Goal: Information Seeking & Learning: Learn about a topic

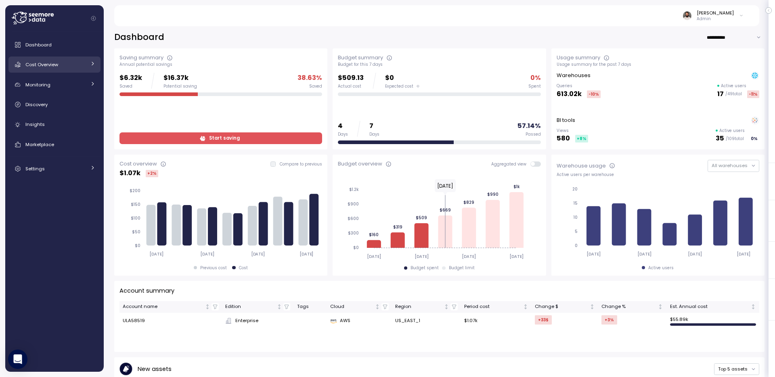
click at [59, 62] on div "Cost Overview" at bounding box center [55, 65] width 61 height 8
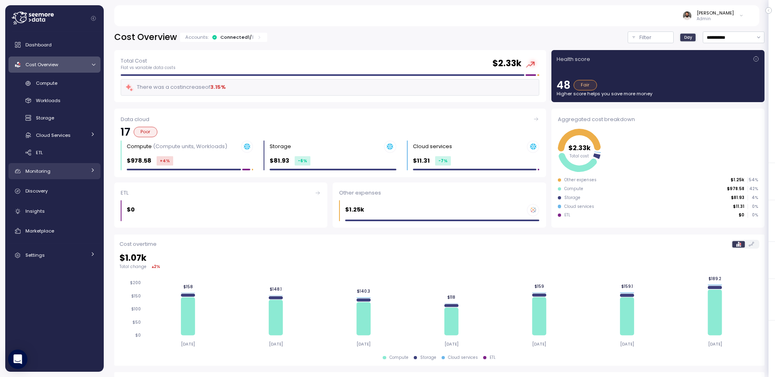
click at [57, 170] on div "Monitoring" at bounding box center [55, 171] width 61 height 8
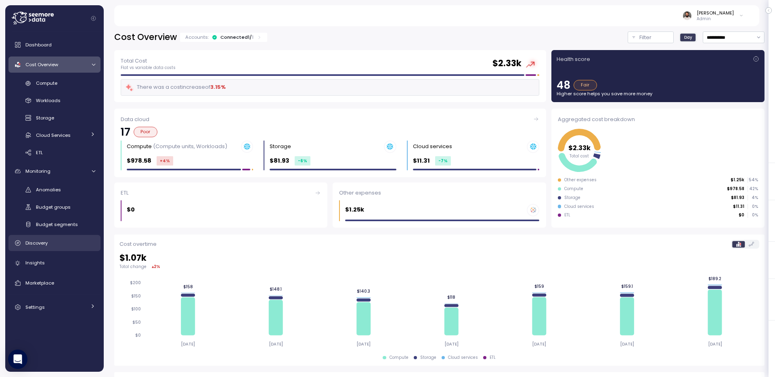
click at [66, 237] on link "Discovery" at bounding box center [54, 243] width 92 height 16
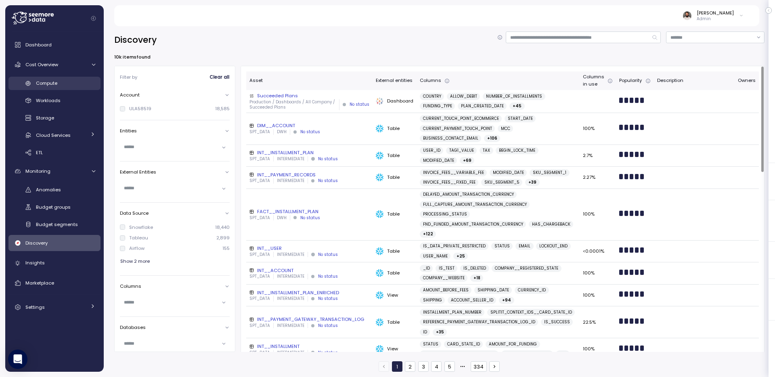
click at [84, 81] on div "Compute" at bounding box center [65, 83] width 59 height 8
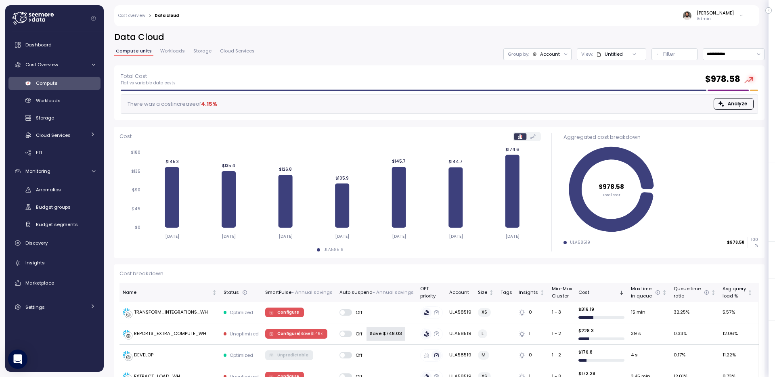
click at [519, 42] on h2 "Data Cloud" at bounding box center [439, 37] width 651 height 12
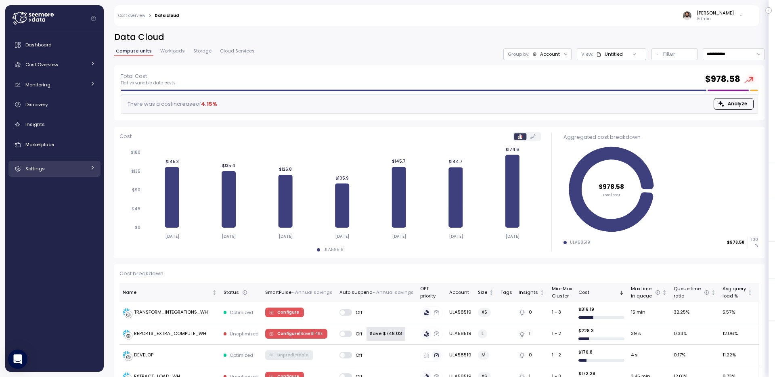
click at [80, 169] on div "Settings" at bounding box center [55, 169] width 61 height 8
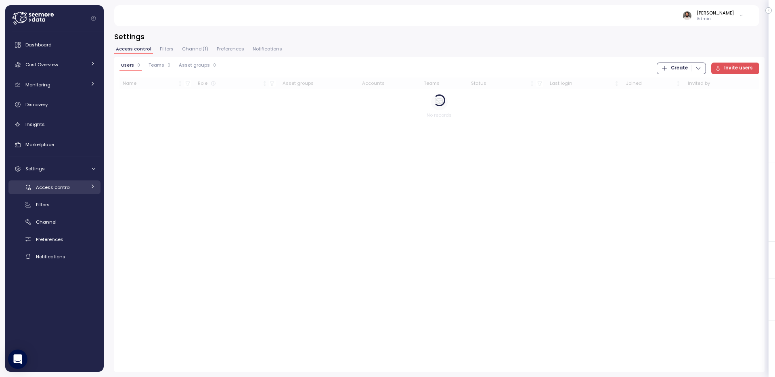
click at [75, 187] on div "Access control" at bounding box center [61, 187] width 50 height 8
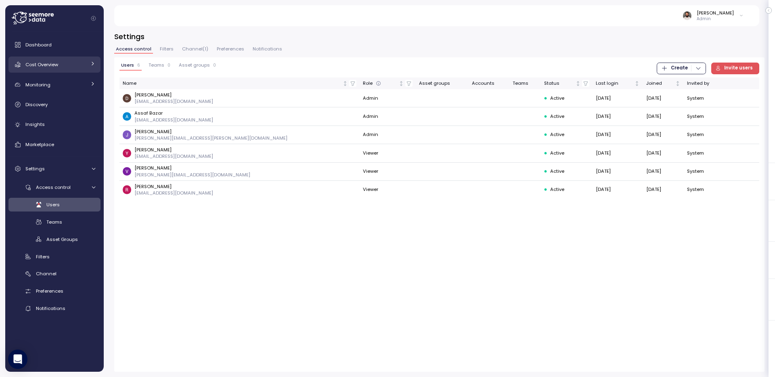
click at [81, 65] on div "Cost Overview" at bounding box center [55, 65] width 61 height 8
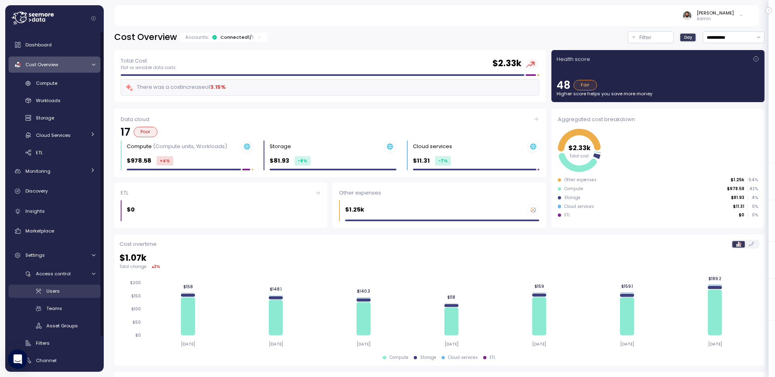
click at [73, 289] on div "Users" at bounding box center [70, 291] width 49 height 8
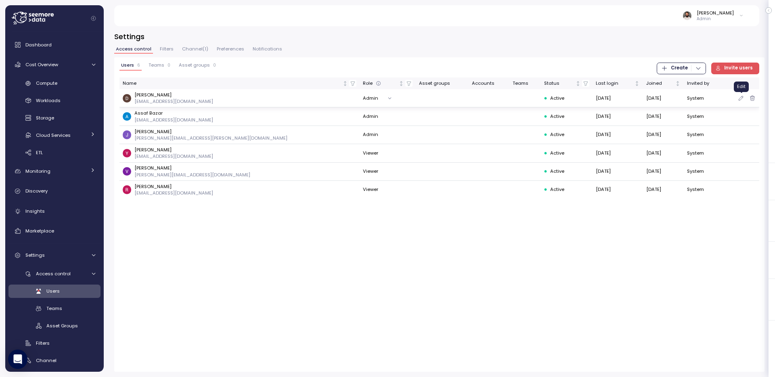
click at [740, 97] on icon "button" at bounding box center [741, 98] width 6 height 10
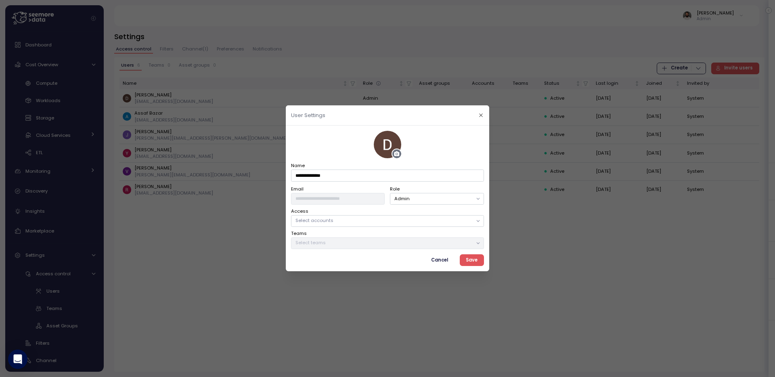
click at [359, 218] on p "Select accounts" at bounding box center [384, 221] width 177 height 6
click at [481, 114] on icon "button" at bounding box center [481, 115] width 5 height 5
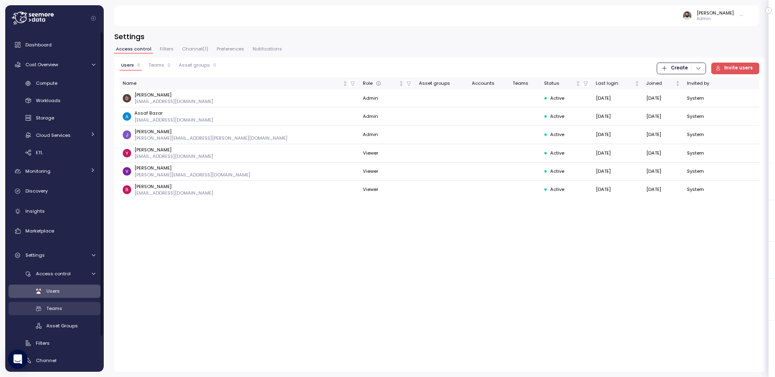
click at [86, 306] on div "Teams" at bounding box center [70, 308] width 49 height 8
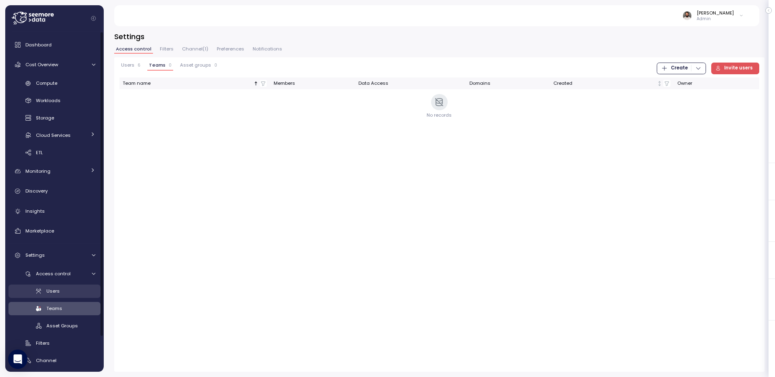
click at [92, 289] on div "Users" at bounding box center [70, 291] width 49 height 8
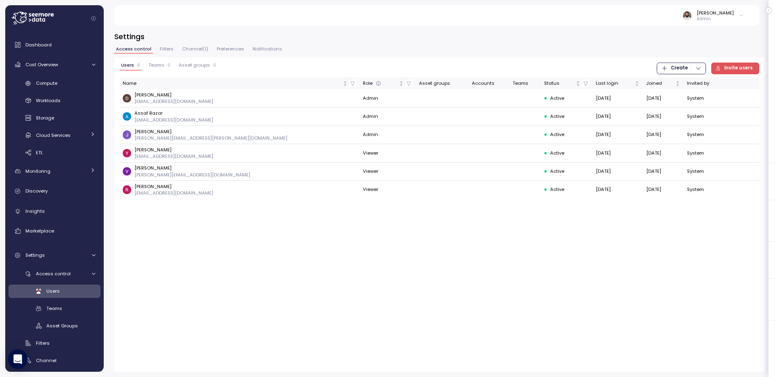
click at [160, 64] on span "Teams" at bounding box center [157, 65] width 16 height 4
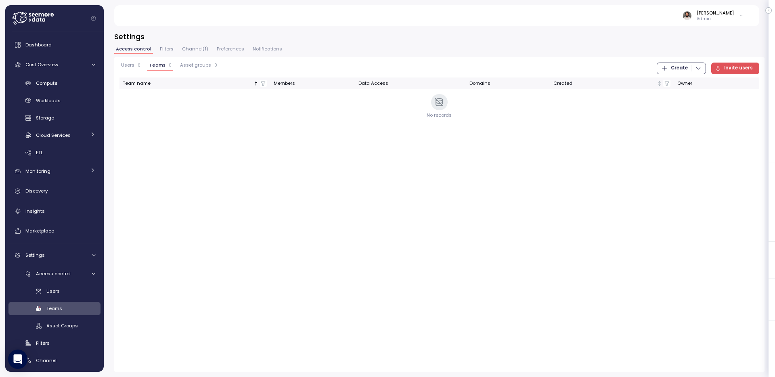
click at [133, 65] on div "Users 6" at bounding box center [130, 66] width 19 height 6
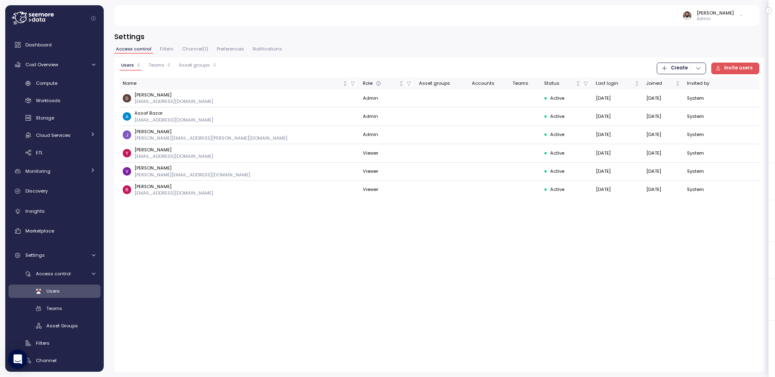
click at [161, 65] on span "Teams" at bounding box center [157, 65] width 16 height 4
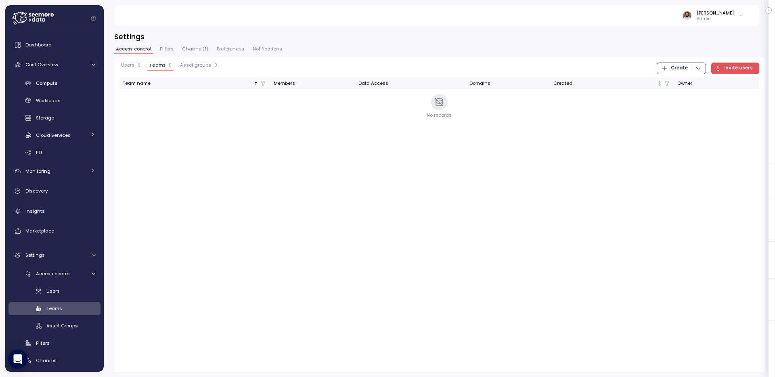
click at [129, 65] on span "Users" at bounding box center [127, 65] width 13 height 4
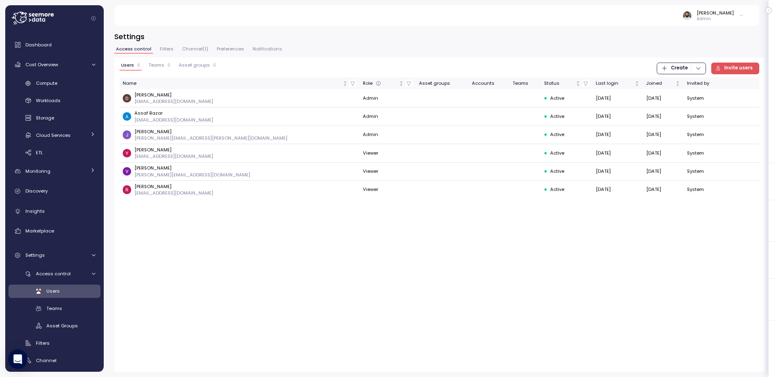
click at [160, 69] on button "Teams 0" at bounding box center [159, 67] width 25 height 8
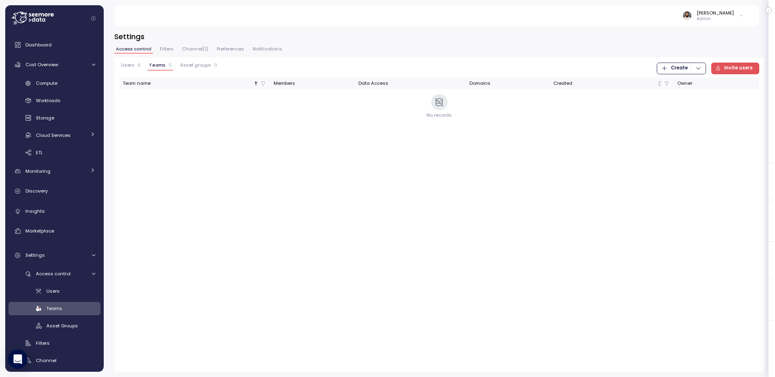
click at [130, 67] on span "Users" at bounding box center [127, 65] width 13 height 4
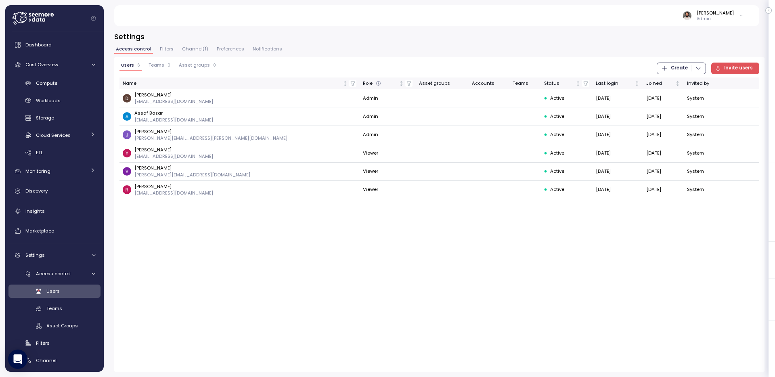
click at [147, 66] on button "Teams 0" at bounding box center [159, 67] width 25 height 8
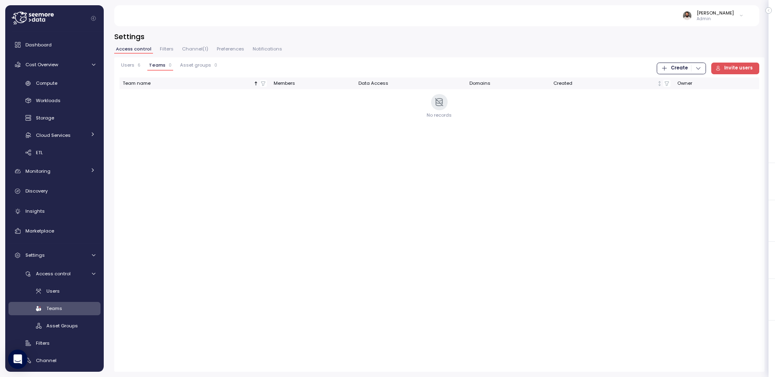
click at [167, 44] on div "Settings Access control Filters Channel ( 1 ) Preferences Notifications Users 6…" at bounding box center [439, 201] width 651 height 340
click at [167, 47] on span "Filters" at bounding box center [167, 49] width 14 height 4
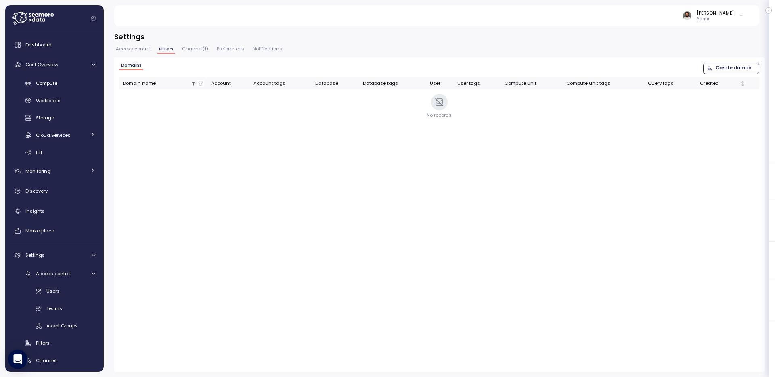
click at [143, 52] on button "Access control" at bounding box center [133, 50] width 38 height 7
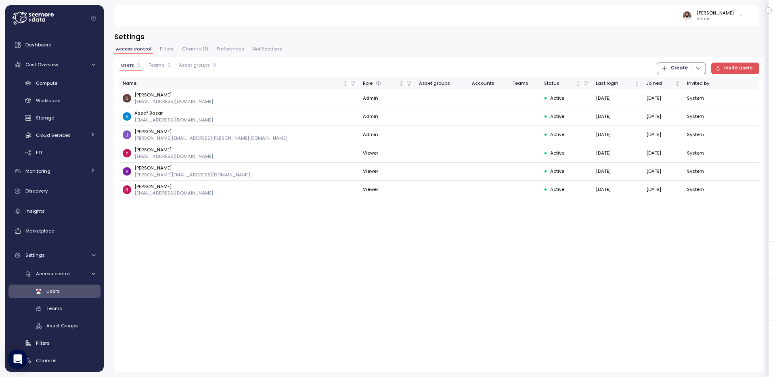
click at [172, 48] on button "Filters" at bounding box center [166, 50] width 17 height 7
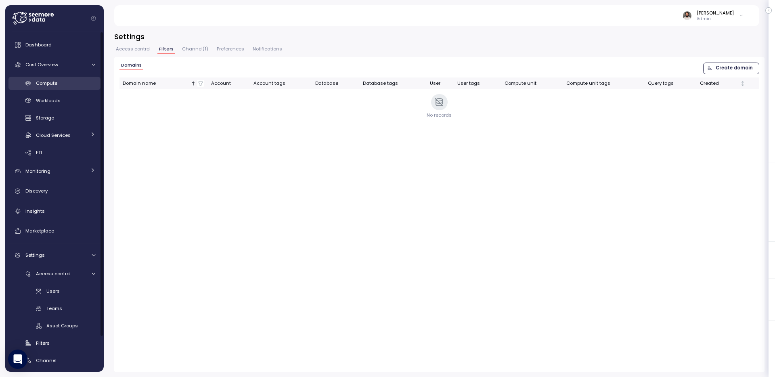
click at [52, 78] on link "Compute" at bounding box center [54, 83] width 92 height 13
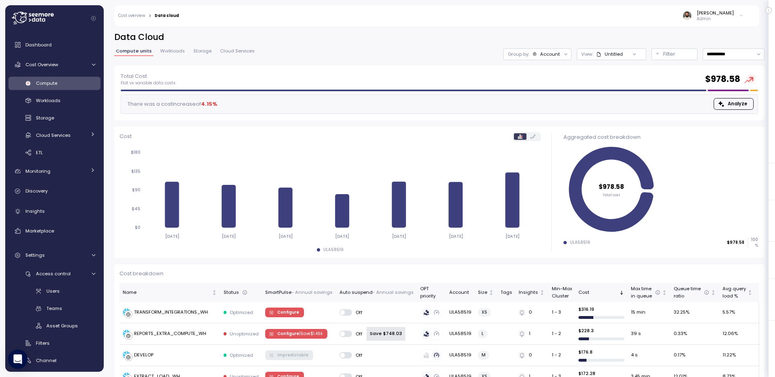
click at [607, 55] on div "Untitled" at bounding box center [614, 54] width 18 height 6
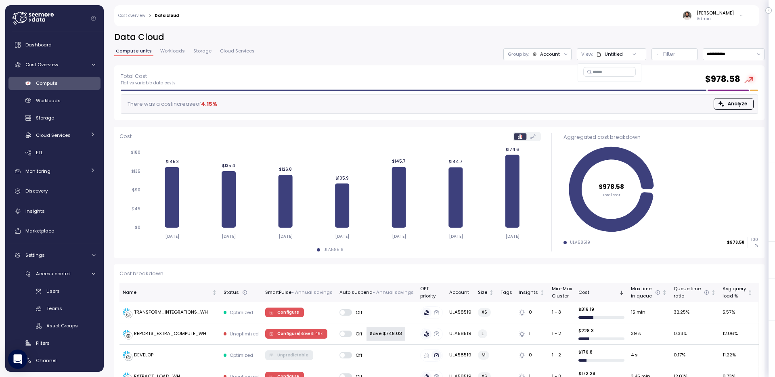
click at [613, 31] on h2 "Data Cloud" at bounding box center [439, 37] width 651 height 12
click at [592, 53] on p "View:" at bounding box center [588, 54] width 12 height 6
click at [686, 57] on div "Filter" at bounding box center [679, 54] width 30 height 8
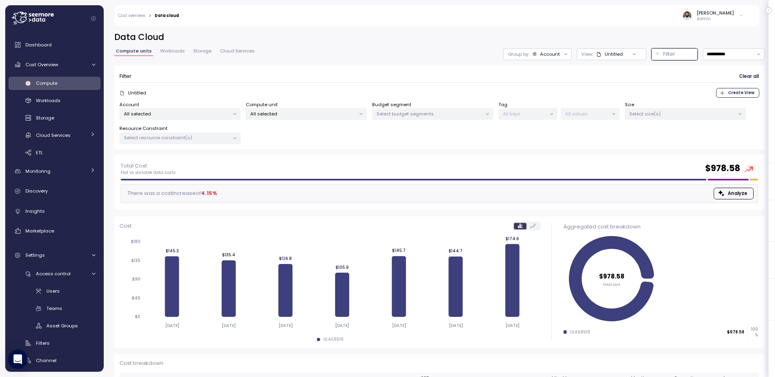
click at [725, 16] on p "Admin" at bounding box center [715, 19] width 37 height 6
click at [169, 53] on span "Workloads" at bounding box center [172, 51] width 25 height 4
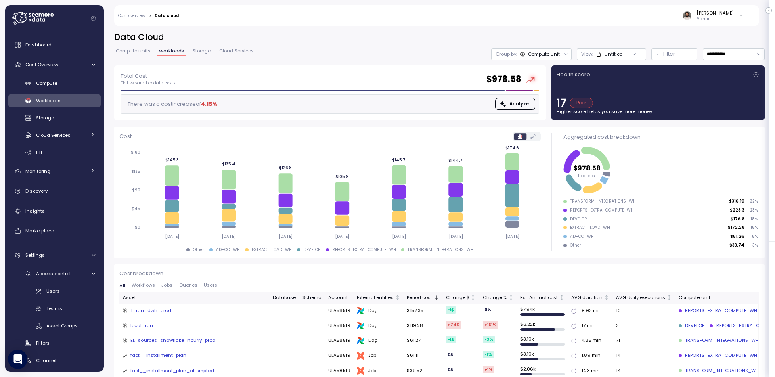
click at [146, 51] on span "Compute units" at bounding box center [133, 51] width 35 height 4
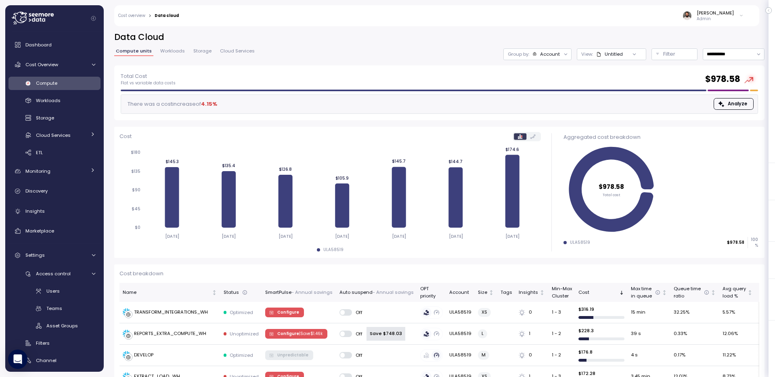
click at [162, 50] on span "Workloads" at bounding box center [172, 51] width 25 height 4
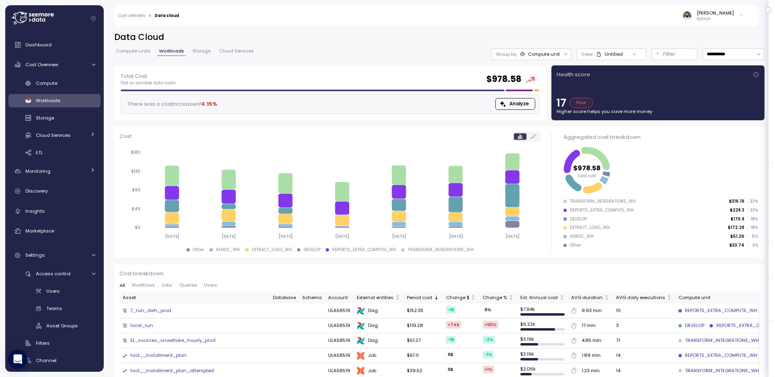
click at [144, 50] on span "Compute units" at bounding box center [133, 51] width 35 height 4
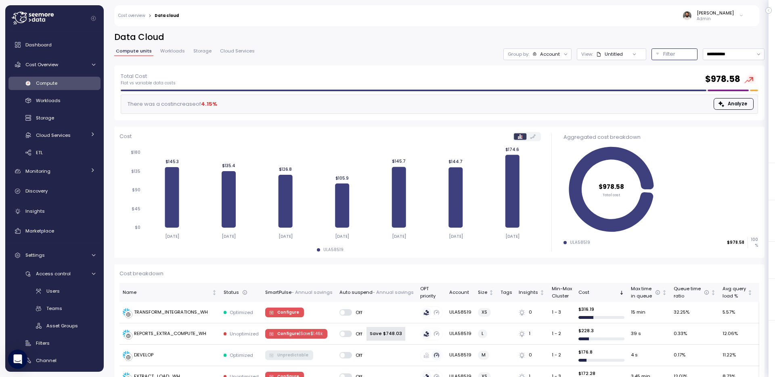
click at [681, 59] on button "Filter" at bounding box center [675, 54] width 46 height 12
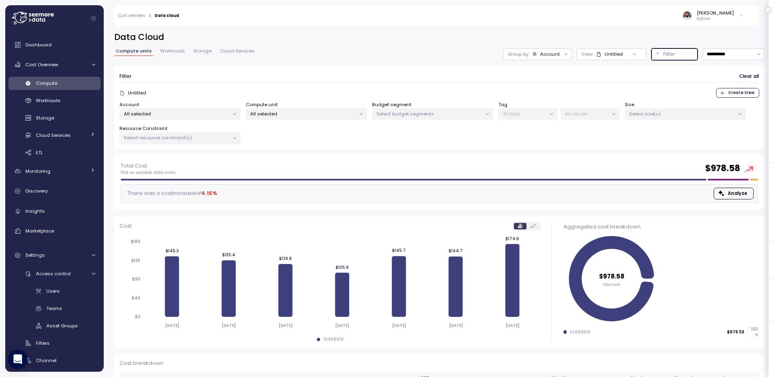
click at [296, 115] on p "All selected" at bounding box center [302, 114] width 105 height 6
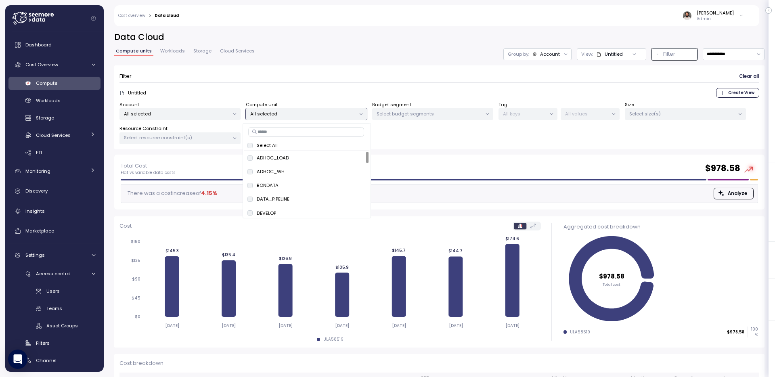
click at [173, 50] on span "Workloads" at bounding box center [172, 51] width 25 height 4
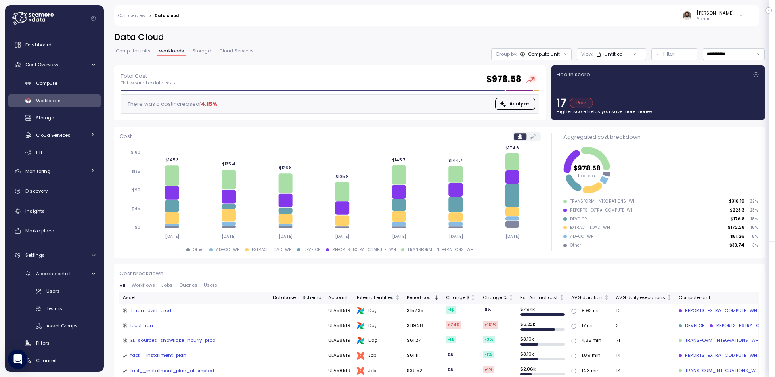
click at [146, 51] on span "Compute units" at bounding box center [133, 51] width 35 height 4
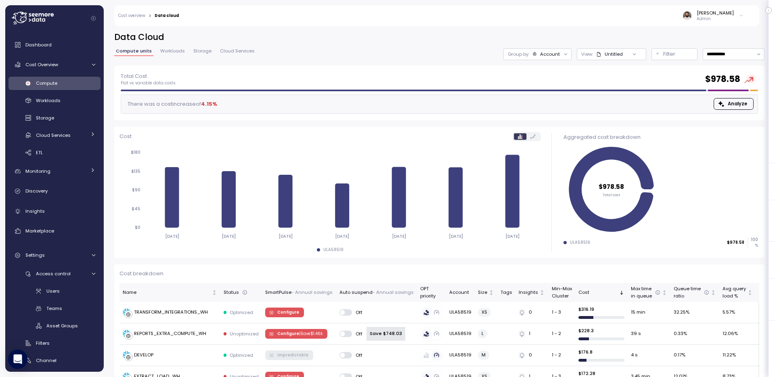
scroll to position [5, 0]
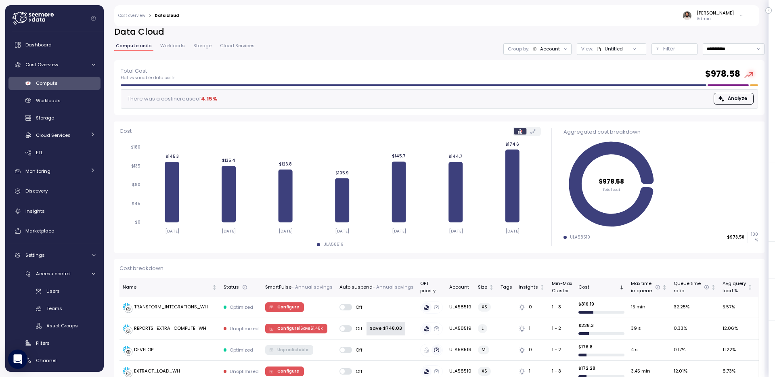
click at [608, 48] on div "Untitled" at bounding box center [614, 49] width 18 height 6
click at [668, 52] on p "Filter" at bounding box center [670, 49] width 12 height 8
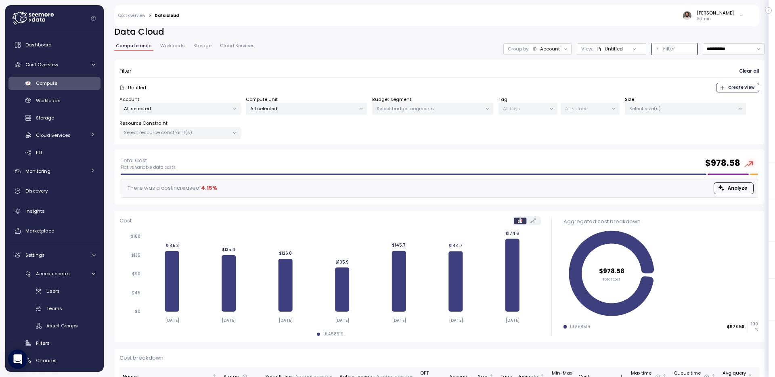
click at [679, 40] on div "**********" at bounding box center [439, 87] width 651 height 123
click at [163, 46] on span "Workloads" at bounding box center [172, 46] width 25 height 4
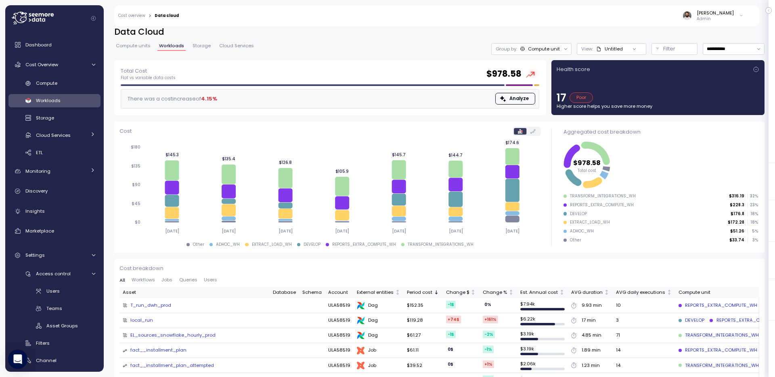
click at [142, 47] on span "Compute units" at bounding box center [133, 46] width 35 height 4
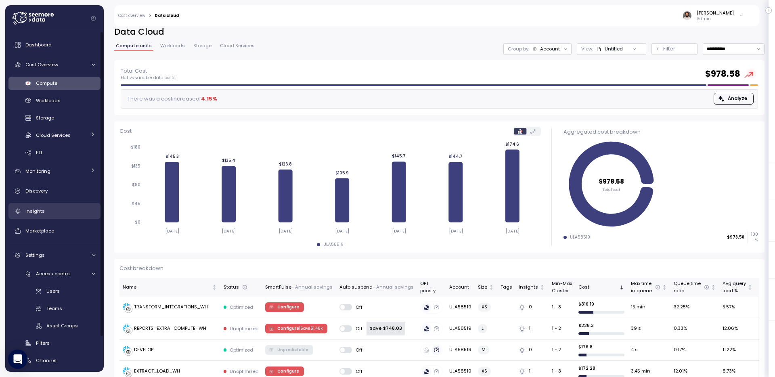
click at [72, 211] on div "Insights" at bounding box center [60, 211] width 70 height 8
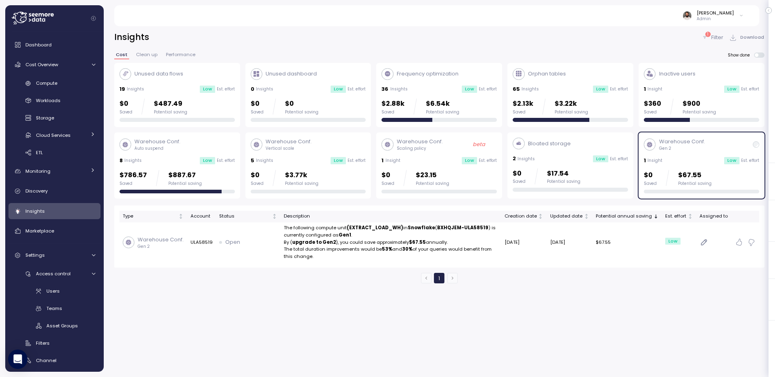
click at [670, 150] on p "Gen 2" at bounding box center [682, 149] width 46 height 6
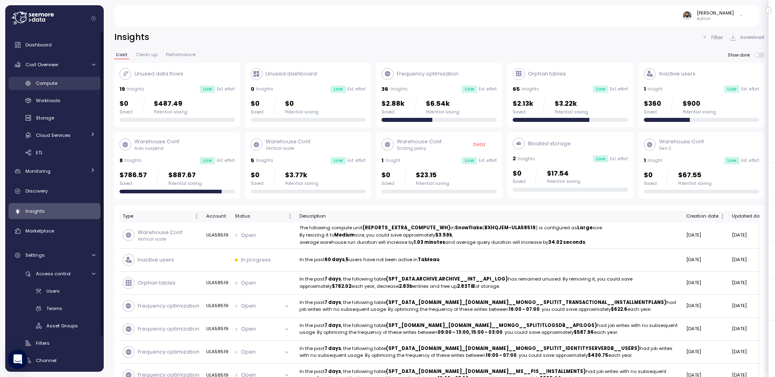
click at [77, 84] on div "Compute" at bounding box center [65, 83] width 59 height 8
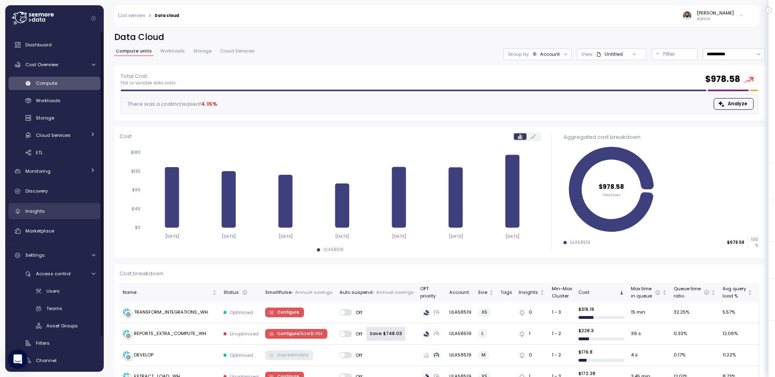
click at [68, 218] on link "Insights" at bounding box center [54, 211] width 92 height 16
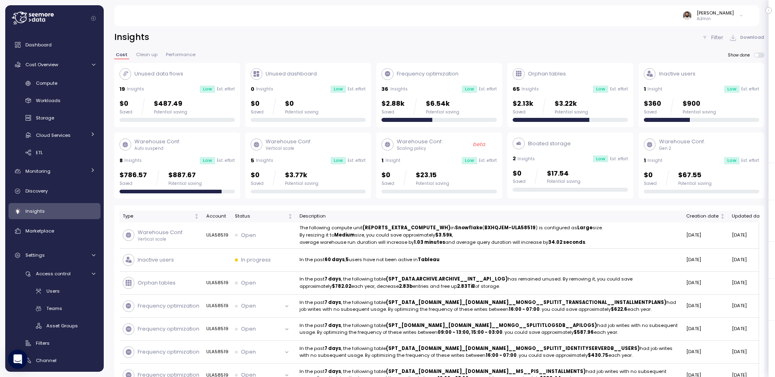
click at [297, 161] on div "5 Insights Low Est. effort" at bounding box center [308, 161] width 115 height 8
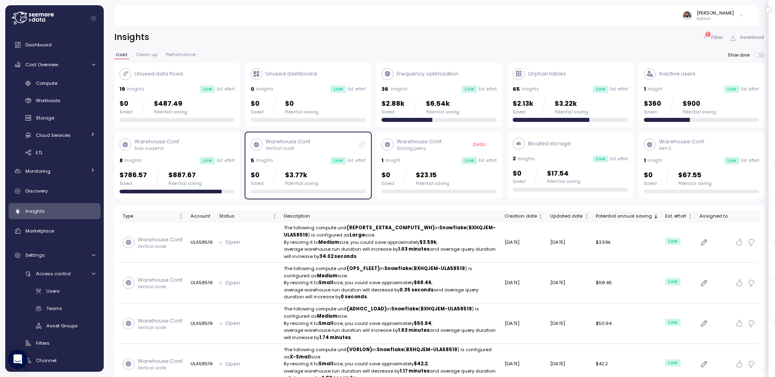
click at [426, 162] on div "1 Insight Low Est. effort" at bounding box center [439, 161] width 115 height 8
click at [540, 160] on div "2 Insights Low Est. effort" at bounding box center [570, 159] width 115 height 8
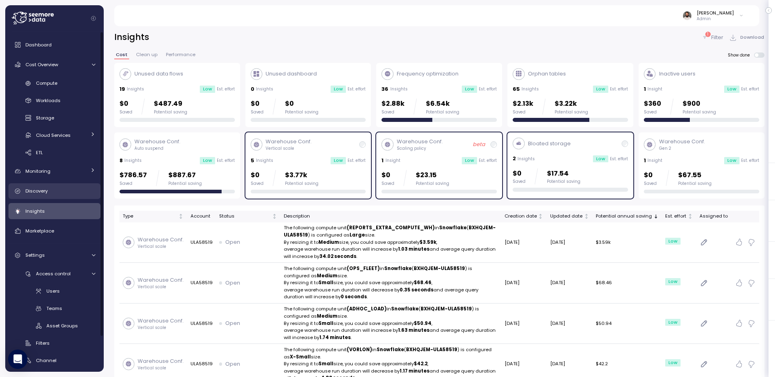
click at [53, 189] on div "Discovery" at bounding box center [60, 191] width 70 height 8
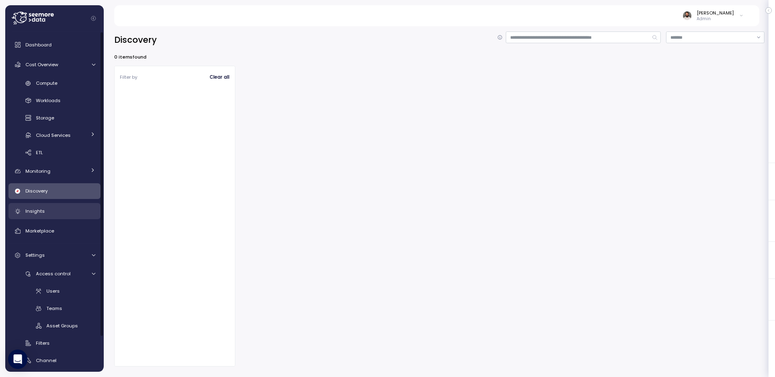
click at [51, 216] on link "Insights" at bounding box center [54, 211] width 92 height 16
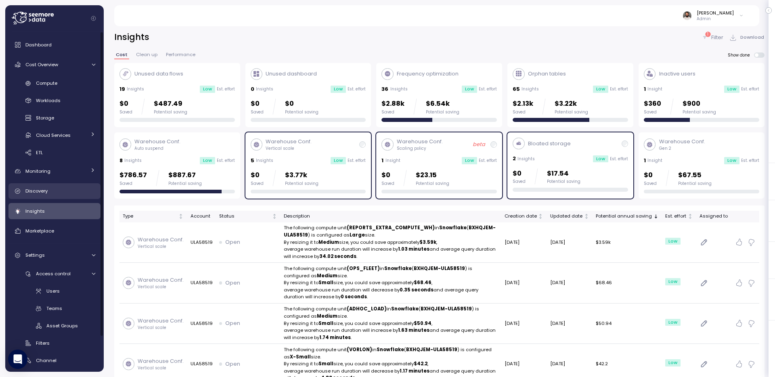
click at [64, 191] on div "Discovery" at bounding box center [60, 191] width 70 height 8
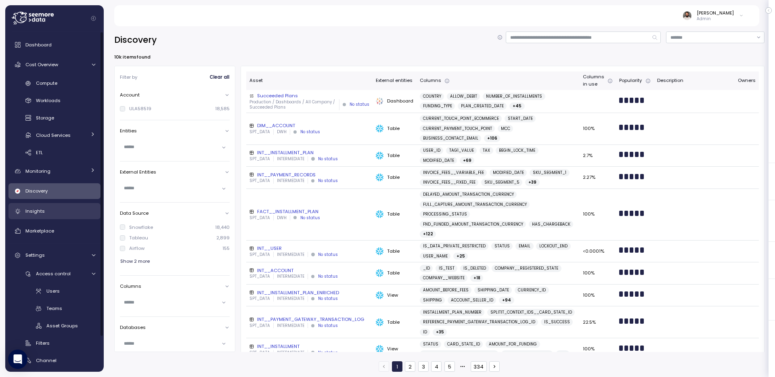
click at [61, 210] on div "Insights" at bounding box center [60, 211] width 70 height 8
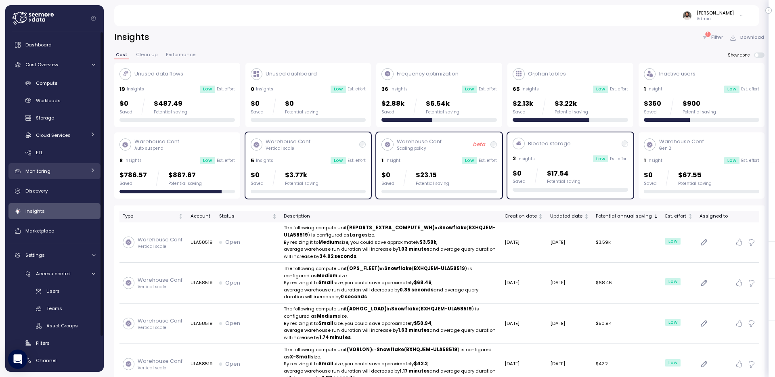
click at [57, 174] on div "Monitoring" at bounding box center [55, 171] width 61 height 8
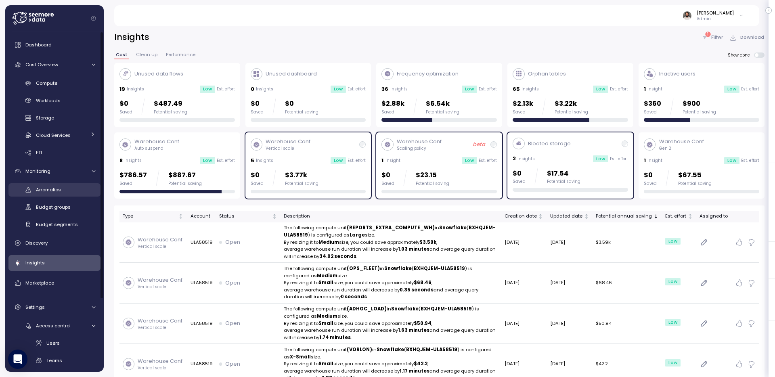
click at [56, 190] on span "Anomalies" at bounding box center [48, 190] width 25 height 6
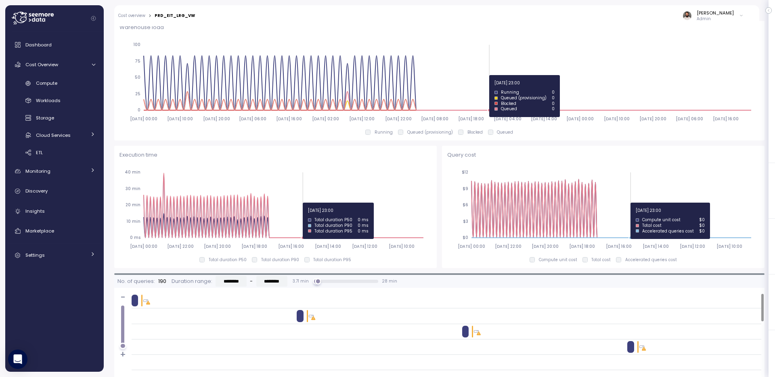
scroll to position [248, 0]
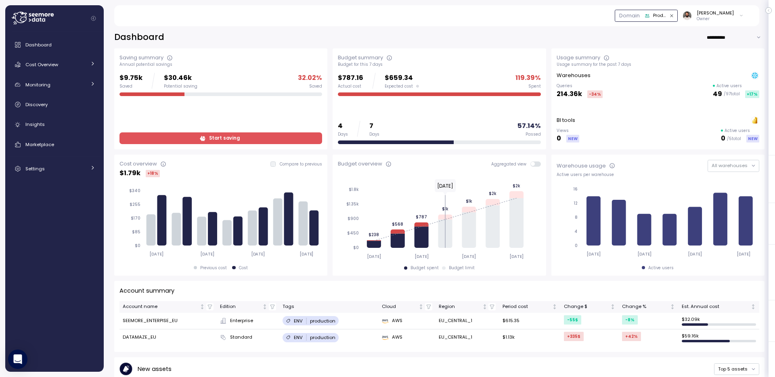
click at [650, 17] on icon "button" at bounding box center [647, 15] width 5 height 5
click at [608, 10] on div "Domain Production Application [PERSON_NAME] Owner" at bounding box center [437, 15] width 626 height 21
click at [719, 39] on input "**********" at bounding box center [736, 37] width 58 height 12
click at [662, 35] on div "**********" at bounding box center [439, 37] width 651 height 12
click at [62, 72] on link "Cost Overview" at bounding box center [54, 65] width 92 height 16
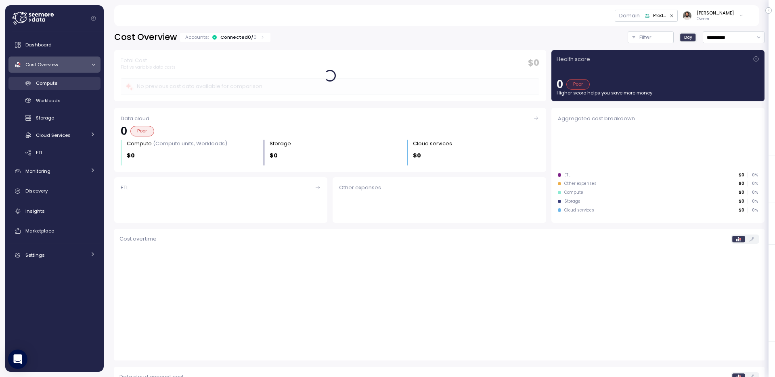
click at [69, 89] on link "Compute" at bounding box center [54, 83] width 92 height 13
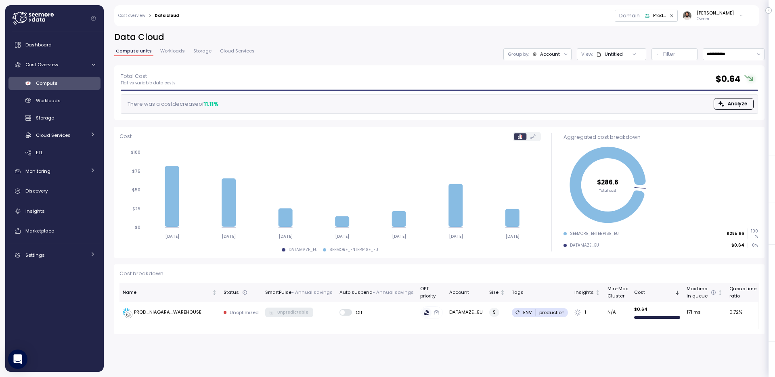
click at [624, 52] on div at bounding box center [634, 53] width 23 height 11
click at [613, 55] on div "Untitled" at bounding box center [614, 54] width 18 height 6
click at [670, 56] on p "Filter" at bounding box center [670, 54] width 12 height 8
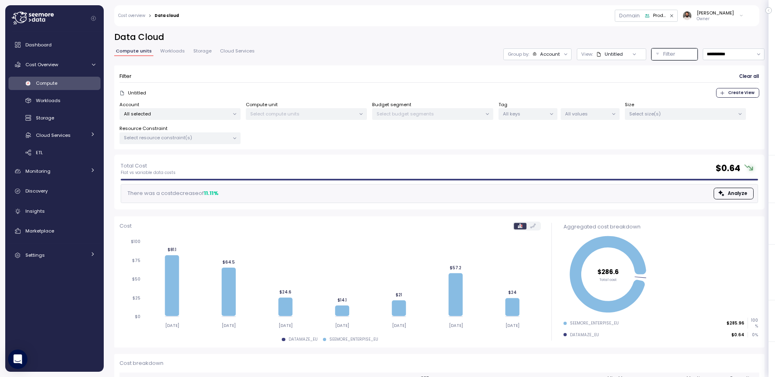
click at [168, 50] on span "Workloads" at bounding box center [172, 51] width 25 height 4
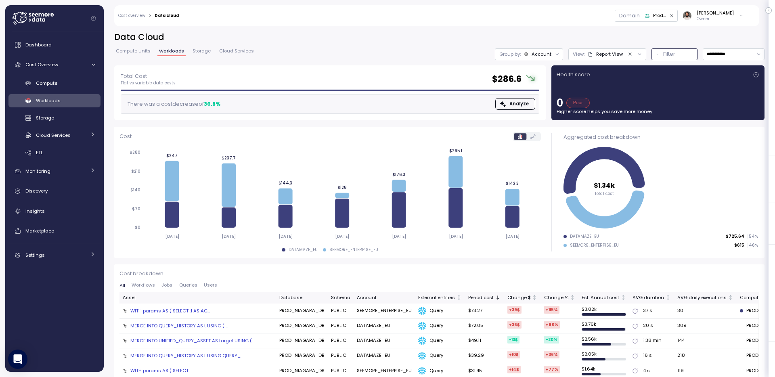
click at [666, 55] on p "Filter" at bounding box center [670, 54] width 12 height 8
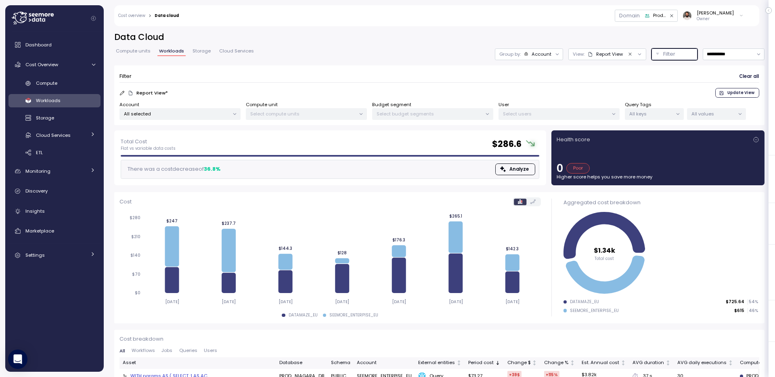
click at [588, 112] on p "Select users" at bounding box center [555, 114] width 105 height 6
click at [205, 52] on span "Storage" at bounding box center [202, 51] width 18 height 4
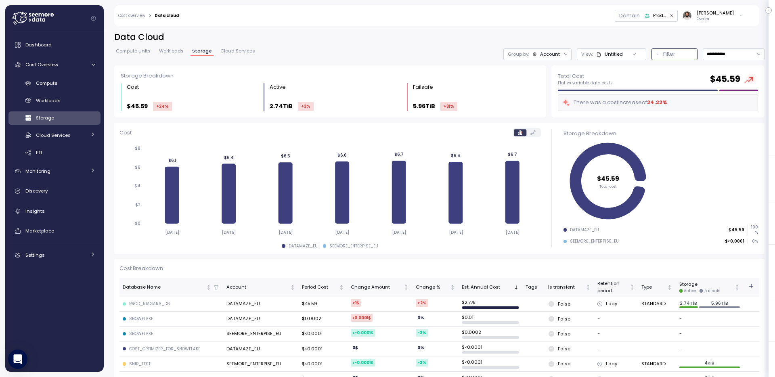
click at [675, 55] on div "Filter" at bounding box center [679, 54] width 30 height 8
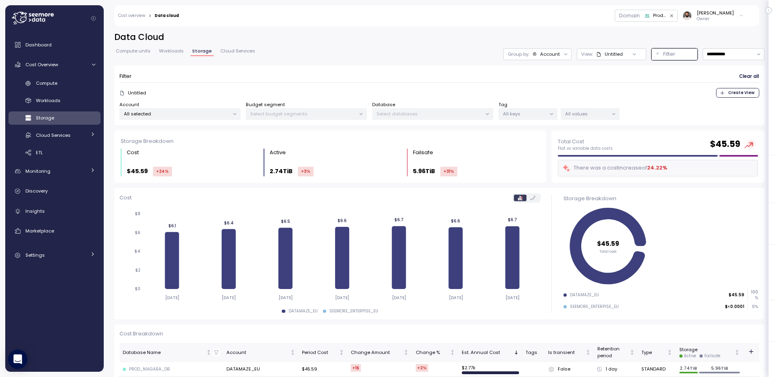
click at [656, 41] on h2 "Data Cloud" at bounding box center [439, 37] width 651 height 12
click at [125, 45] on div "**********" at bounding box center [439, 80] width 651 height 99
click at [125, 49] on span "Compute units" at bounding box center [133, 51] width 35 height 4
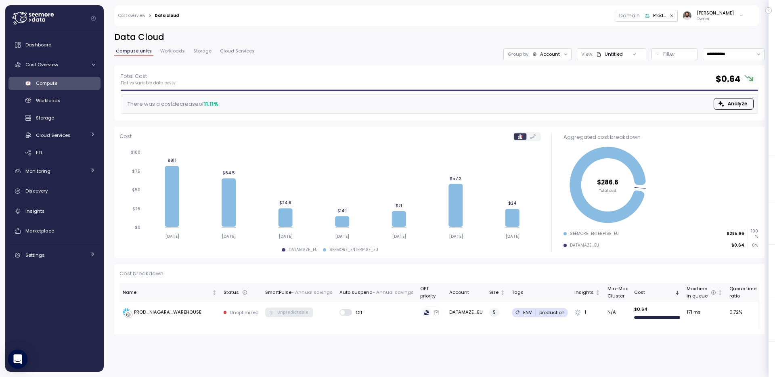
click at [181, 54] on link "Workloads" at bounding box center [173, 52] width 28 height 7
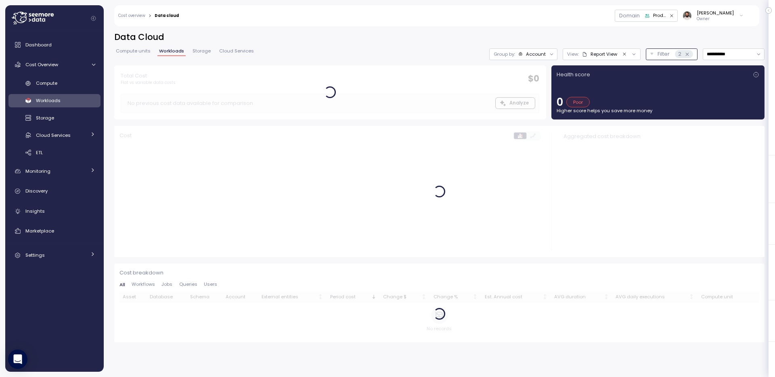
click at [661, 58] on p "Filter" at bounding box center [664, 54] width 12 height 8
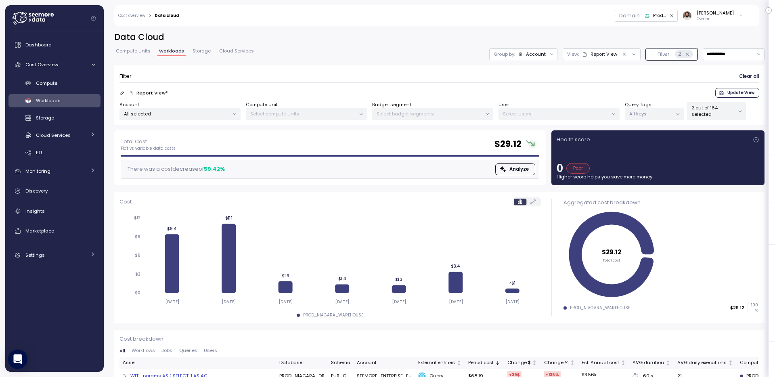
click at [201, 53] on span "Storage" at bounding box center [202, 51] width 18 height 4
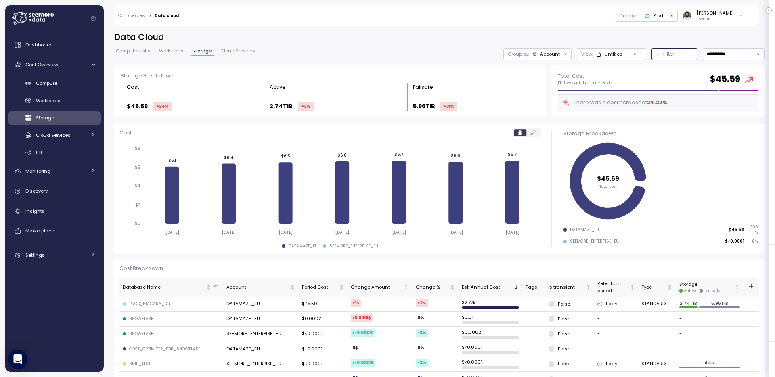
click at [685, 55] on div "Filter" at bounding box center [679, 54] width 30 height 8
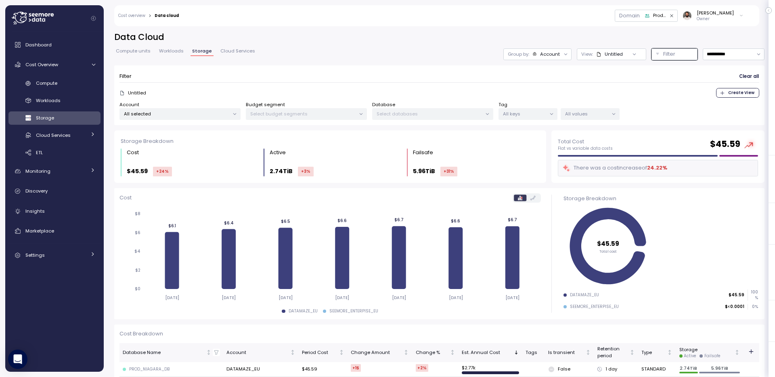
click at [640, 15] on div "Domain" at bounding box center [629, 16] width 21 height 8
click at [666, 18] on div "Production Application" at bounding box center [659, 15] width 13 height 7
click at [533, 27] on div "**********" at bounding box center [440, 199] width 672 height 356
click at [184, 118] on div "All selected" at bounding box center [180, 114] width 121 height 12
click at [141, 55] on link "Compute units" at bounding box center [133, 52] width 38 height 7
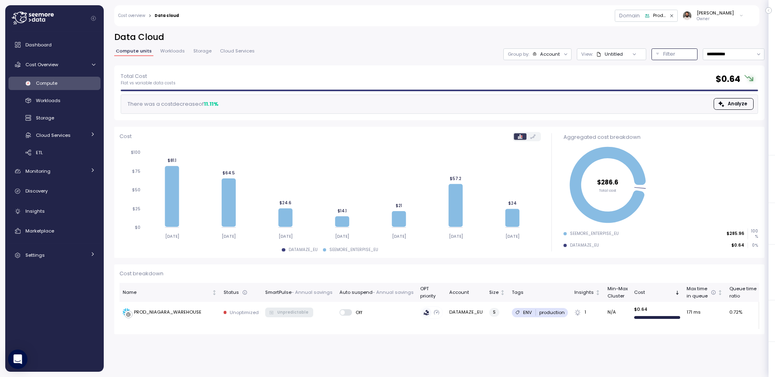
click at [654, 59] on button "Filter" at bounding box center [675, 54] width 46 height 12
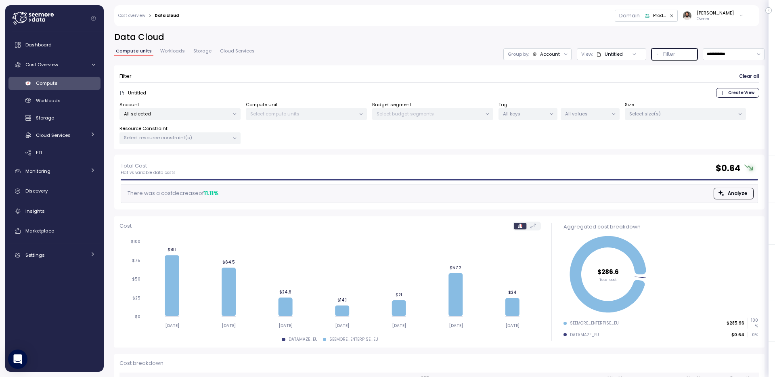
click at [191, 111] on p "All selected" at bounding box center [176, 114] width 105 height 6
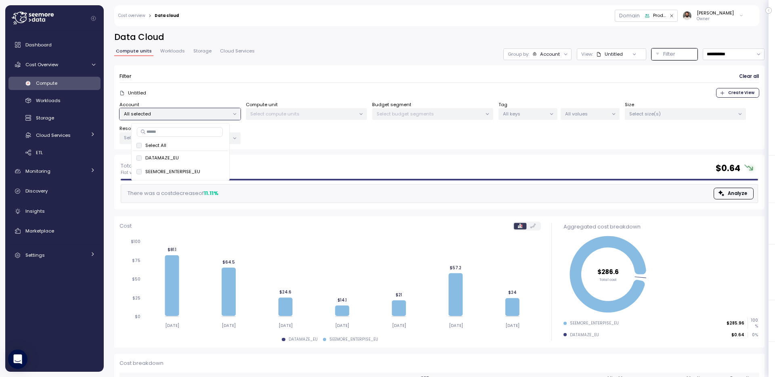
click at [174, 53] on span "Workloads" at bounding box center [172, 51] width 25 height 4
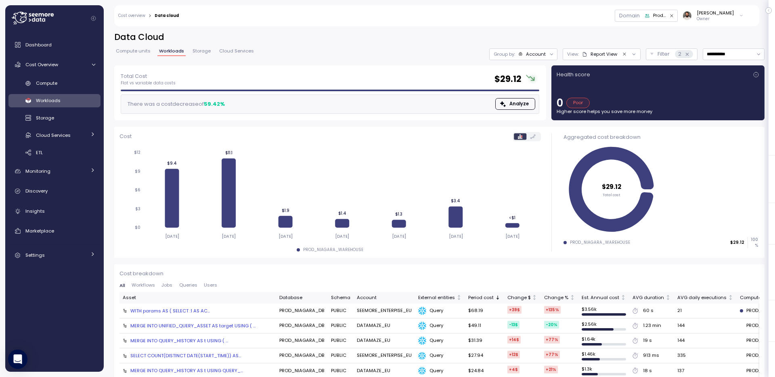
click at [142, 52] on span "Compute units" at bounding box center [133, 51] width 35 height 4
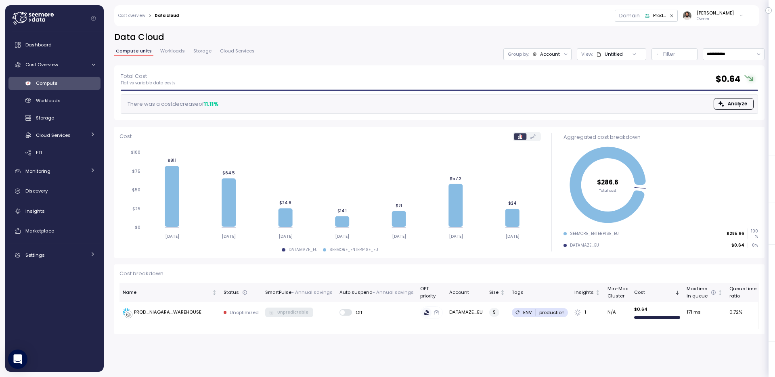
click at [307, 15] on div "Domain Production Application Guy Biecher Owner" at bounding box center [466, 15] width 565 height 21
click at [689, 56] on div "Filter" at bounding box center [679, 54] width 30 height 8
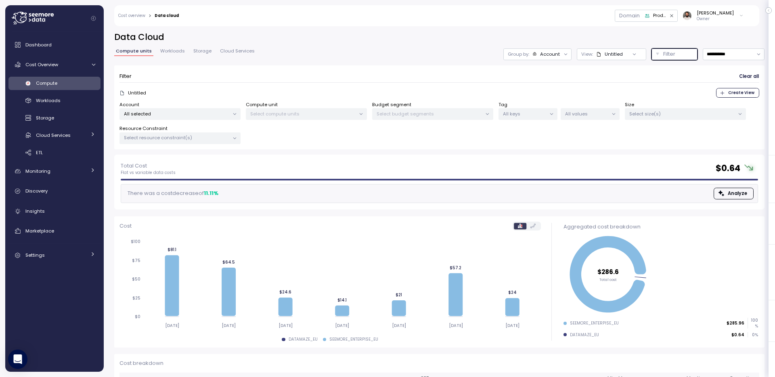
click at [173, 117] on p "All selected" at bounding box center [176, 114] width 105 height 6
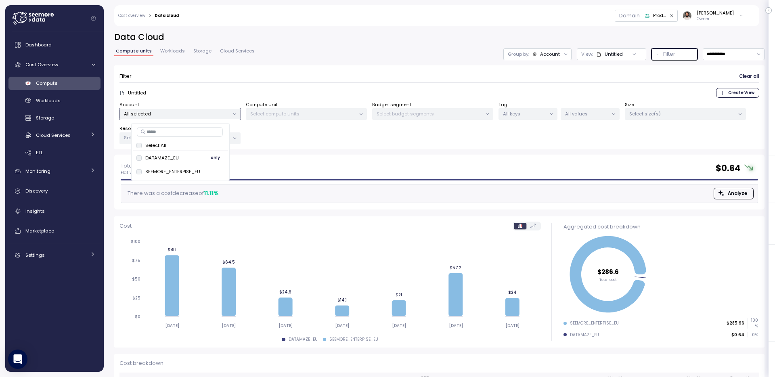
click at [214, 157] on span "only" at bounding box center [215, 157] width 9 height 9
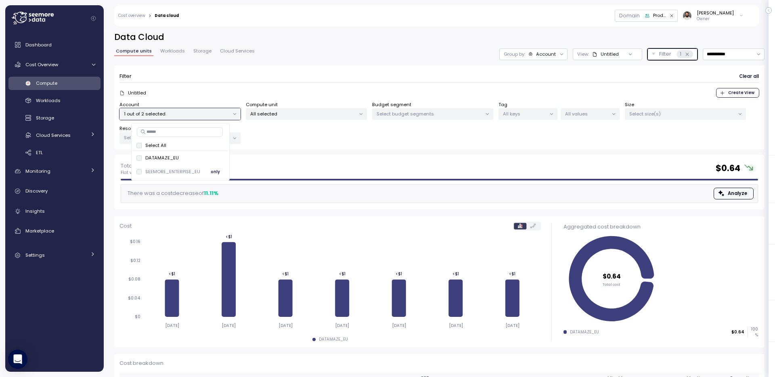
click at [213, 171] on span "only" at bounding box center [215, 171] width 9 height 9
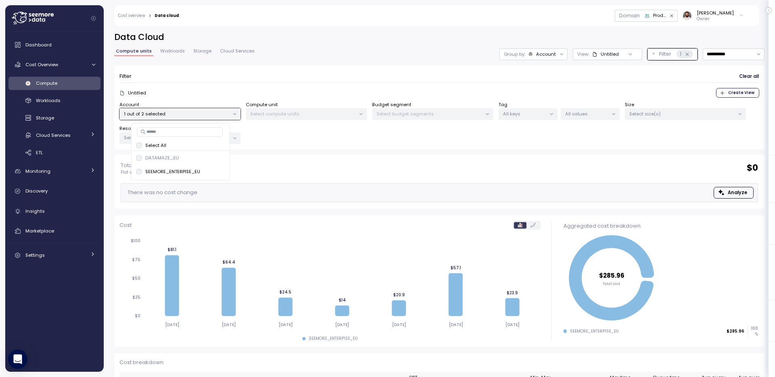
click at [602, 68] on div "Filter Clear all Untitled Create View Account 1 out of 2 selected Compute unit …" at bounding box center [439, 107] width 651 height 84
click at [601, 57] on div "Untitled" at bounding box center [610, 54] width 18 height 6
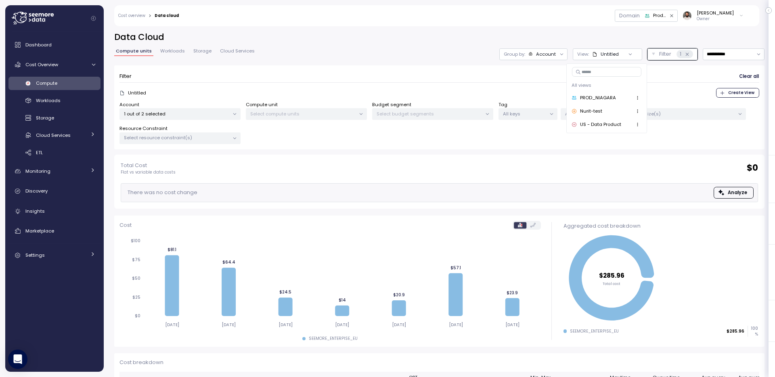
click at [601, 57] on div "Untitled" at bounding box center [610, 54] width 18 height 6
click at [584, 32] on h2 "Data Cloud" at bounding box center [439, 37] width 651 height 12
click at [556, 50] on div at bounding box center [561, 53] width 11 height 11
click at [554, 40] on h2 "Data Cloud" at bounding box center [439, 37] width 651 height 12
click at [557, 33] on h2 "Data Cloud" at bounding box center [439, 37] width 651 height 12
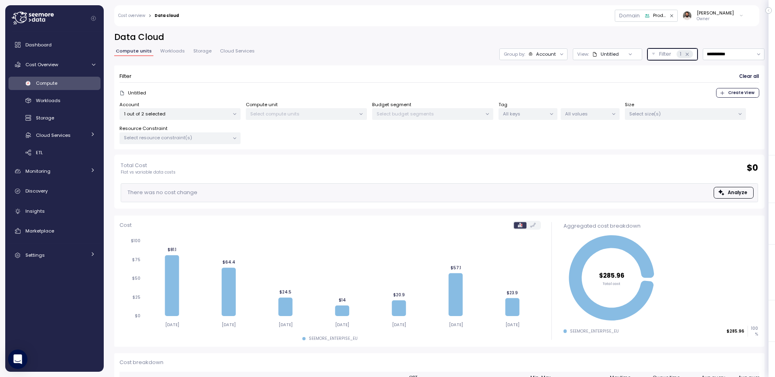
click at [686, 54] on icon at bounding box center [687, 54] width 3 height 3
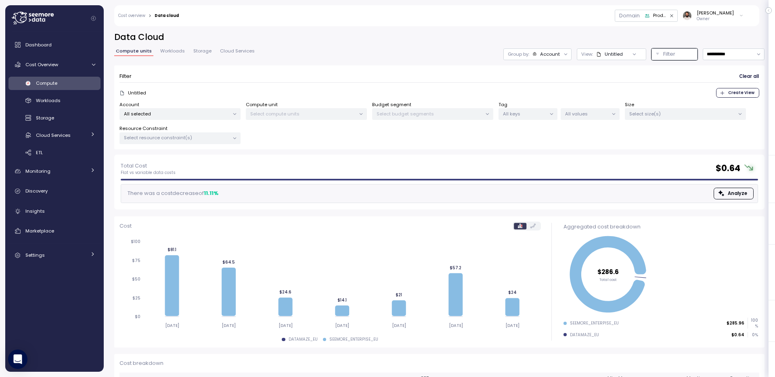
click at [177, 53] on span "Workloads" at bounding box center [172, 51] width 25 height 4
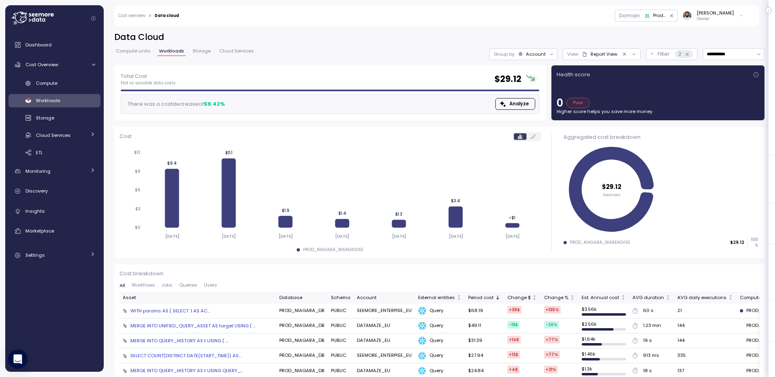
click at [147, 53] on span "Compute units" at bounding box center [133, 51] width 35 height 4
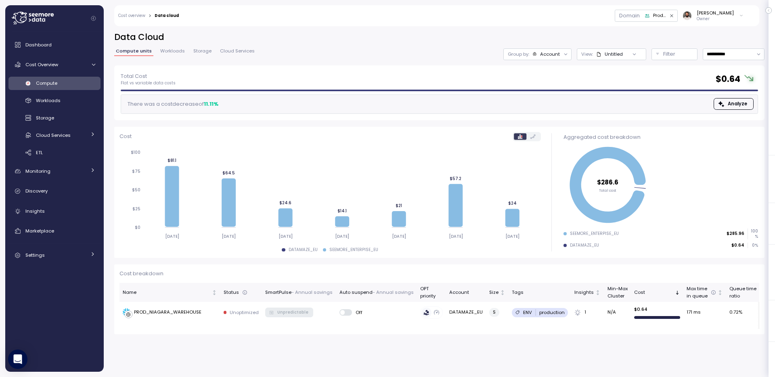
click at [673, 15] on icon "button" at bounding box center [671, 15] width 3 height 3
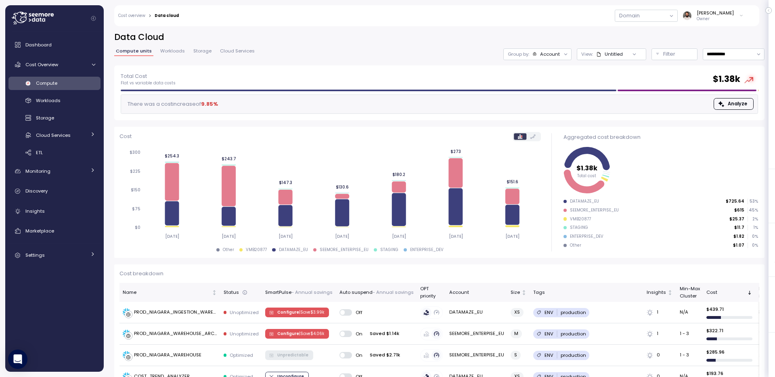
click at [639, 12] on div "Domain" at bounding box center [629, 16] width 21 height 8
click at [638, 15] on div "Domain" at bounding box center [629, 16] width 21 height 8
click at [670, 19] on button "button" at bounding box center [646, 16] width 63 height 12
click at [668, 34] on div "Staging" at bounding box center [656, 32] width 70 height 6
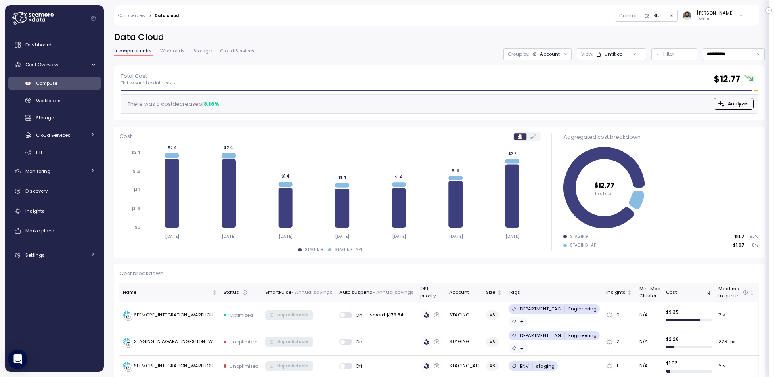
click at [465, 35] on h2 "Data Cloud" at bounding box center [439, 37] width 651 height 12
click at [174, 54] on link "Workloads" at bounding box center [173, 52] width 28 height 7
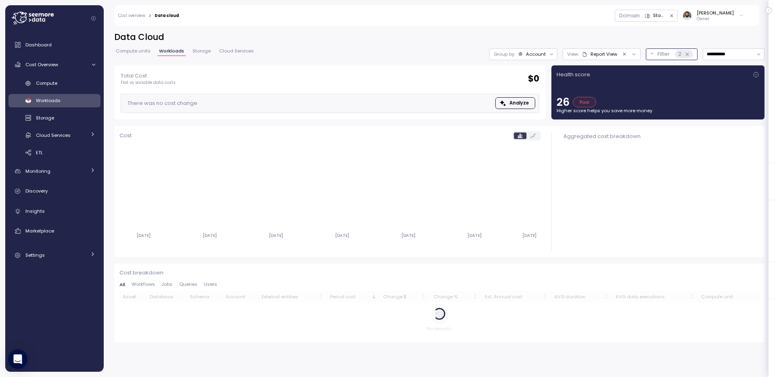
click at [658, 55] on p "Filter" at bounding box center [664, 54] width 12 height 8
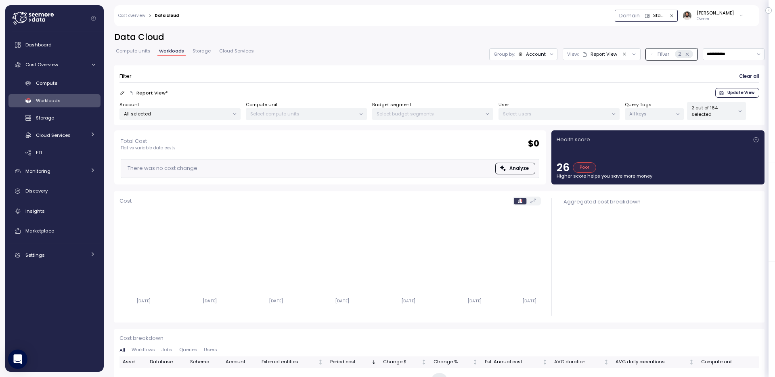
click at [650, 18] on icon "button" at bounding box center [647, 15] width 5 height 5
click at [655, 52] on div "Production" at bounding box center [651, 53] width 25 height 6
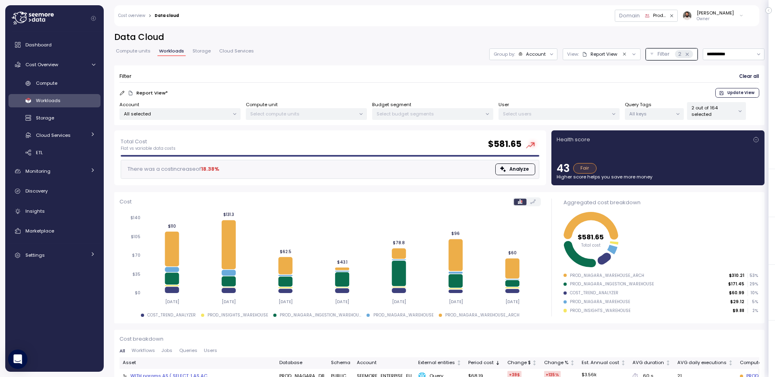
click at [640, 13] on div "Domain" at bounding box center [629, 16] width 21 height 8
click at [640, 15] on div "Domain" at bounding box center [629, 16] width 21 height 8
click at [666, 16] on div "Production" at bounding box center [659, 15] width 13 height 7
click at [346, 82] on div "Filter Clear all" at bounding box center [440, 77] width 640 height 12
click at [304, 120] on div "Filter Clear all Report View * Update View Account All selected Compute unit Se…" at bounding box center [439, 95] width 651 height 60
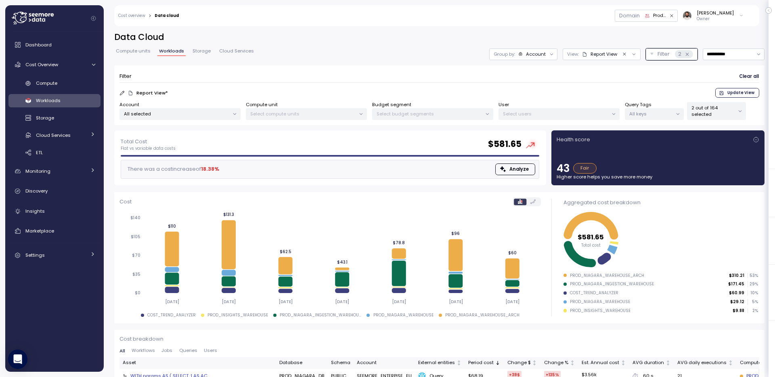
click at [237, 110] on div at bounding box center [234, 114] width 11 height 11
click at [224, 113] on p "All selected" at bounding box center [176, 114] width 105 height 6
click at [296, 67] on div "Filter Clear all Report View * Update View Account All selected Compute unit Se…" at bounding box center [439, 95] width 651 height 60
click at [217, 108] on div "All selected" at bounding box center [180, 114] width 121 height 12
click at [214, 157] on span "only" at bounding box center [215, 157] width 9 height 9
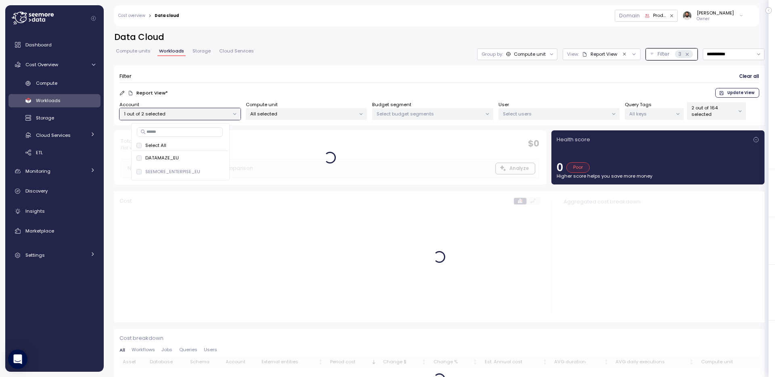
click at [645, 20] on div "Domain" at bounding box center [629, 15] width 29 height 11
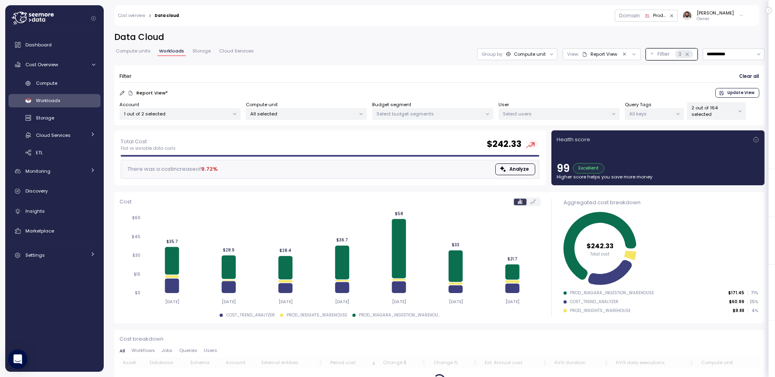
click at [675, 15] on icon "button" at bounding box center [672, 15] width 5 height 5
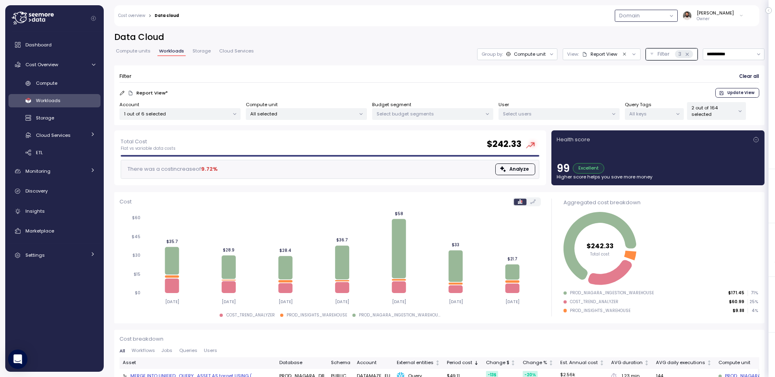
click at [663, 19] on button "button" at bounding box center [646, 16] width 63 height 12
click at [222, 115] on p "1 out of 6 selected" at bounding box center [176, 114] width 105 height 6
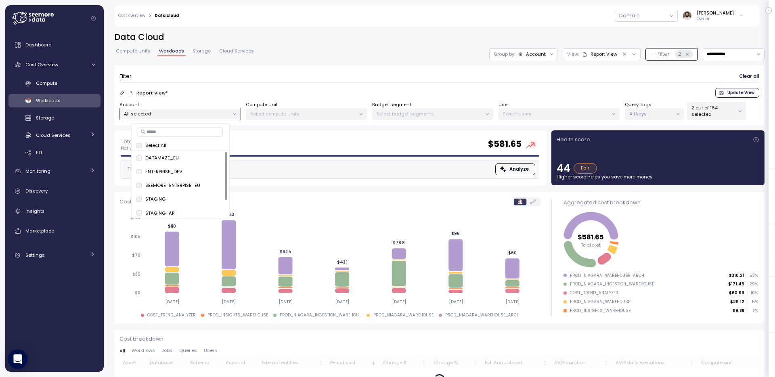
click at [386, 56] on div "**********" at bounding box center [439, 54] width 651 height 12
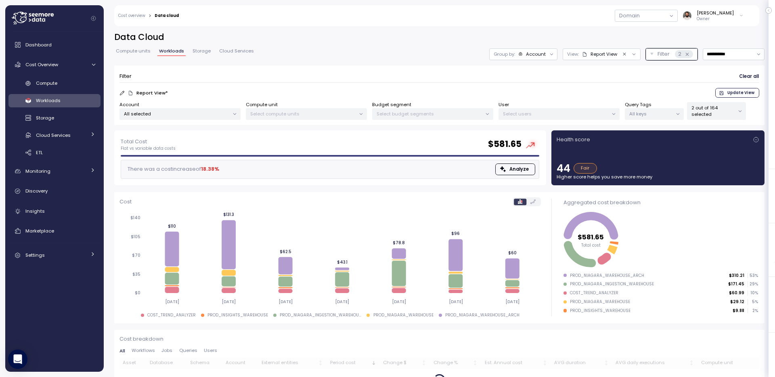
click at [659, 7] on div "Domain Guy Biecher Owner" at bounding box center [466, 15] width 565 height 21
click at [657, 16] on button "button" at bounding box center [646, 16] width 63 height 12
click at [639, 53] on div "Production" at bounding box center [651, 53] width 25 height 6
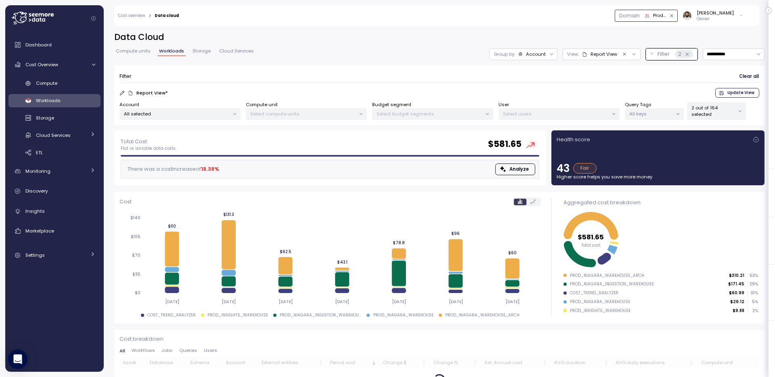
click at [591, 55] on div "Report View" at bounding box center [604, 54] width 27 height 6
click at [607, 35] on h2 "Data Cloud" at bounding box center [439, 37] width 651 height 12
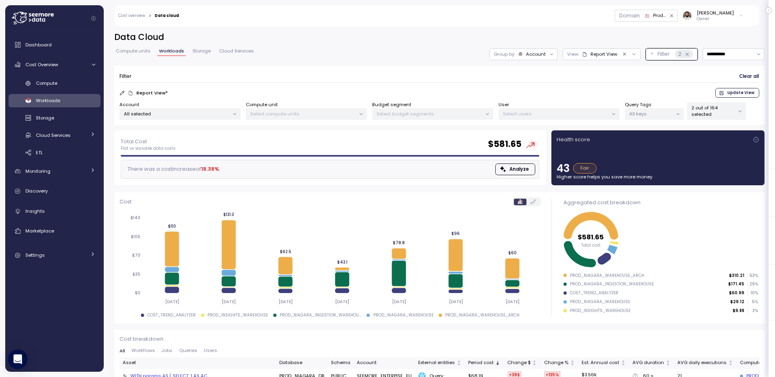
click at [143, 50] on span "Compute units" at bounding box center [133, 51] width 35 height 4
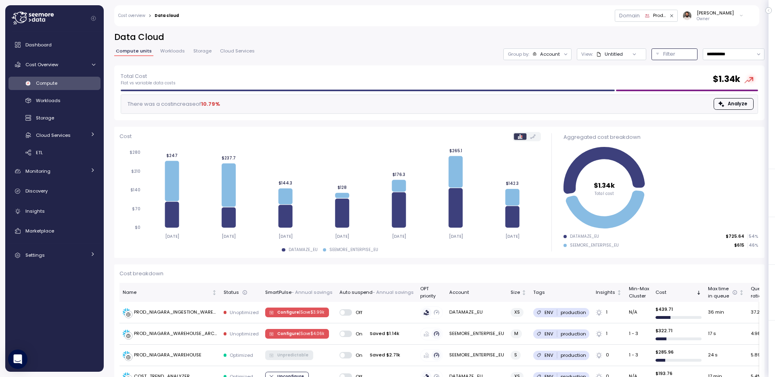
click at [671, 55] on p "Filter" at bounding box center [670, 54] width 12 height 8
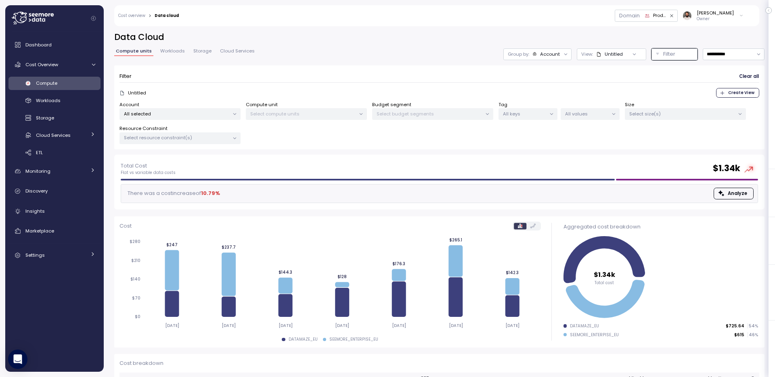
click at [668, 39] on h2 "Data Cloud" at bounding box center [439, 37] width 651 height 12
click at [222, 112] on p "All selected" at bounding box center [176, 114] width 105 height 6
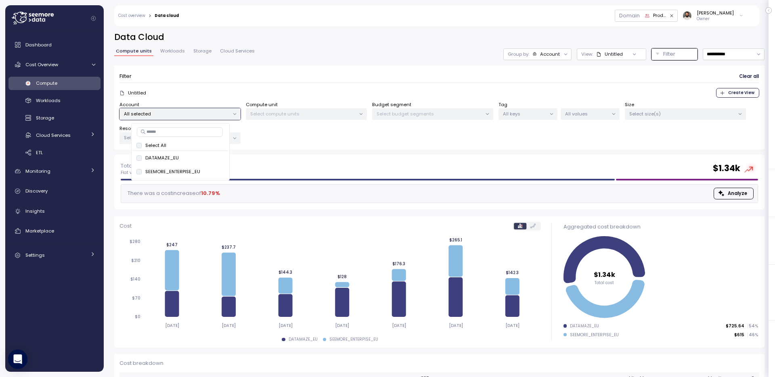
click at [298, 80] on div "Filter Clear all" at bounding box center [440, 77] width 640 height 12
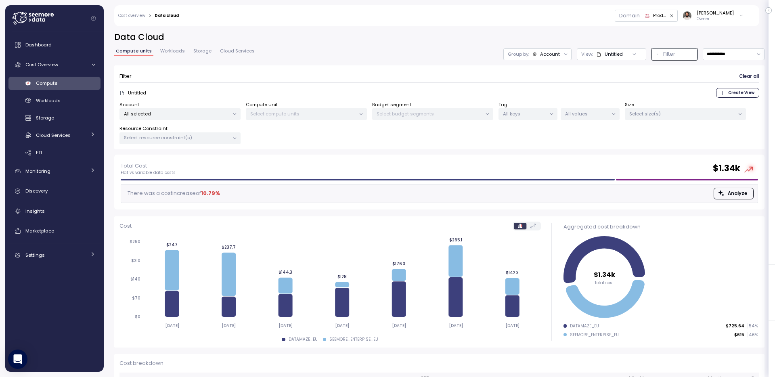
click at [180, 53] on span "Workloads" at bounding box center [172, 51] width 25 height 4
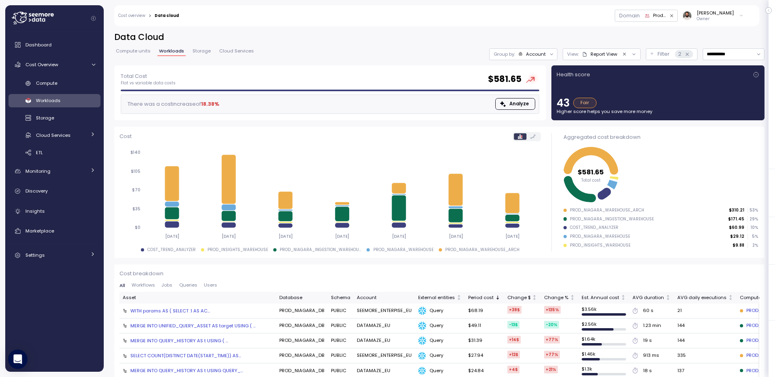
click at [145, 50] on span "Compute units" at bounding box center [133, 51] width 35 height 4
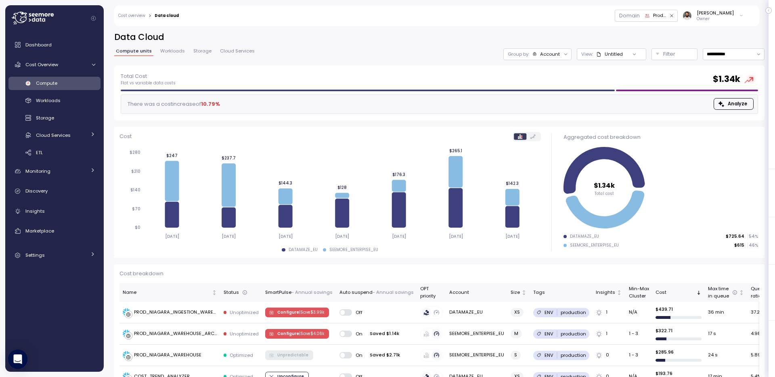
click at [624, 51] on div at bounding box center [634, 53] width 23 height 11
click at [618, 54] on div "Untitled" at bounding box center [614, 54] width 18 height 6
click at [609, 99] on div "PROD_NIAGARA" at bounding box center [602, 97] width 36 height 7
click at [661, 17] on div "Production" at bounding box center [655, 15] width 21 height 7
click at [606, 23] on div "Domain Production Guy Biecher Owner" at bounding box center [466, 15] width 565 height 21
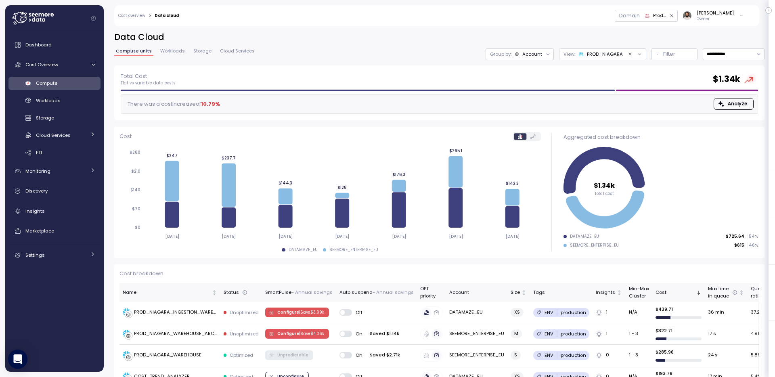
click at [598, 49] on div "View: PROD_NIAGARA" at bounding box center [602, 54] width 87 height 12
click at [604, 38] on h2 "Data Cloud" at bounding box center [439, 37] width 651 height 12
click at [176, 50] on span "Workloads" at bounding box center [172, 51] width 25 height 4
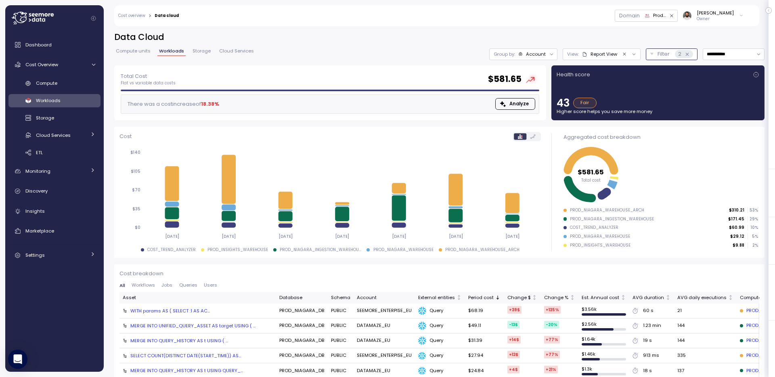
click at [656, 55] on button "Filter 2" at bounding box center [672, 54] width 52 height 12
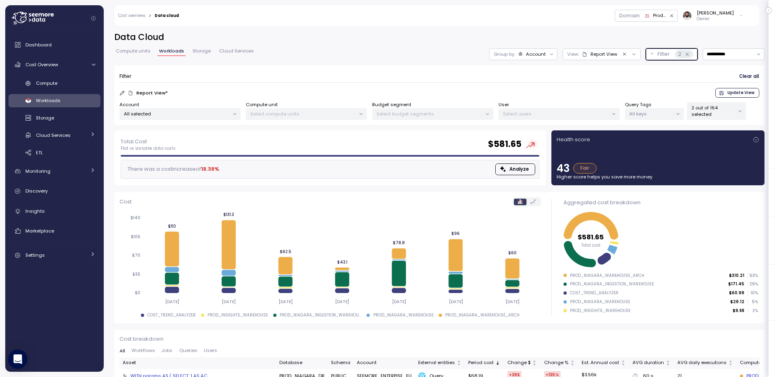
click at [695, 115] on p "2 out of 164 selected" at bounding box center [713, 111] width 43 height 13
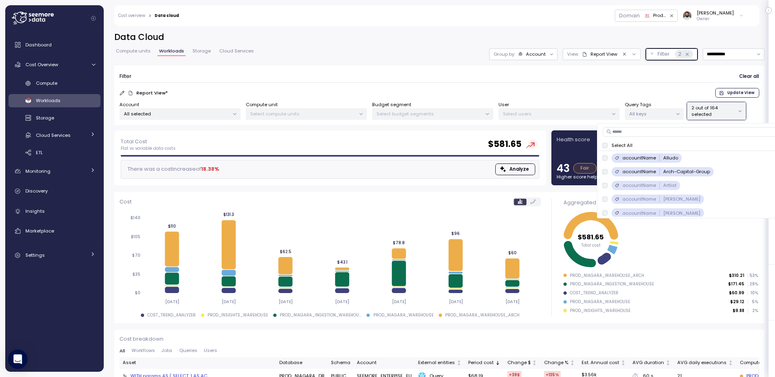
click at [624, 168] on div "accountName Arch-Capital-Group" at bounding box center [663, 171] width 102 height 9
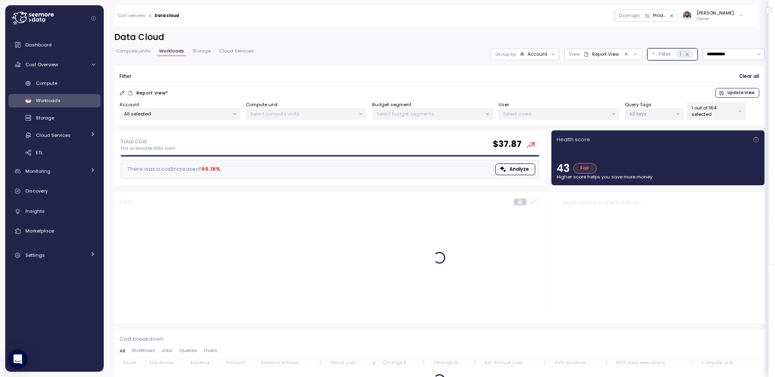
click at [675, 75] on div "Filter Clear all" at bounding box center [440, 77] width 640 height 12
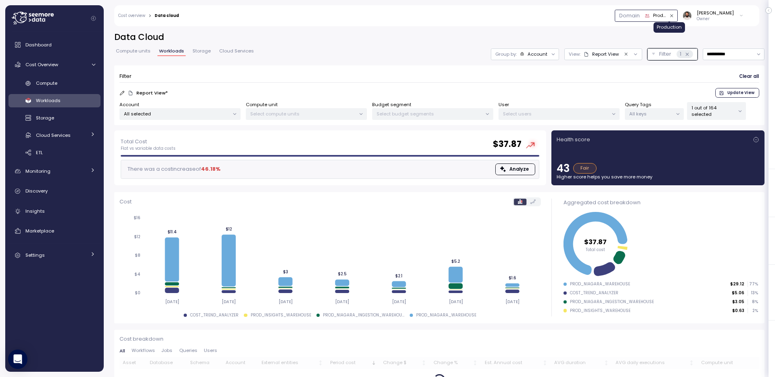
click at [666, 17] on div "Production" at bounding box center [659, 15] width 13 height 7
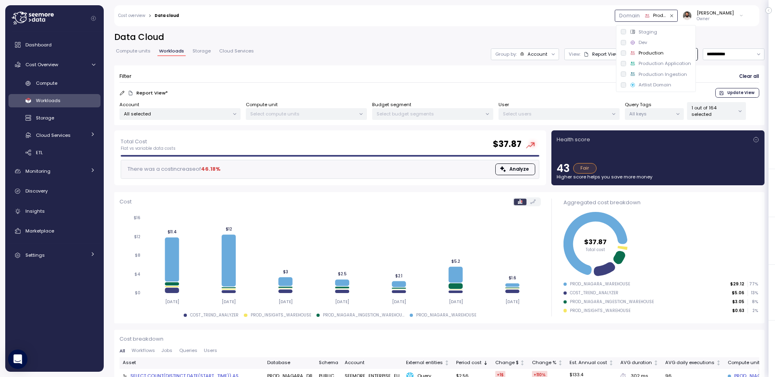
click at [667, 35] on div "Staging" at bounding box center [656, 32] width 77 height 10
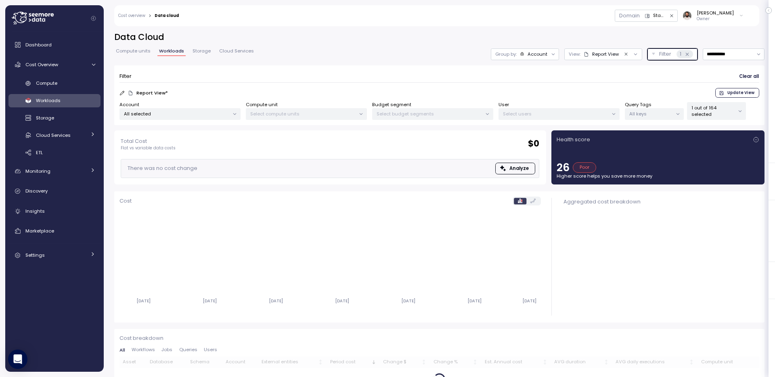
click at [659, 56] on p "Filter" at bounding box center [665, 54] width 12 height 8
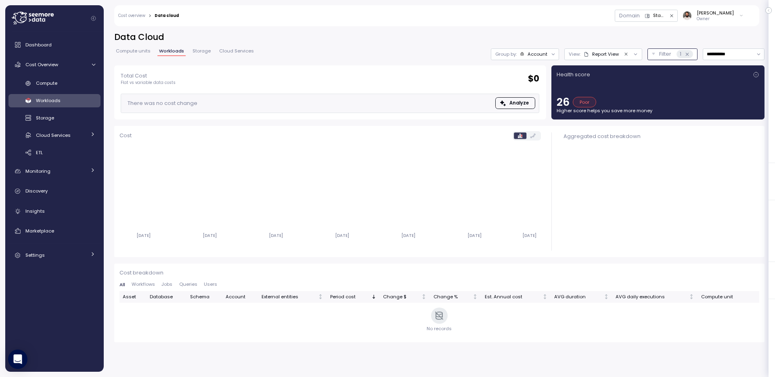
click at [660, 59] on button "Filter 1" at bounding box center [673, 54] width 50 height 12
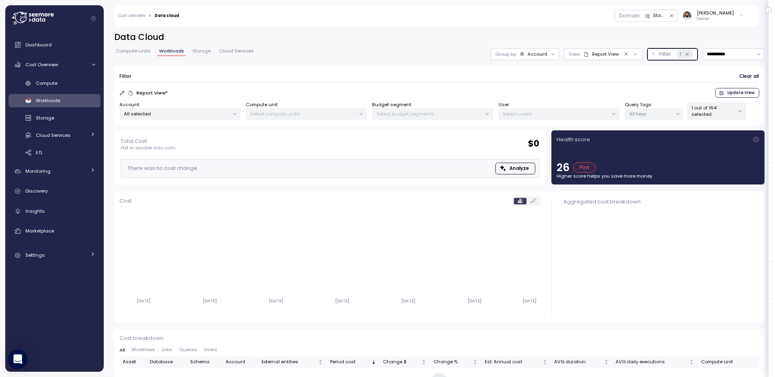
click at [712, 111] on p "1 out of 164 selected" at bounding box center [713, 111] width 43 height 13
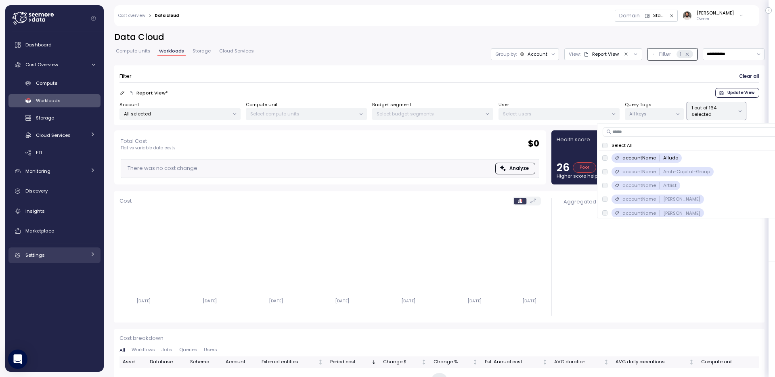
click at [69, 258] on div "Settings" at bounding box center [55, 255] width 61 height 8
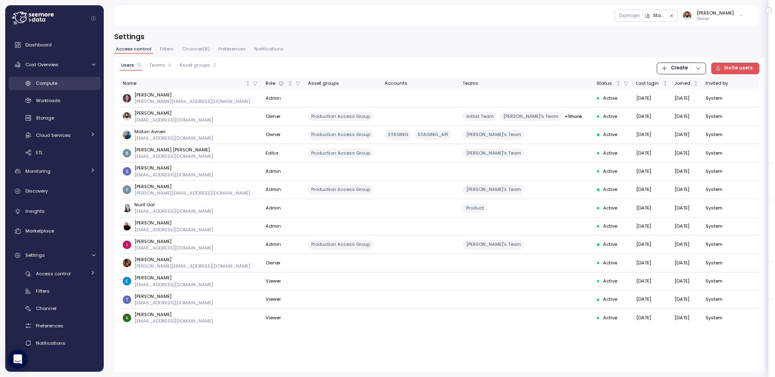
click at [71, 80] on div "Compute" at bounding box center [65, 83] width 59 height 8
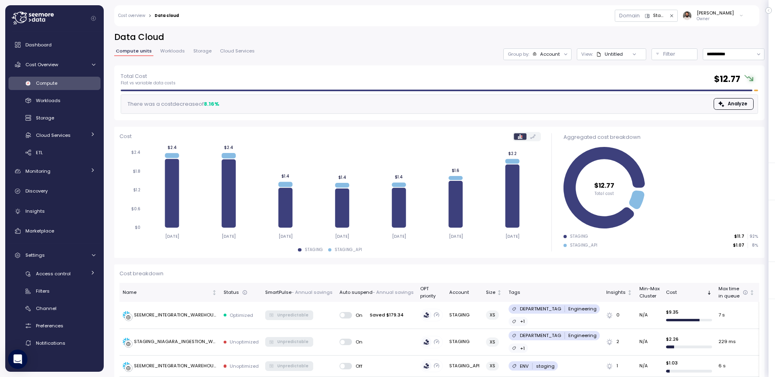
click at [546, 22] on div "Domain Staging Guy Biecher Owner" at bounding box center [466, 15] width 565 height 21
click at [176, 52] on span "Workloads" at bounding box center [172, 51] width 25 height 4
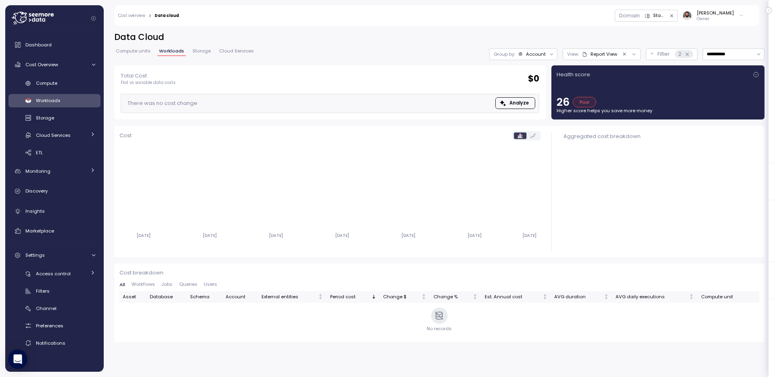
click at [123, 55] on link "Compute units" at bounding box center [133, 52] width 38 height 7
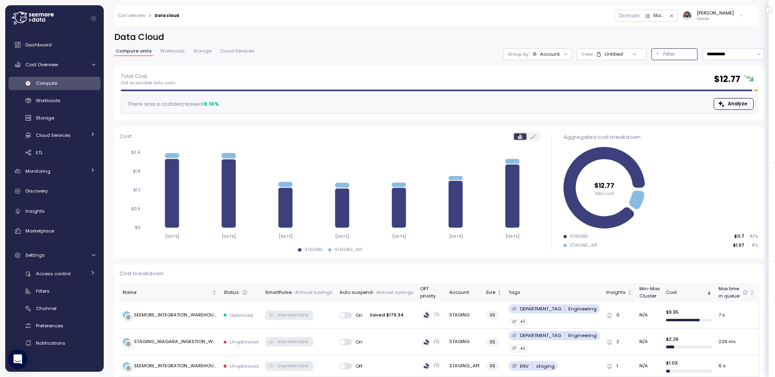
click at [684, 54] on div "Filter" at bounding box center [679, 54] width 30 height 8
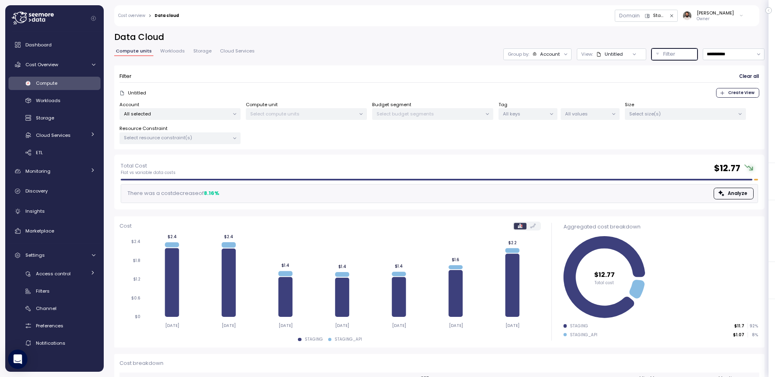
click at [617, 54] on div "Untitled" at bounding box center [614, 54] width 18 height 6
click at [703, 76] on div "Filter Clear all" at bounding box center [440, 77] width 640 height 12
click at [208, 115] on p "All selected" at bounding box center [176, 114] width 105 height 6
click at [199, 170] on span "only" at bounding box center [202, 171] width 9 height 9
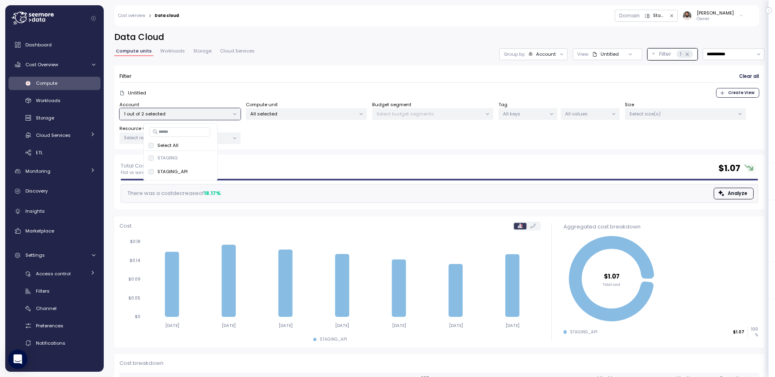
click at [652, 112] on p "Select size(s)" at bounding box center [682, 114] width 105 height 6
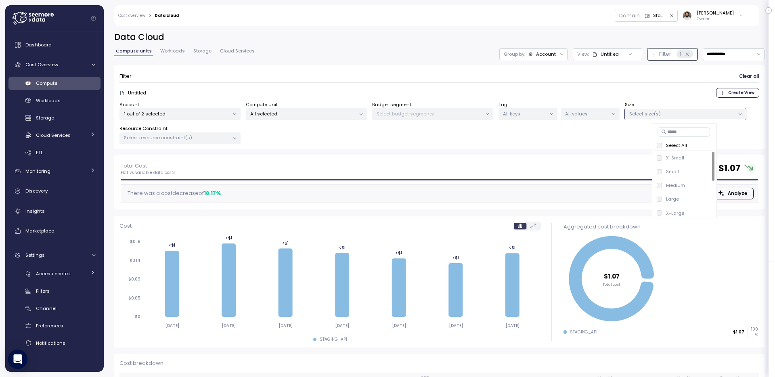
click at [210, 142] on div "Select resource constraint(s)" at bounding box center [180, 138] width 121 height 12
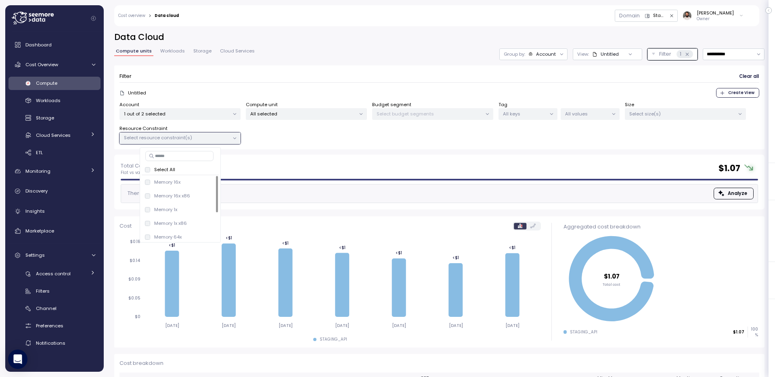
click at [194, 160] on input at bounding box center [179, 156] width 68 height 10
type input "***"
click at [204, 199] on div at bounding box center [179, 201] width 73 height 4
click at [206, 196] on span "only" at bounding box center [206, 195] width 9 height 9
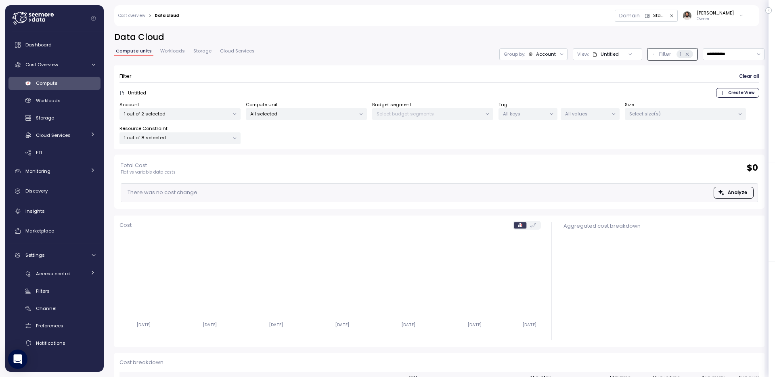
click at [609, 55] on div "Untitled" at bounding box center [610, 54] width 18 height 6
click at [144, 103] on div "Account 1 out of 2 selected" at bounding box center [180, 110] width 121 height 19
click at [749, 90] on span "Create View" at bounding box center [742, 92] width 26 height 9
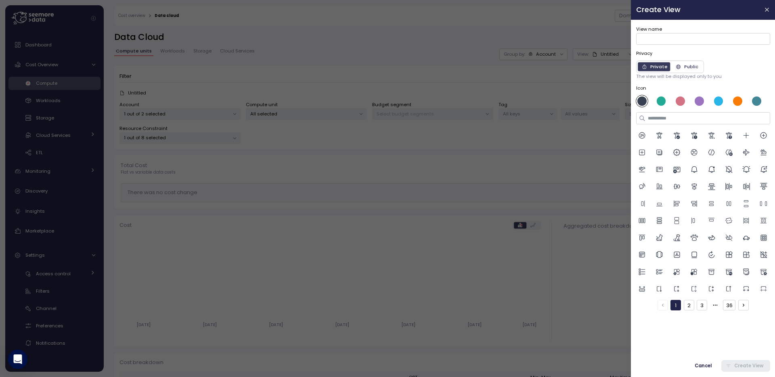
click at [675, 31] on div "View name" at bounding box center [703, 35] width 134 height 20
click at [668, 42] on input "View name" at bounding box center [703, 39] width 134 height 12
type input "****"
click at [698, 101] on div at bounding box center [699, 101] width 9 height 9
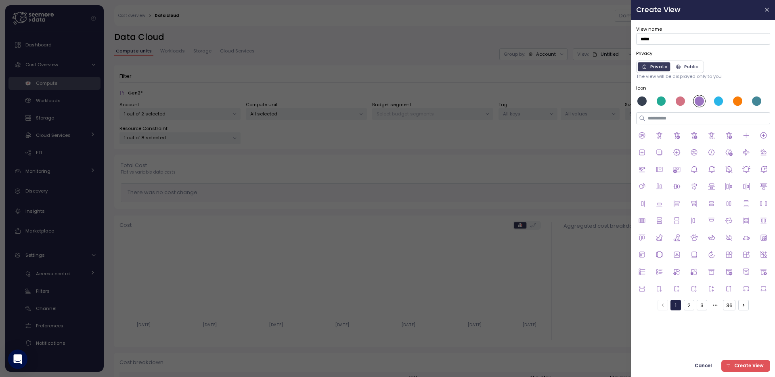
click at [740, 367] on span "Create View" at bounding box center [748, 366] width 29 height 11
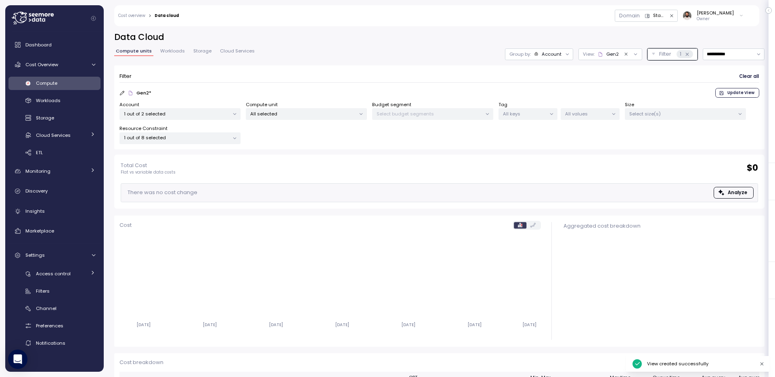
click at [602, 55] on icon at bounding box center [600, 54] width 5 height 5
click at [609, 137] on div "Gen2" at bounding box center [609, 138] width 71 height 10
click at [607, 60] on div "View: Gen2" at bounding box center [611, 54] width 64 height 12
click at [607, 57] on div "Gen2" at bounding box center [613, 54] width 13 height 6
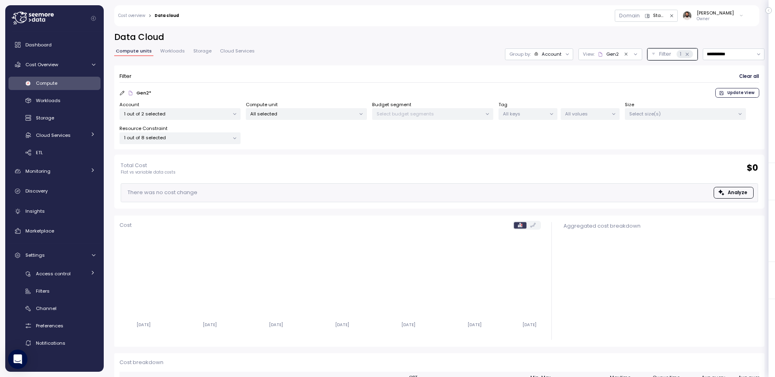
click at [180, 52] on span "Workloads" at bounding box center [172, 51] width 25 height 4
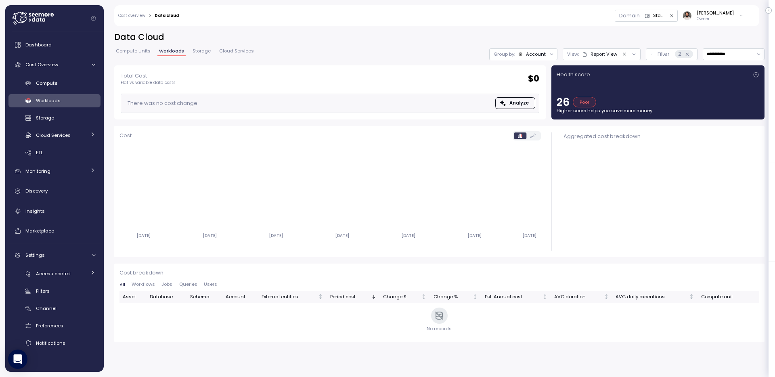
click at [92, 91] on div "Compute Workloads Storage Cloud Services Clustering columns Pipes AI Services S…" at bounding box center [54, 118] width 92 height 83
click at [85, 87] on div "Compute" at bounding box center [65, 83] width 59 height 8
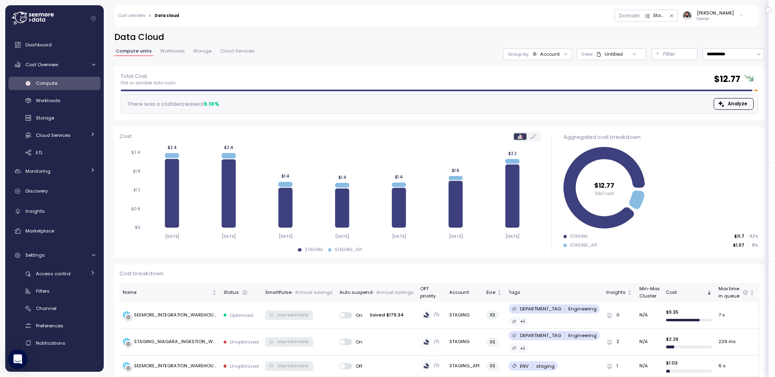
click at [622, 56] on div "Untitled" at bounding box center [614, 54] width 18 height 6
click at [624, 102] on div "PROD_NIAGARA" at bounding box center [611, 98] width 71 height 10
click at [682, 52] on div "Filter" at bounding box center [679, 54] width 30 height 8
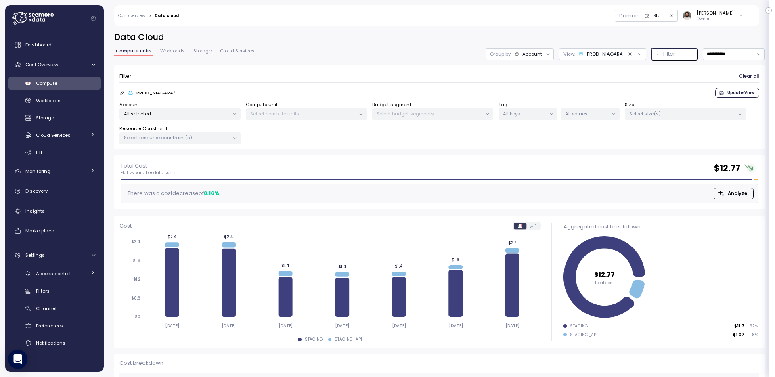
click at [205, 115] on p "All selected" at bounding box center [176, 114] width 105 height 6
click at [200, 160] on span "only" at bounding box center [202, 157] width 9 height 9
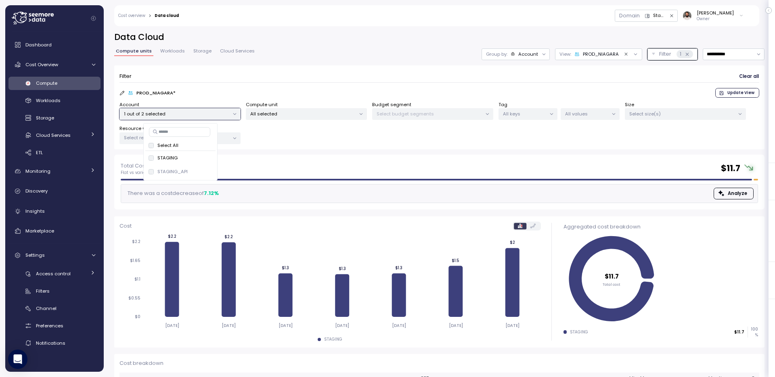
click at [169, 52] on span "Workloads" at bounding box center [172, 51] width 25 height 4
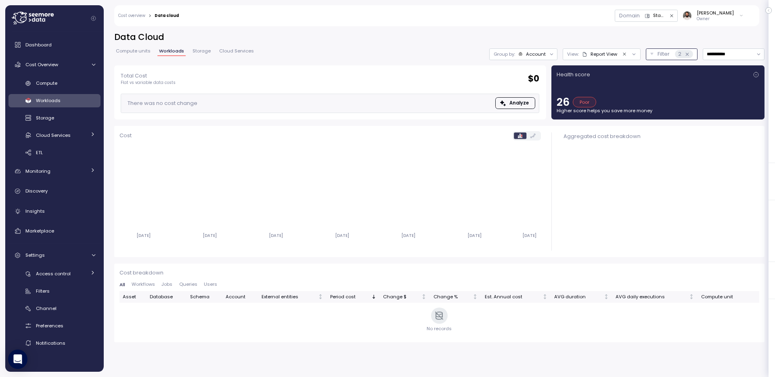
click at [655, 54] on button "Filter 2" at bounding box center [672, 54] width 52 height 12
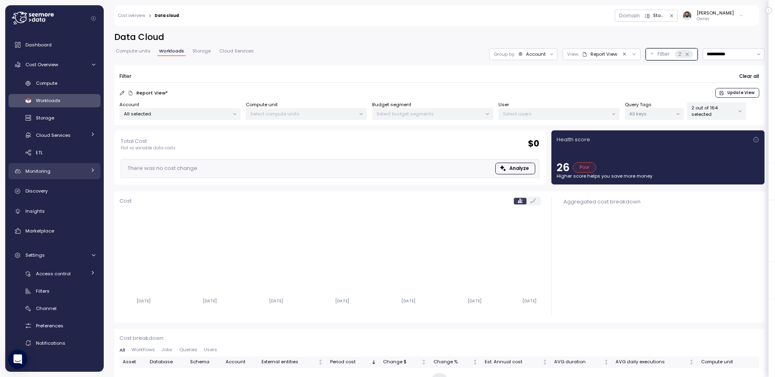
click at [86, 174] on link "Monitoring" at bounding box center [54, 171] width 92 height 16
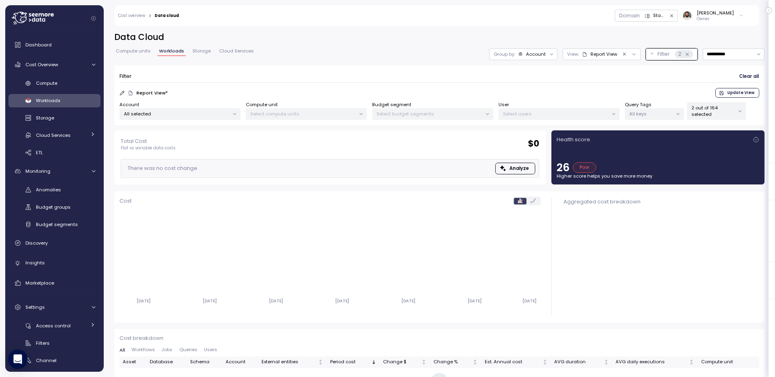
click at [636, 23] on div "Domain Staging Guy Biecher Owner" at bounding box center [466, 15] width 565 height 21
click at [638, 15] on div "Domain" at bounding box center [629, 16] width 21 height 8
click at [645, 21] on div "Domain" at bounding box center [629, 15] width 29 height 11
click at [132, 50] on span "Compute units" at bounding box center [133, 51] width 35 height 4
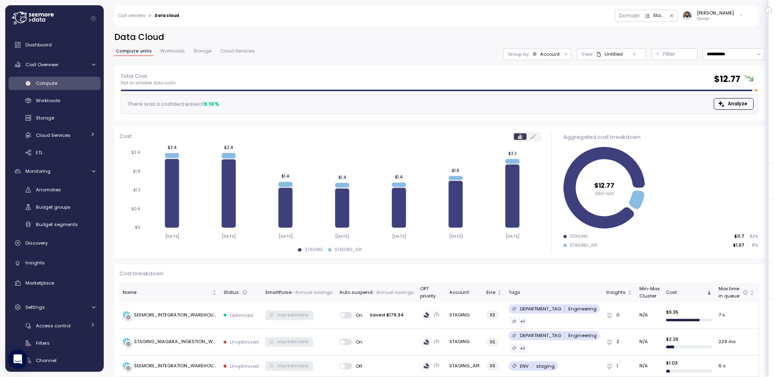
click at [179, 55] on link "Workloads" at bounding box center [173, 52] width 28 height 7
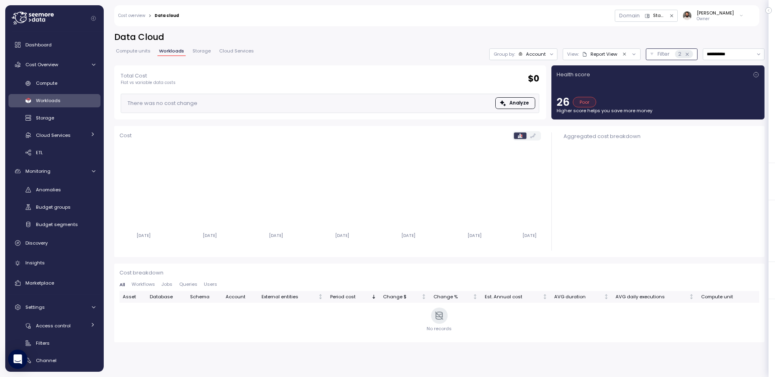
click at [668, 56] on p "Filter" at bounding box center [664, 54] width 12 height 8
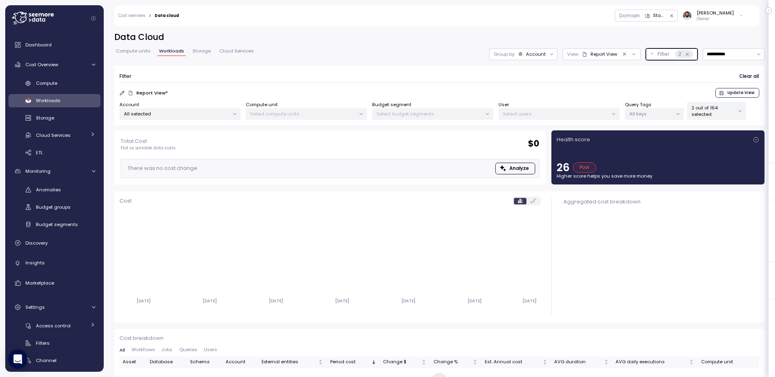
click at [598, 57] on div "View: Report View" at bounding box center [602, 54] width 78 height 12
click at [580, 42] on h2 "Data Cloud" at bounding box center [439, 37] width 651 height 12
click at [125, 49] on span "Compute units" at bounding box center [133, 51] width 35 height 4
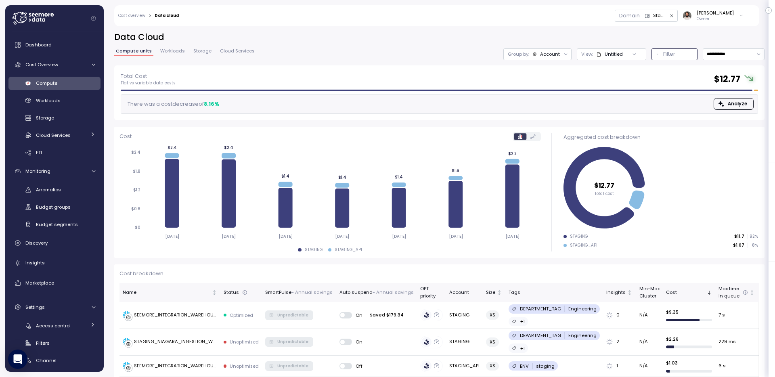
click at [668, 54] on p "Filter" at bounding box center [670, 54] width 12 height 8
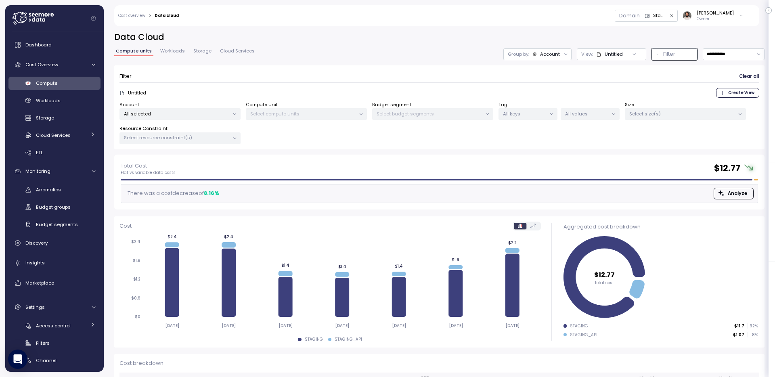
click at [640, 17] on div "Domain" at bounding box center [629, 16] width 21 height 8
click at [210, 115] on p "All selected" at bounding box center [176, 114] width 105 height 6
click at [170, 52] on span "Workloads" at bounding box center [172, 51] width 25 height 4
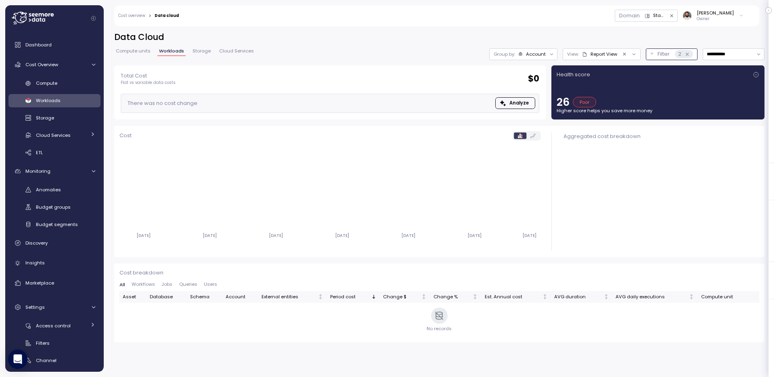
click at [658, 54] on p "Filter" at bounding box center [664, 54] width 12 height 8
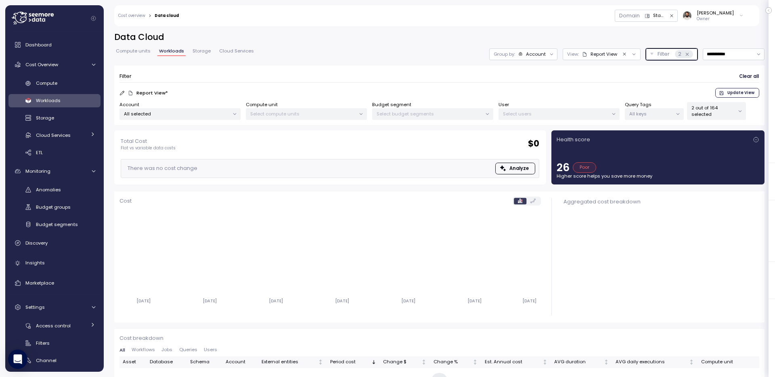
click at [166, 111] on p "All selected" at bounding box center [176, 114] width 105 height 6
click at [203, 173] on span "only" at bounding box center [202, 171] width 9 height 9
click at [143, 53] on span "Compute units" at bounding box center [133, 51] width 35 height 4
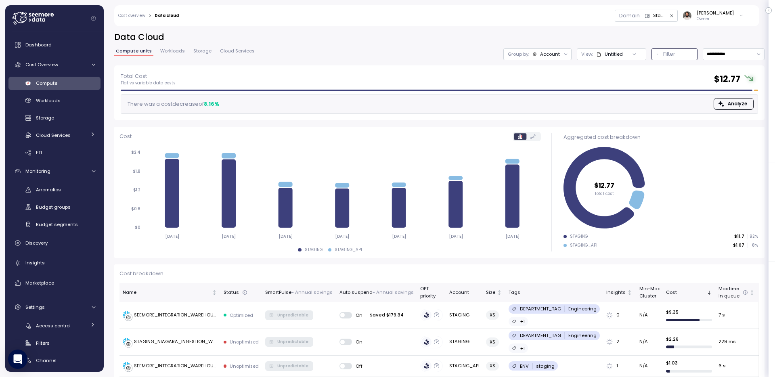
click at [671, 52] on p "Filter" at bounding box center [670, 54] width 12 height 8
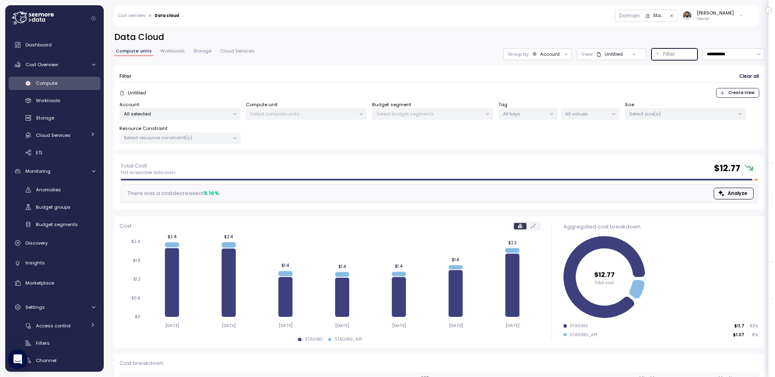
click at [210, 119] on div "All selected" at bounding box center [180, 114] width 121 height 12
click at [205, 172] on span "only" at bounding box center [202, 171] width 9 height 9
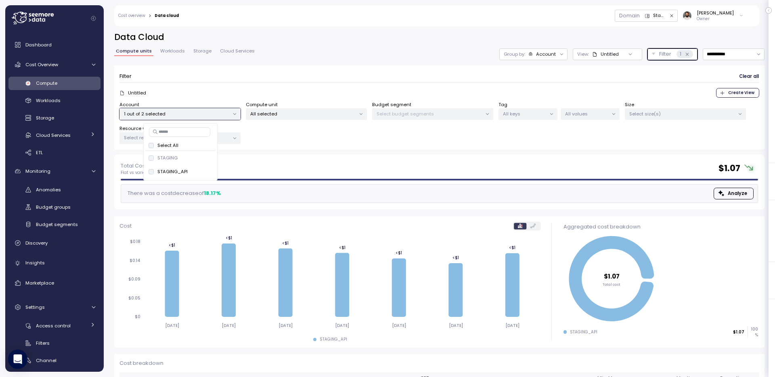
click at [344, 112] on p "All selected" at bounding box center [302, 114] width 105 height 6
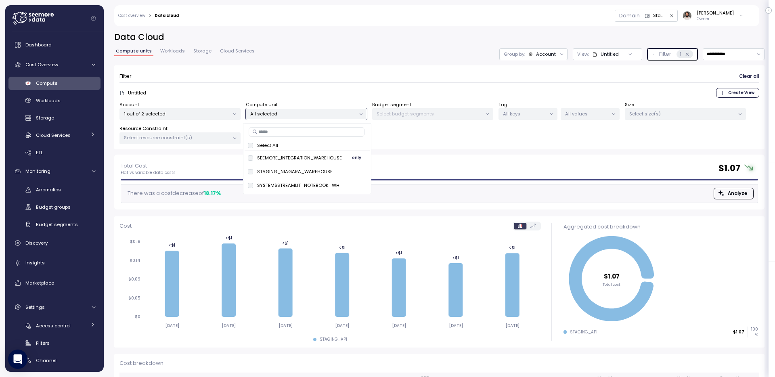
click at [356, 162] on span "only" at bounding box center [356, 157] width 9 height 9
click at [331, 80] on div "Filter Clear all" at bounding box center [440, 77] width 640 height 12
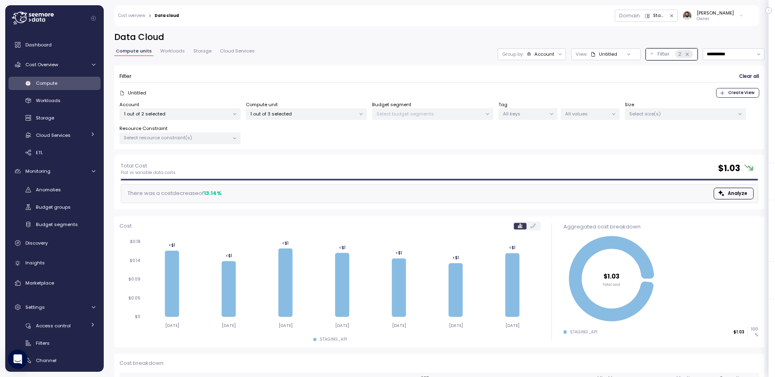
click at [179, 51] on span "Workloads" at bounding box center [172, 51] width 25 height 4
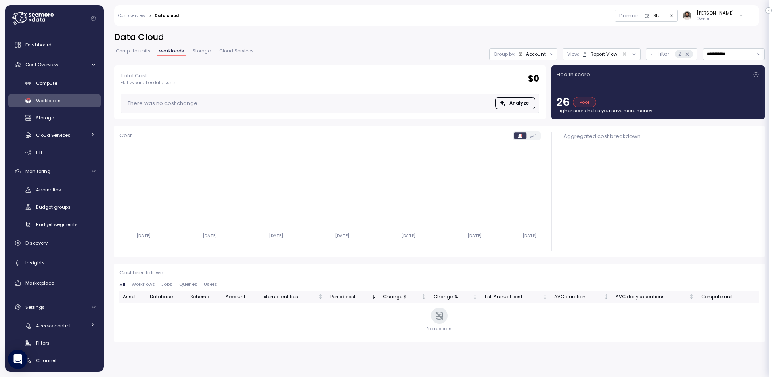
click at [126, 51] on span "Compute units" at bounding box center [133, 51] width 35 height 4
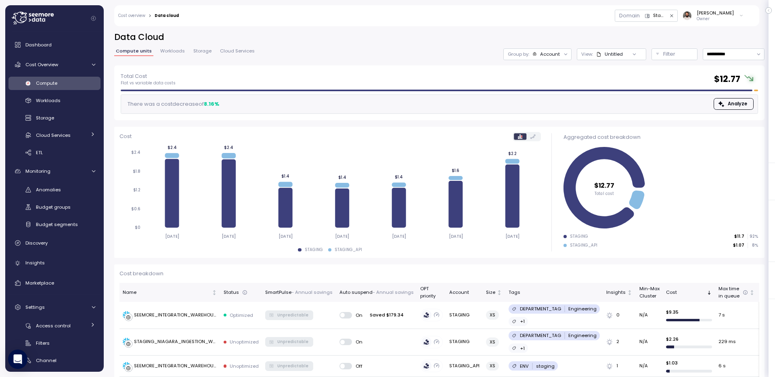
click at [172, 50] on span "Workloads" at bounding box center [172, 51] width 25 height 4
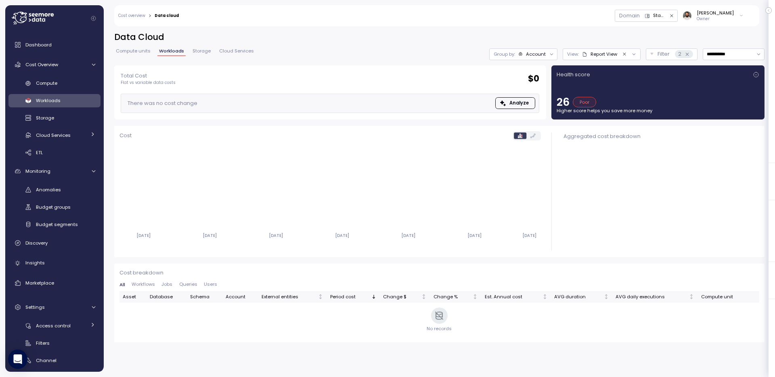
click at [137, 53] on span "Compute units" at bounding box center [133, 51] width 35 height 4
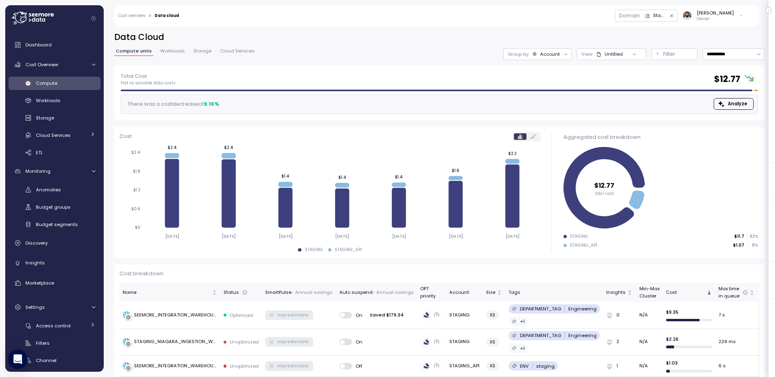
click at [624, 53] on div at bounding box center [634, 53] width 23 height 11
click at [616, 55] on div "Untitled" at bounding box center [614, 54] width 18 height 6
click at [644, 97] on icon "button" at bounding box center [642, 97] width 5 height 5
click at [647, 136] on div "Set as default" at bounding box center [646, 135] width 46 height 7
click at [539, 41] on h2 "Data Cloud" at bounding box center [439, 37] width 651 height 12
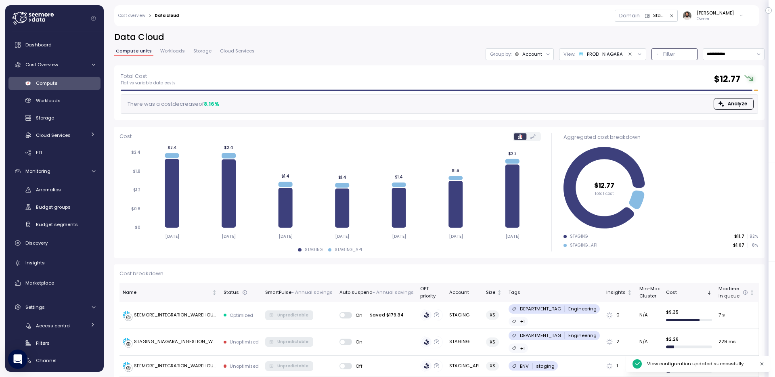
click at [668, 51] on p "Filter" at bounding box center [670, 54] width 12 height 8
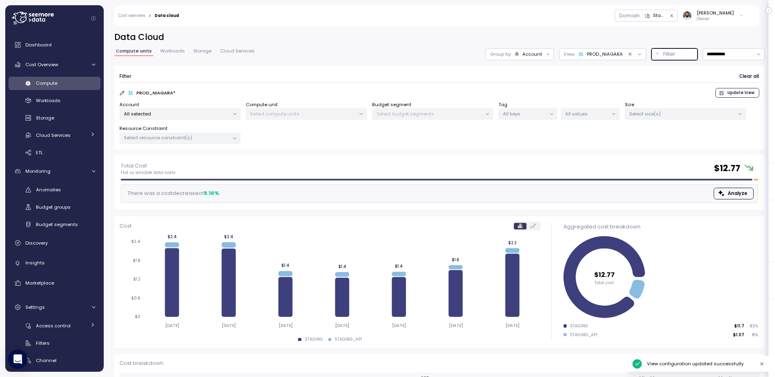
click at [343, 113] on p "Select compute units" at bounding box center [302, 114] width 105 height 6
click at [214, 117] on div "All selected" at bounding box center [180, 114] width 121 height 12
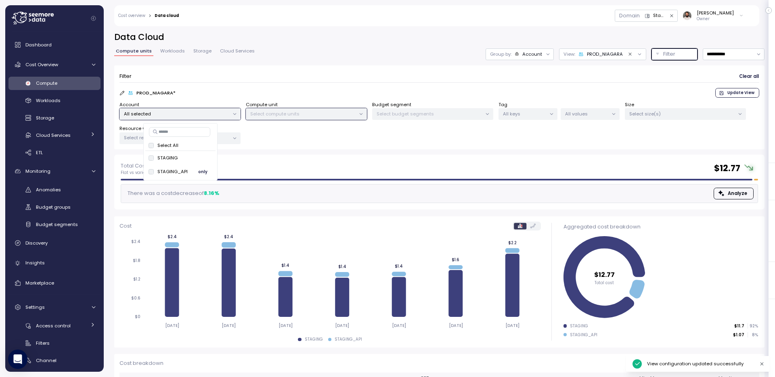
click at [205, 166] on div "STAGING_API only" at bounding box center [180, 172] width 71 height 14
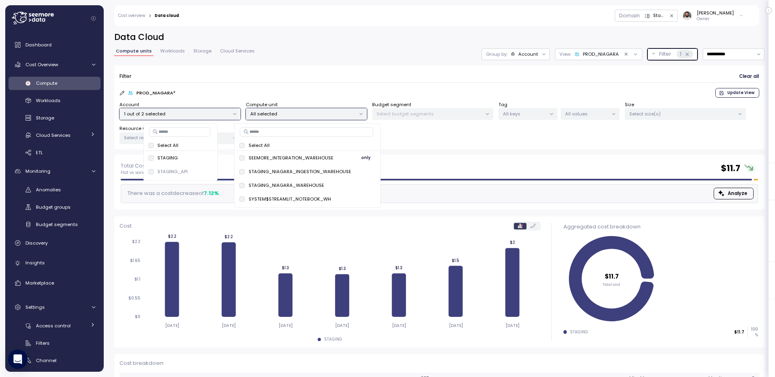
click at [369, 157] on button "only" at bounding box center [366, 158] width 19 height 10
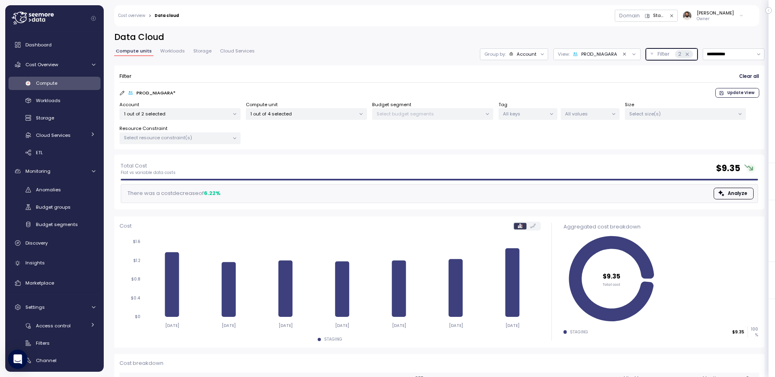
click at [438, 109] on div "Select budget segments" at bounding box center [432, 114] width 121 height 12
click at [672, 105] on div "Size Select size(s)" at bounding box center [685, 110] width 121 height 19
click at [670, 111] on p "Select size(s)" at bounding box center [682, 114] width 105 height 6
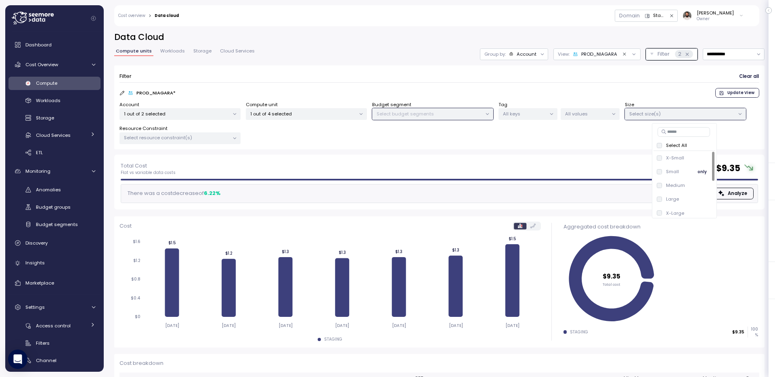
click at [672, 170] on p "Small" at bounding box center [672, 171] width 13 height 6
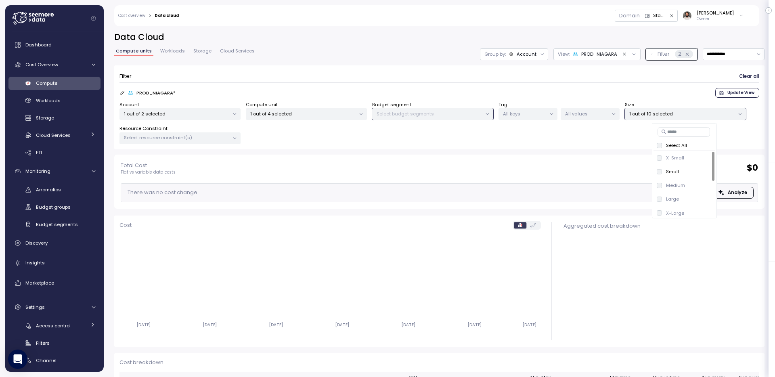
click at [173, 57] on div "Compute units Workloads Storage Cloud Services" at bounding box center [185, 54] width 142 height 10
click at [173, 52] on span "Workloads" at bounding box center [172, 51] width 25 height 4
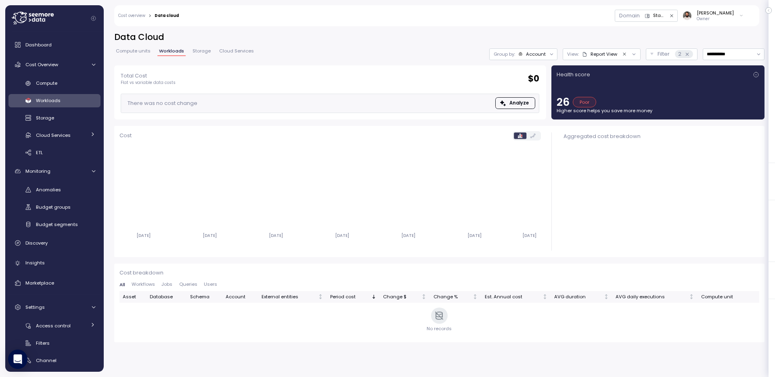
click at [143, 50] on span "Compute units" at bounding box center [133, 51] width 35 height 4
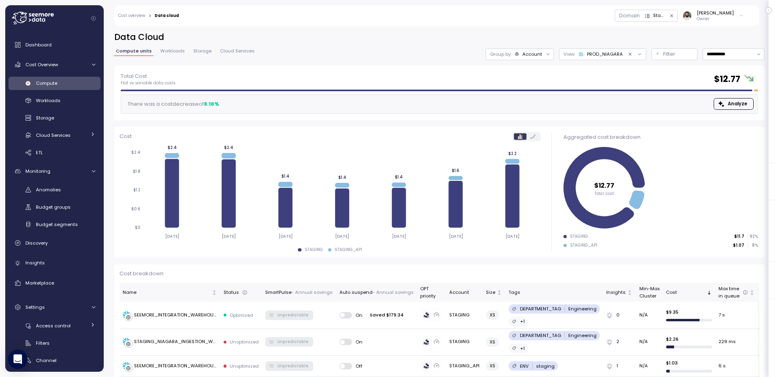
click at [167, 51] on span "Workloads" at bounding box center [172, 51] width 25 height 4
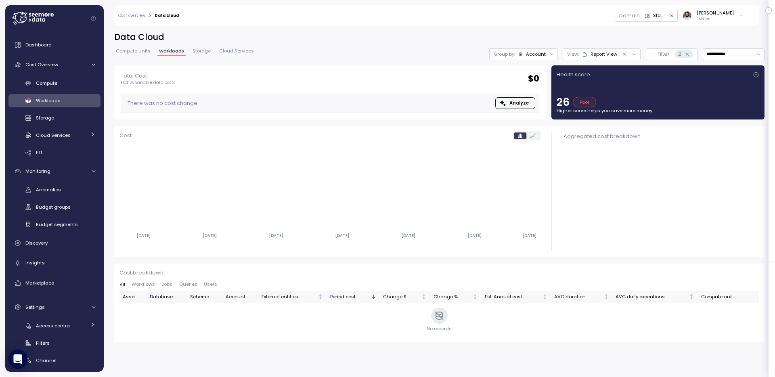
click at [141, 53] on span "Compute units" at bounding box center [133, 51] width 35 height 4
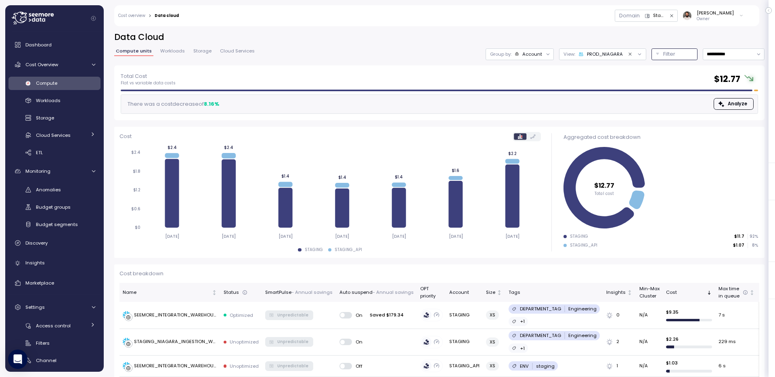
click at [664, 57] on p "Filter" at bounding box center [670, 54] width 12 height 8
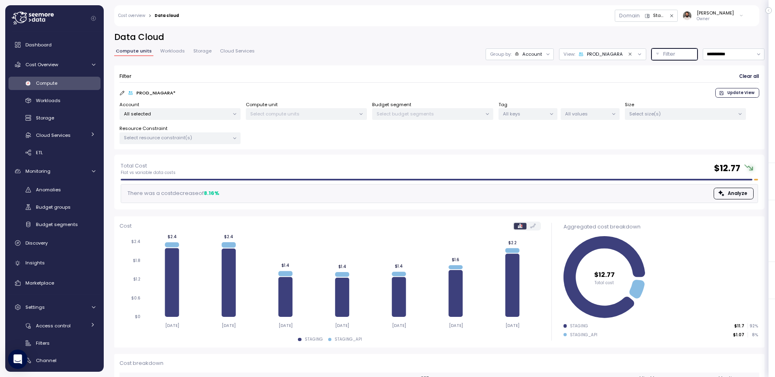
click at [202, 133] on div "Select resource constraint(s)" at bounding box center [180, 138] width 121 height 12
click at [204, 220] on span "only" at bounding box center [206, 220] width 9 height 9
click at [354, 151] on div "Filter Clear all PROD_NIAGARA * Update View Account All selected Compute unit S…" at bounding box center [439, 110] width 651 height 90
click at [342, 109] on div "Select compute units" at bounding box center [306, 114] width 121 height 12
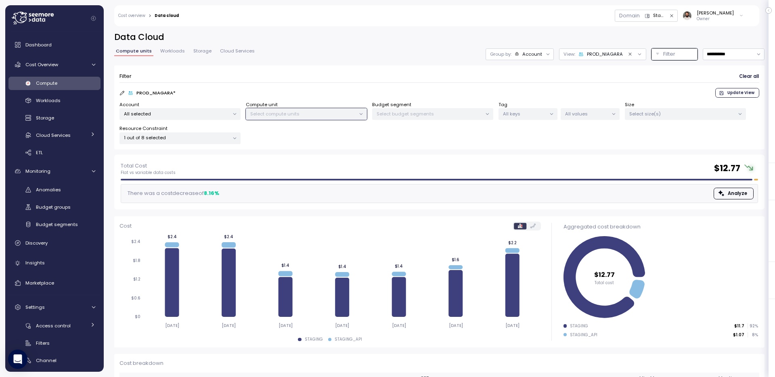
click at [244, 109] on div "Account All selected Compute unit Select compute units Budget segment Select bu…" at bounding box center [440, 122] width 640 height 43
click at [232, 111] on div at bounding box center [234, 114] width 11 height 11
click at [223, 120] on div "Account All selected Compute unit Select compute units Budget segment Select bu…" at bounding box center [440, 122] width 640 height 43
click at [223, 109] on div "All selected" at bounding box center [180, 114] width 121 height 12
click at [204, 157] on span "only" at bounding box center [202, 157] width 9 height 9
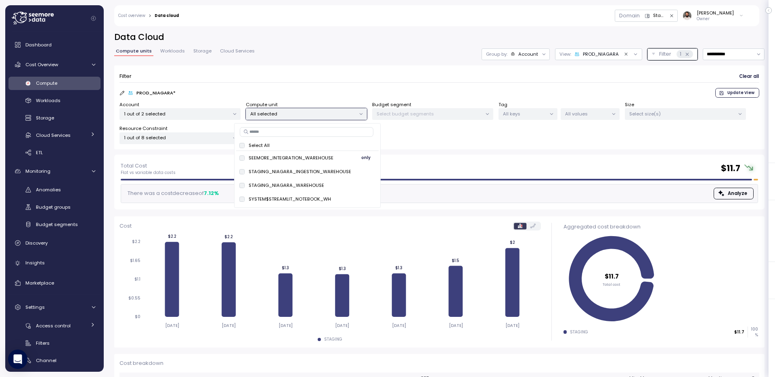
click at [364, 156] on span "only" at bounding box center [365, 157] width 9 height 9
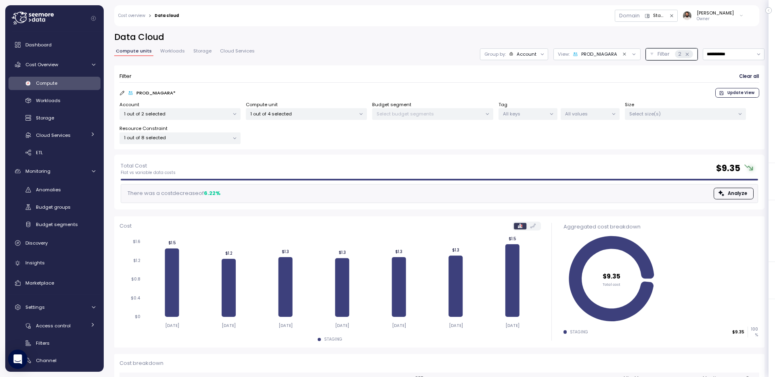
click at [269, 76] on div "Filter Clear all" at bounding box center [440, 77] width 640 height 12
click at [178, 53] on span "Workloads" at bounding box center [172, 51] width 25 height 4
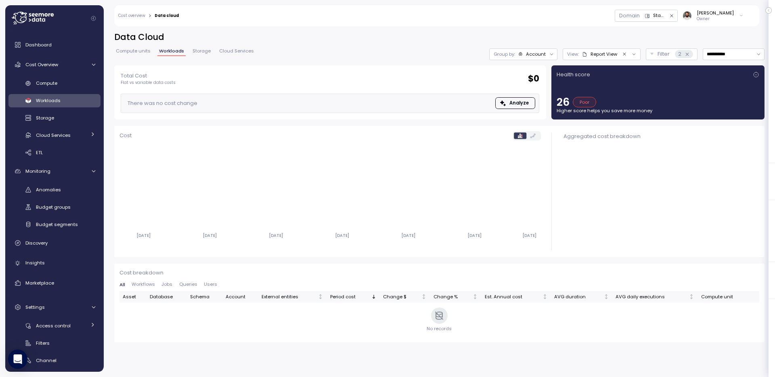
click at [141, 53] on span "Compute units" at bounding box center [133, 51] width 35 height 4
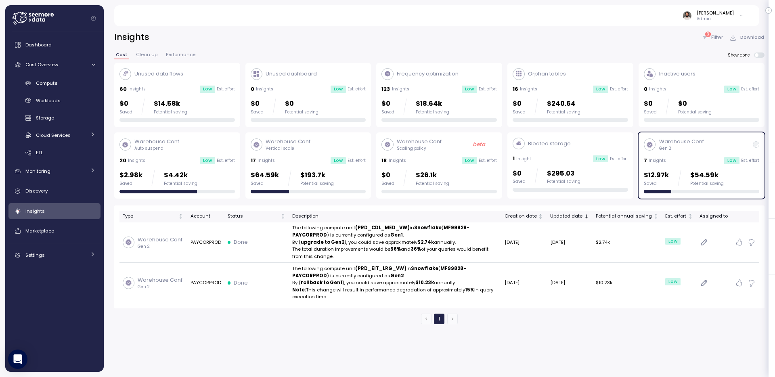
click at [737, 191] on div at bounding box center [701, 192] width 115 height 4
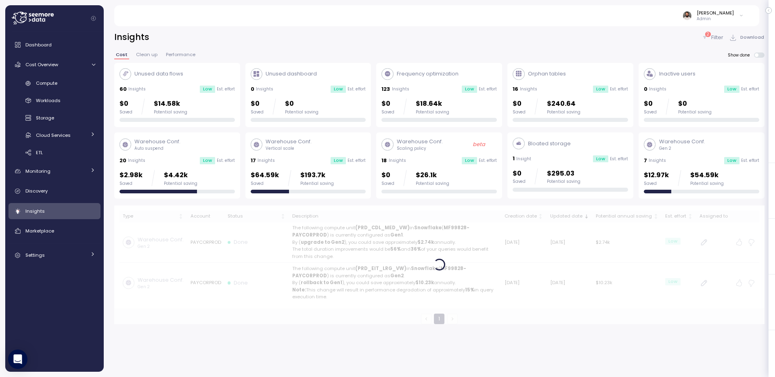
click at [737, 191] on div at bounding box center [701, 192] width 115 height 4
click at [714, 37] on p "Filter" at bounding box center [718, 38] width 12 height 8
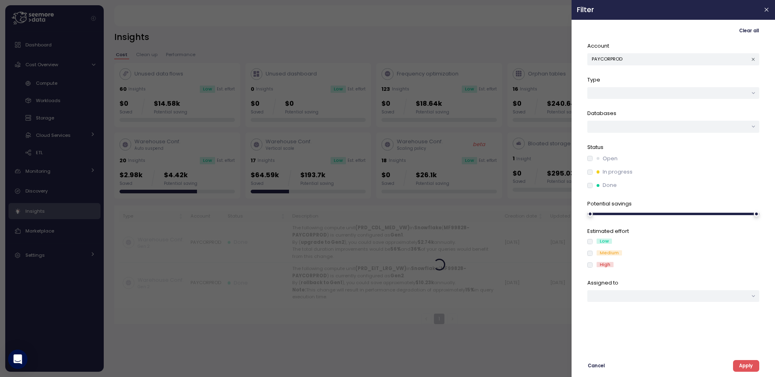
click at [705, 50] on div "Account PAYCORPROD" at bounding box center [674, 53] width 172 height 23
click at [755, 61] on icon "button" at bounding box center [753, 59] width 5 height 5
click at [741, 369] on span "Apply" at bounding box center [746, 366] width 14 height 11
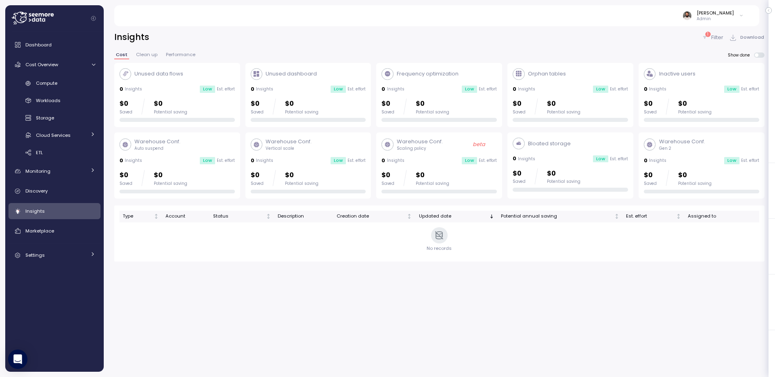
click at [387, 40] on div "Insights 1 Filter Download" at bounding box center [439, 37] width 651 height 12
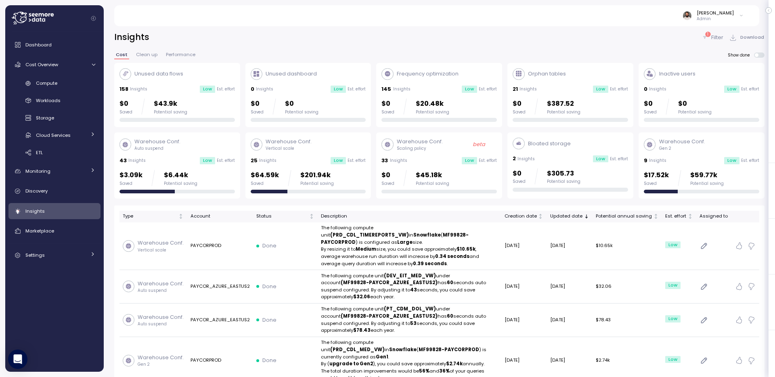
click at [675, 168] on div "Warehouse Conf. Gen 2 9 Insights Low Est. effort $17.52k Saved $59.77k Potentia…" at bounding box center [701, 166] width 115 height 56
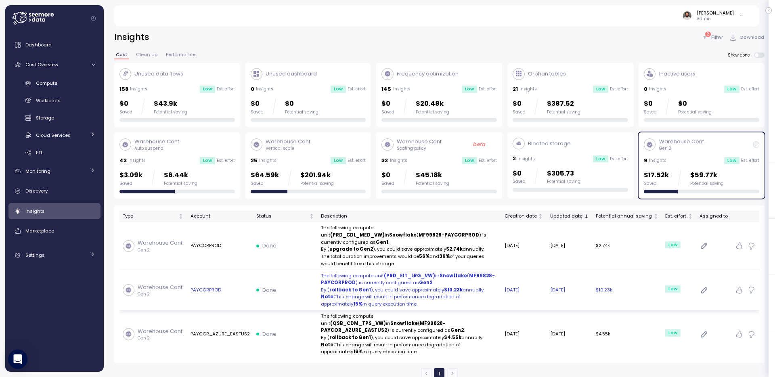
click at [400, 278] on p "The following compute unit (PRD_EIT_LRG_VW) in Snowflake ( MF99828-PAYCORPROD )…" at bounding box center [409, 280] width 177 height 14
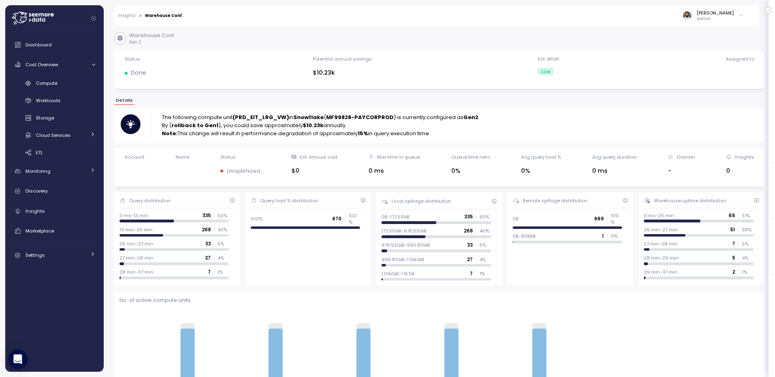
click at [277, 120] on strong "(PRD_EIT_LRG_VW)" at bounding box center [261, 117] width 57 height 8
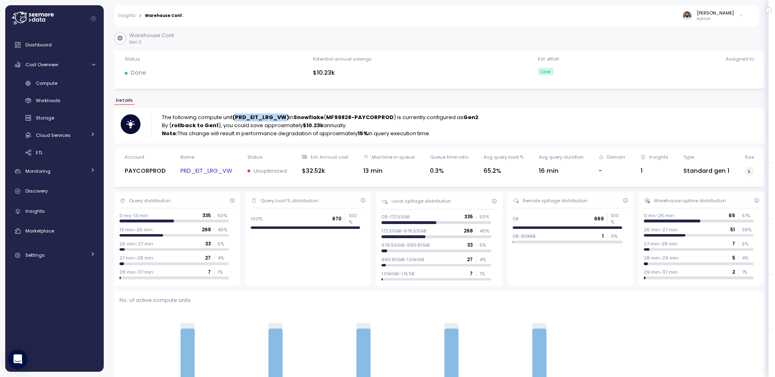
click at [277, 120] on strong "(PRD_EIT_LRG_VW)" at bounding box center [261, 117] width 57 height 8
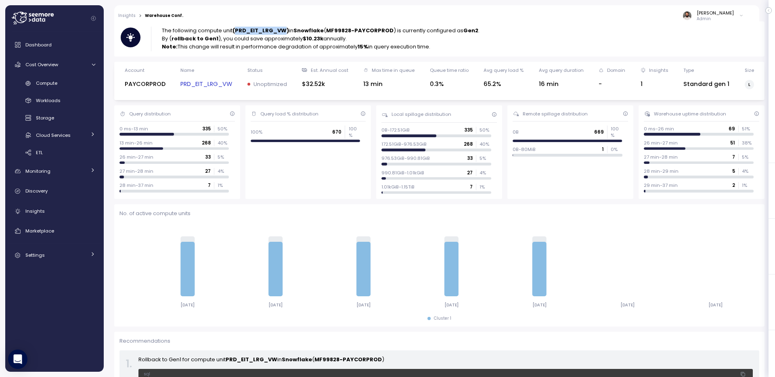
scroll to position [123, 0]
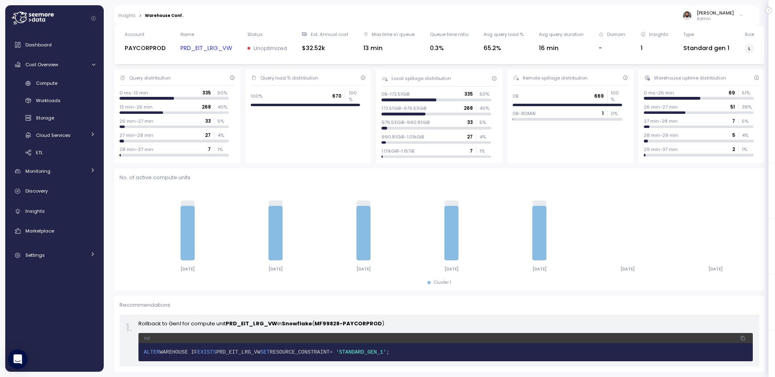
click at [206, 46] on link "PRD_EIT_LRG_VW" at bounding box center [207, 48] width 52 height 9
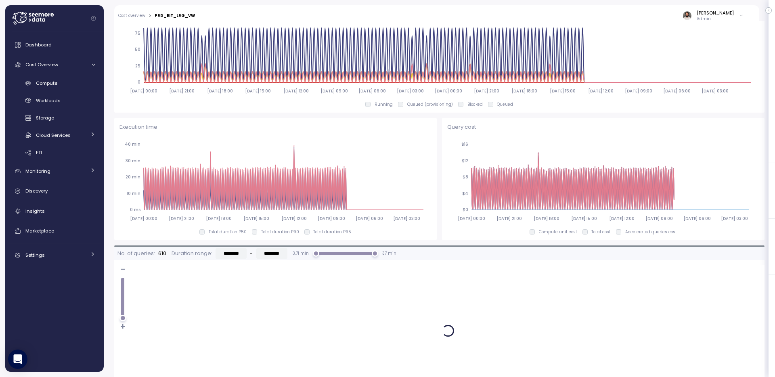
scroll to position [318, 0]
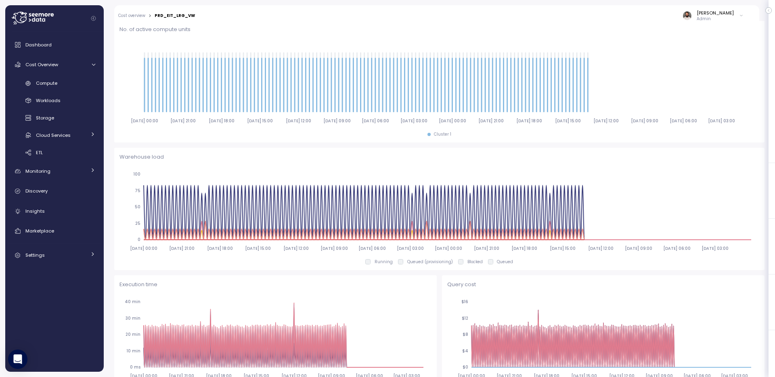
scroll to position [123, 0]
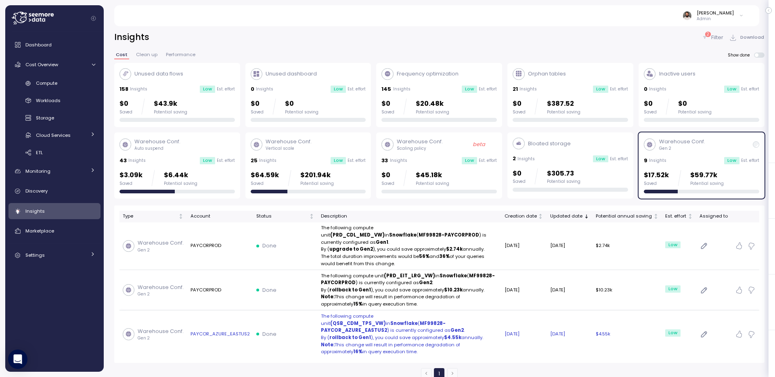
click at [478, 342] on p "Note: This change will result in performance degradation of approximately 16% i…" at bounding box center [409, 349] width 177 height 14
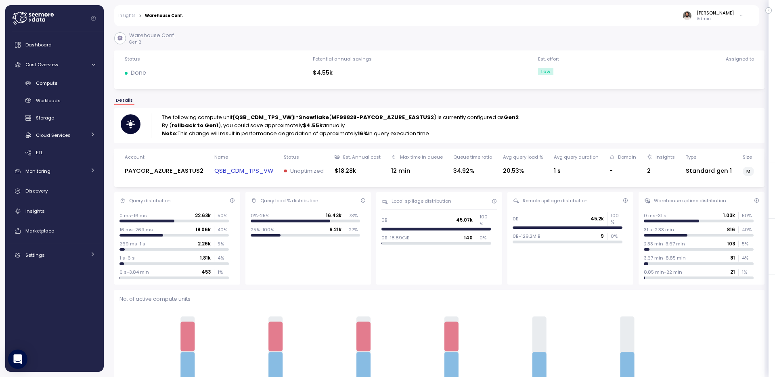
click at [250, 169] on link "QSB_CDM_TPS_VW" at bounding box center [243, 170] width 59 height 9
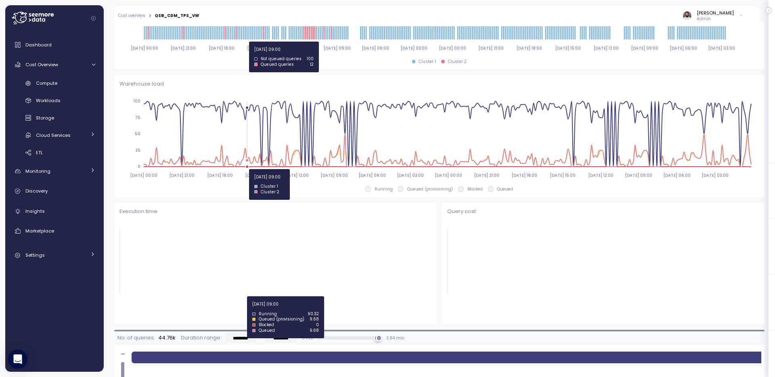
type input "*********"
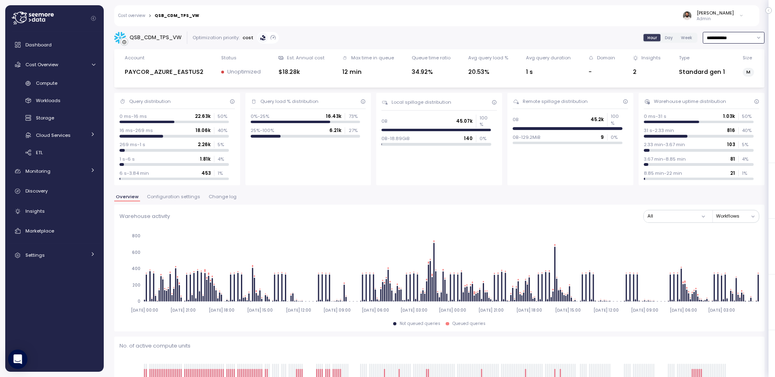
click at [740, 38] on input "**********" at bounding box center [734, 38] width 62 height 12
click at [724, 75] on div "Last 7 days" at bounding box center [729, 75] width 26 height 6
type input "**********"
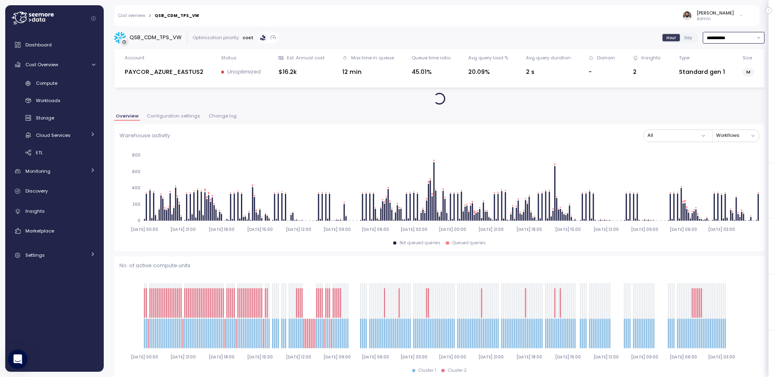
click at [724, 38] on input "**********" at bounding box center [734, 38] width 62 height 12
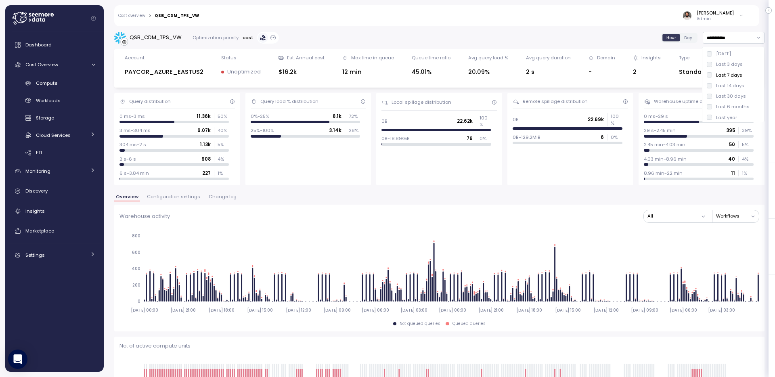
click at [623, 27] on div "**********" at bounding box center [440, 199] width 672 height 356
click at [730, 39] on input "**********" at bounding box center [734, 38] width 62 height 12
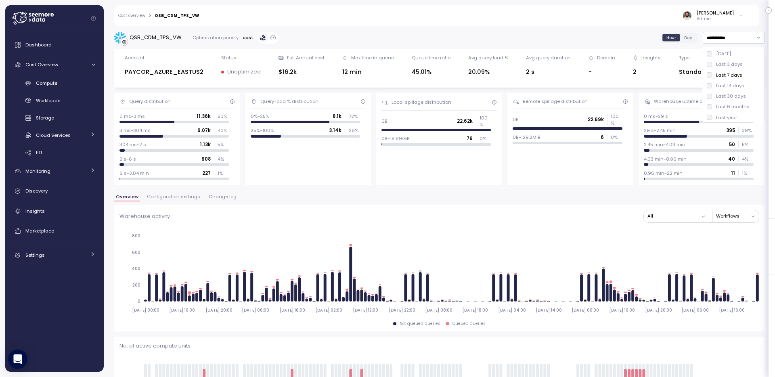
click at [168, 16] on div "QSB_CDM_TPS_VW" at bounding box center [177, 16] width 44 height 4
copy div "QSB_CDM_TPS_VW"
click at [72, 86] on div "Compute" at bounding box center [65, 83] width 59 height 8
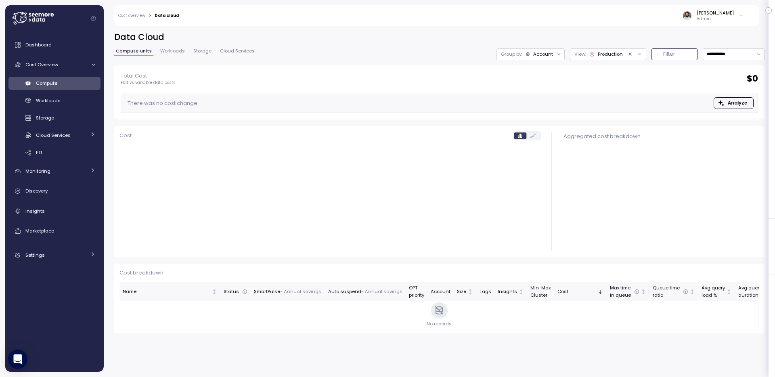
click at [680, 56] on div "Filter" at bounding box center [679, 54] width 30 height 8
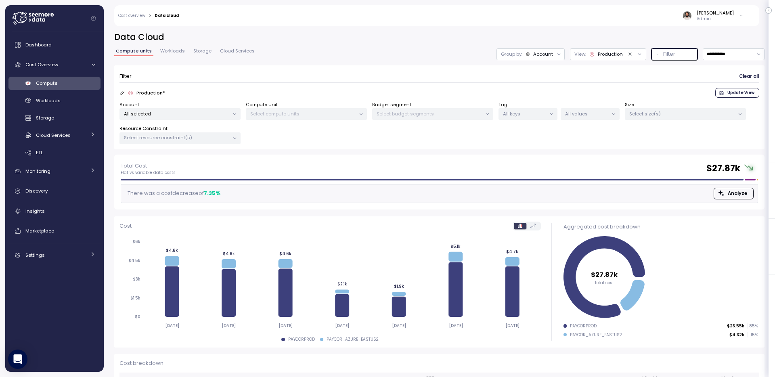
click at [295, 113] on p "Select compute units" at bounding box center [302, 114] width 105 height 6
click at [195, 113] on p "All selected" at bounding box center [176, 114] width 105 height 6
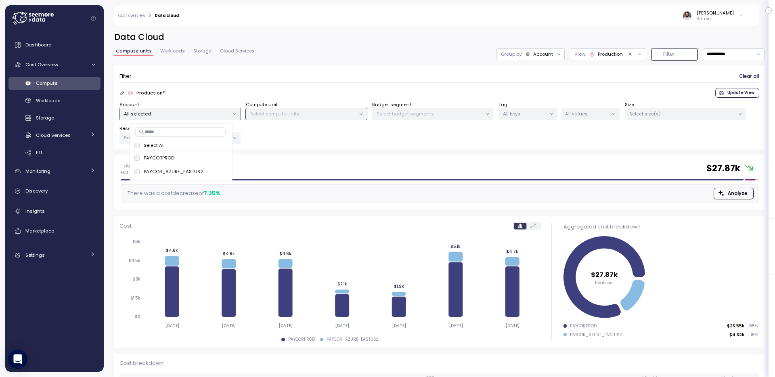
click at [249, 73] on div "Filter Clear all" at bounding box center [440, 77] width 640 height 12
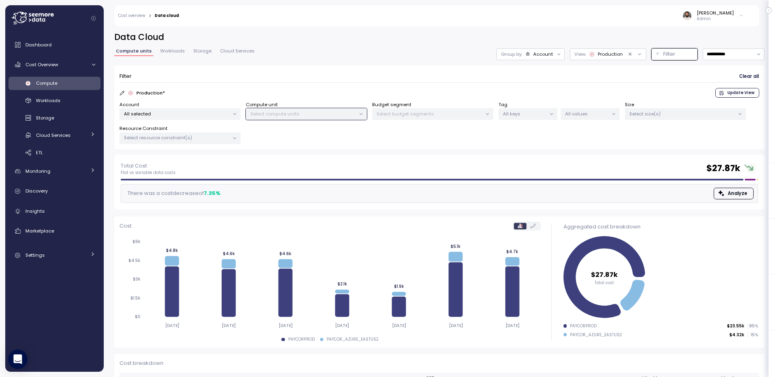
click at [220, 117] on div "All selected" at bounding box center [180, 114] width 121 height 12
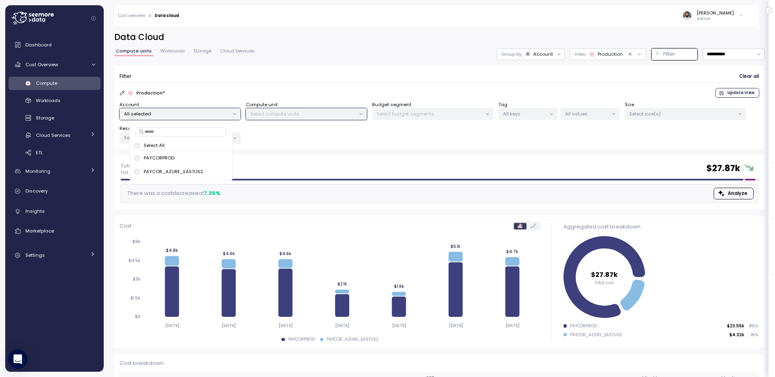
click at [216, 175] on div at bounding box center [179, 177] width 96 height 4
click at [216, 171] on span "only" at bounding box center [217, 171] width 9 height 9
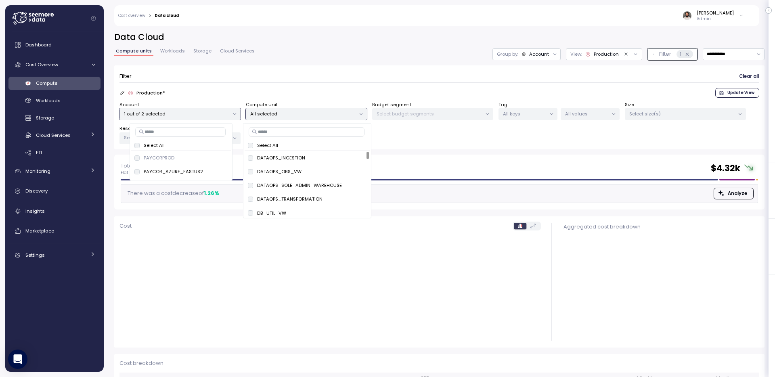
click at [302, 133] on input at bounding box center [307, 132] width 116 height 10
paste input "**********"
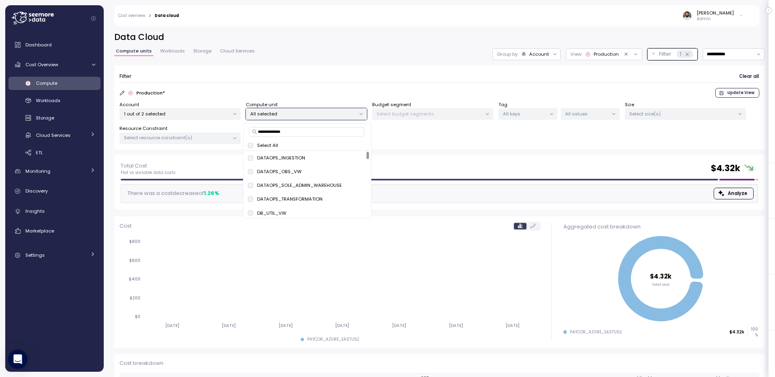
type input "**********"
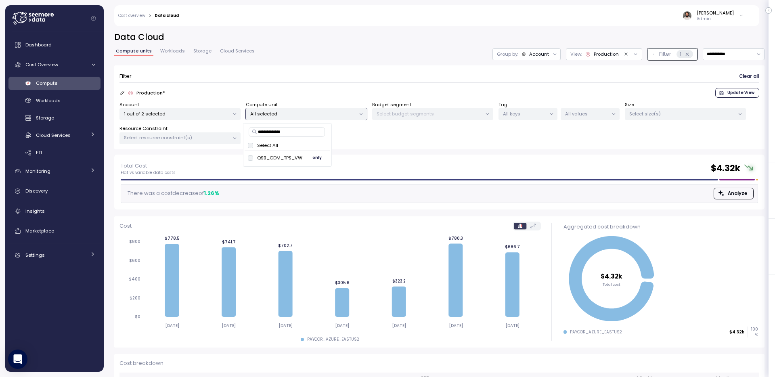
click at [318, 158] on span "only" at bounding box center [317, 157] width 9 height 9
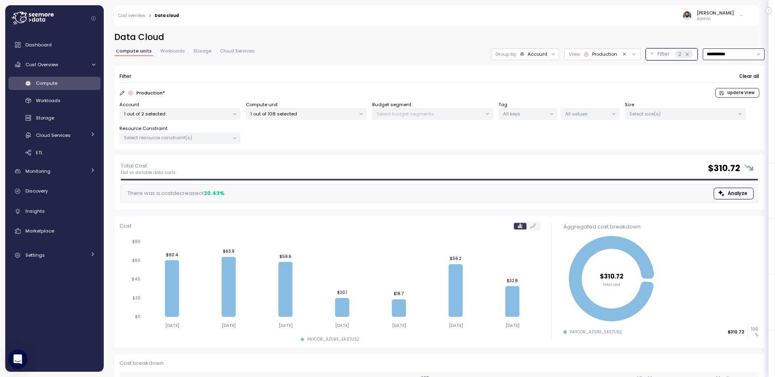
click at [732, 51] on input "**********" at bounding box center [734, 54] width 62 height 12
click at [733, 101] on div "Last 14 days" at bounding box center [730, 102] width 28 height 6
type input "**********"
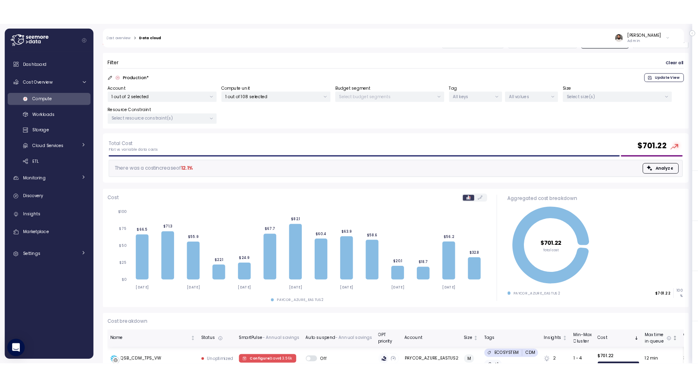
scroll to position [33, 0]
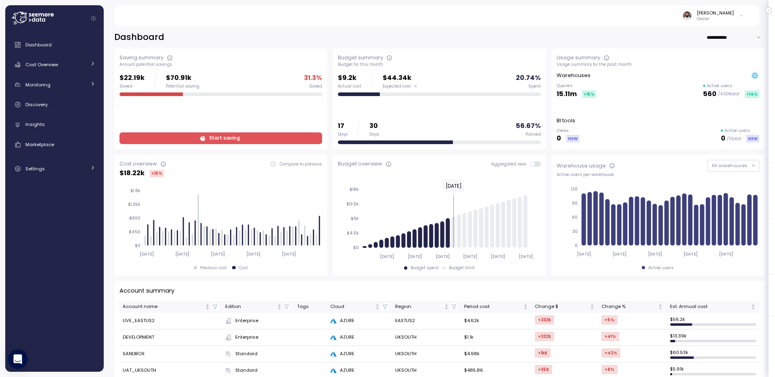
click at [742, 36] on input "**********" at bounding box center [736, 37] width 58 height 12
click at [729, 55] on div "Last 7 days" at bounding box center [733, 53] width 26 height 6
type input "**********"
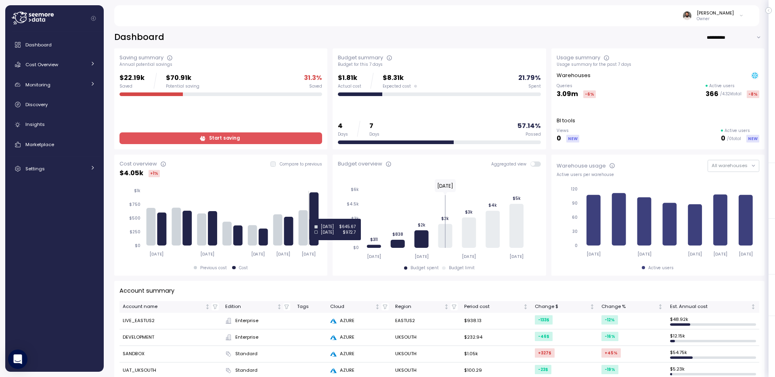
click at [313, 219] on icon at bounding box center [314, 219] width 9 height 53
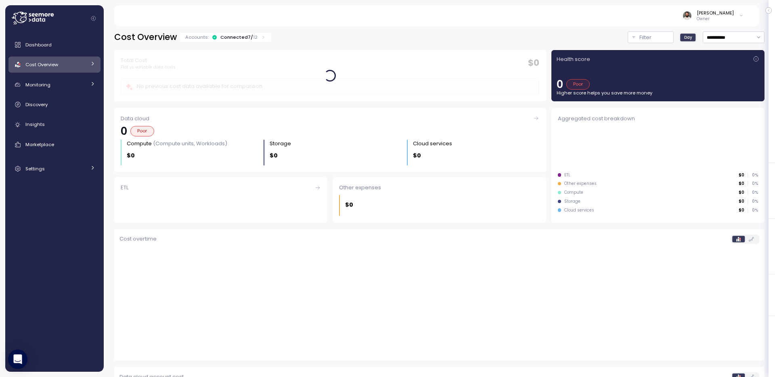
click at [77, 67] on div "Cost Overview" at bounding box center [55, 65] width 61 height 8
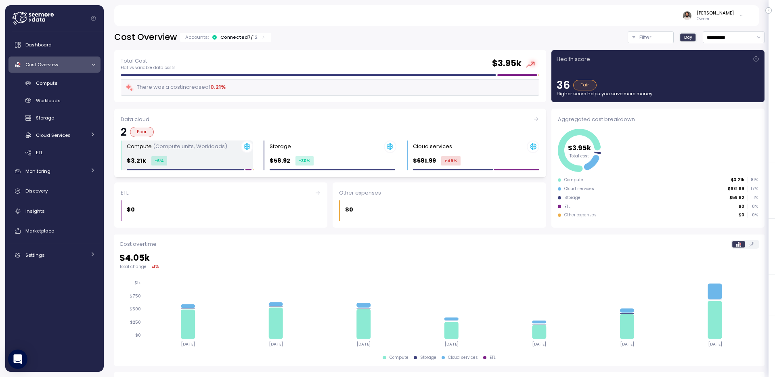
click at [215, 157] on div "$3.21k -6 %" at bounding box center [190, 160] width 126 height 9
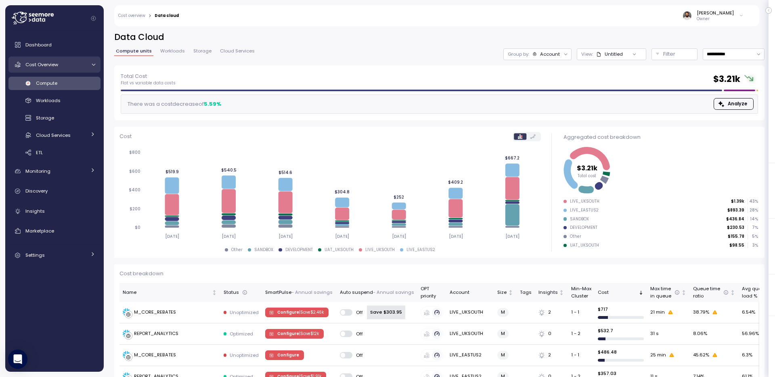
click at [44, 69] on link "Cost Overview" at bounding box center [54, 65] width 92 height 16
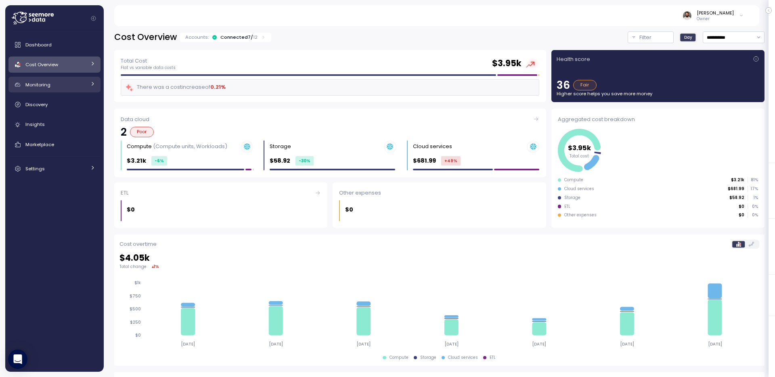
click at [69, 77] on link "Monitoring" at bounding box center [54, 85] width 92 height 16
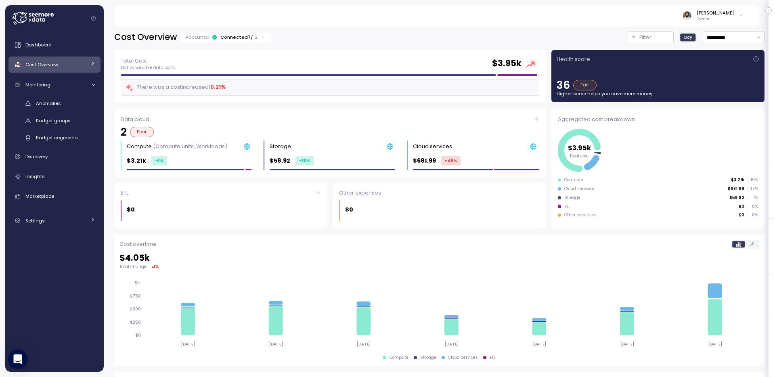
click at [71, 72] on link "Cost Overview" at bounding box center [54, 65] width 92 height 16
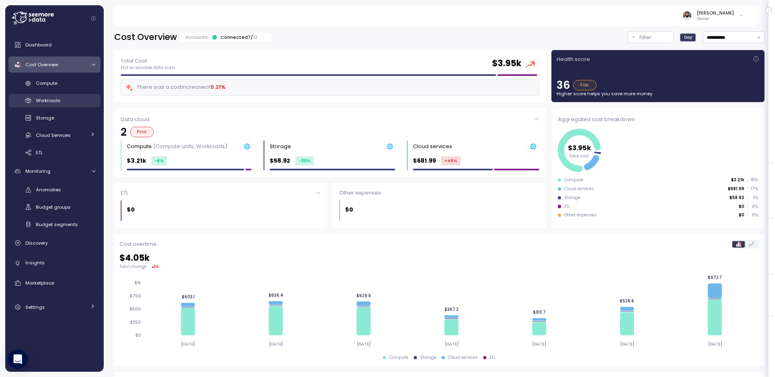
click at [74, 101] on div "Workloads" at bounding box center [65, 101] width 59 height 8
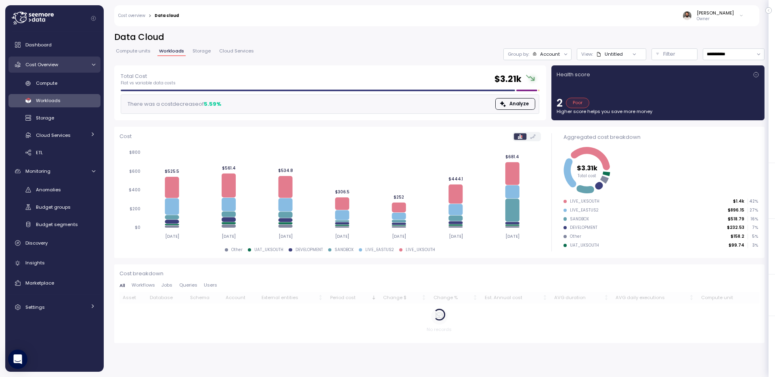
click at [68, 67] on div "Cost Overview" at bounding box center [55, 65] width 61 height 8
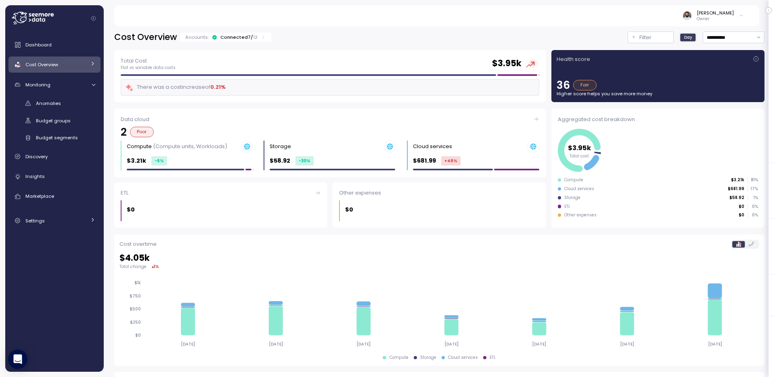
click at [72, 64] on div "Cost Overview" at bounding box center [55, 65] width 61 height 8
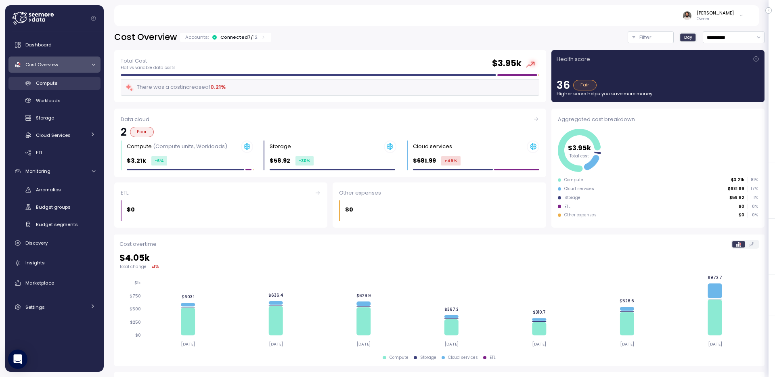
click at [80, 88] on link "Compute" at bounding box center [54, 83] width 92 height 13
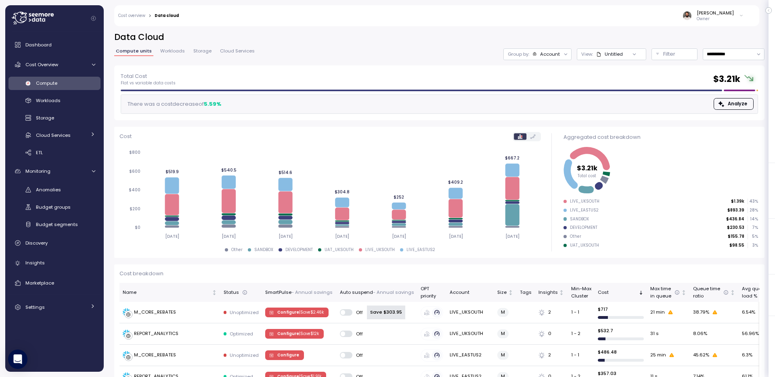
click at [609, 51] on div "Untitled" at bounding box center [614, 54] width 18 height 6
click at [606, 27] on div "**********" at bounding box center [440, 199] width 672 height 356
click at [663, 59] on button "Filter" at bounding box center [675, 54] width 46 height 12
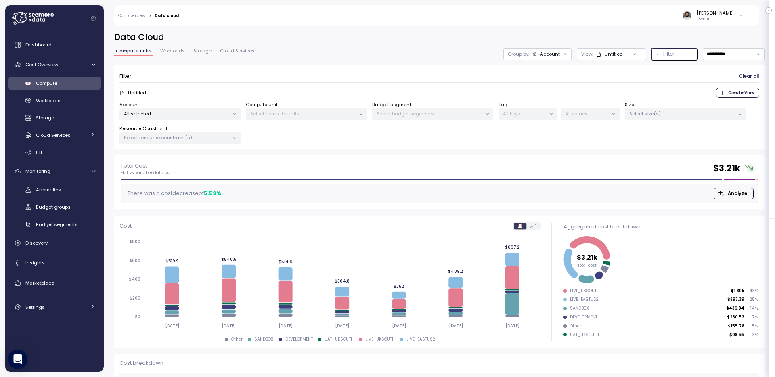
click at [663, 59] on button "Filter" at bounding box center [675, 54] width 46 height 12
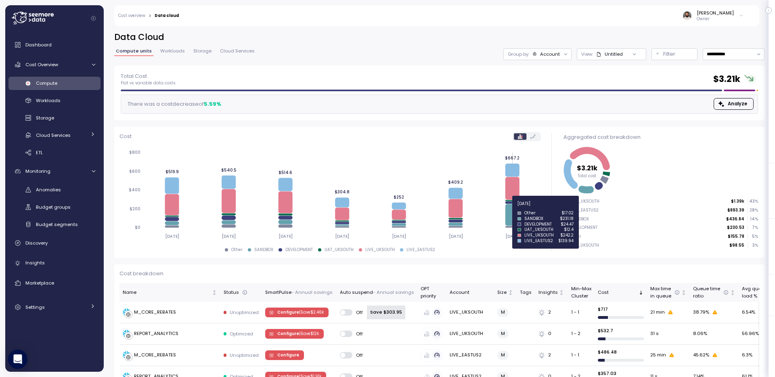
click at [512, 208] on icon at bounding box center [513, 215] width 14 height 22
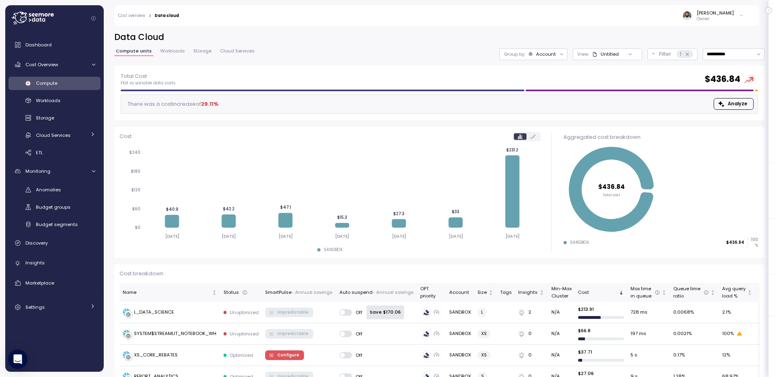
click at [542, 57] on div "Account" at bounding box center [546, 54] width 20 height 6
click at [544, 99] on p "Compute unit" at bounding box center [538, 99] width 32 height 6
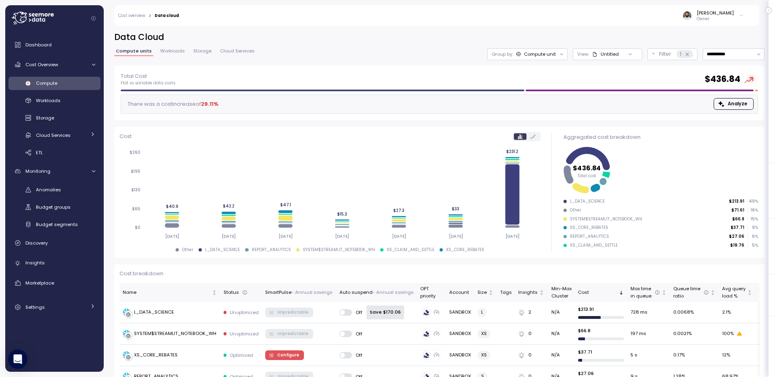
click at [726, 64] on div "**********" at bounding box center [439, 48] width 651 height 34
click at [726, 57] on input "**********" at bounding box center [734, 54] width 62 height 12
click at [725, 100] on div "Last 14 days" at bounding box center [730, 102] width 28 height 6
type input "**********"
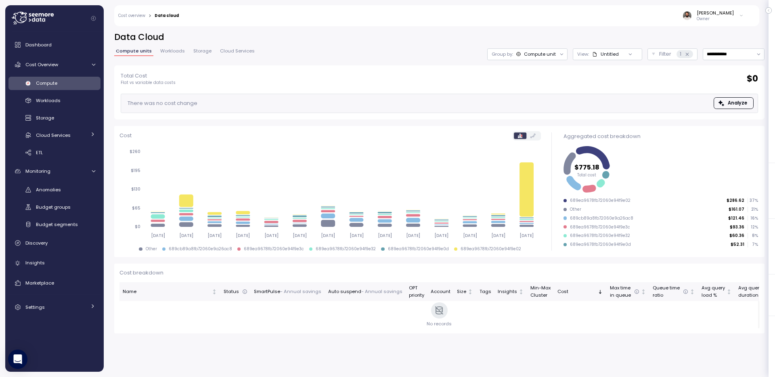
click at [168, 53] on span "Workloads" at bounding box center [172, 51] width 25 height 4
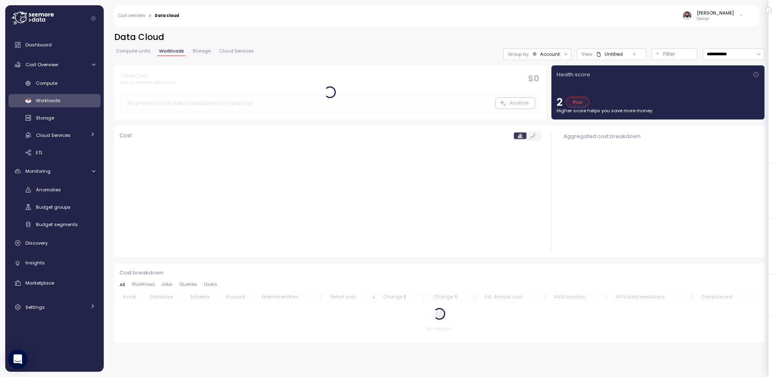
click at [138, 55] on link "Compute units" at bounding box center [133, 52] width 38 height 7
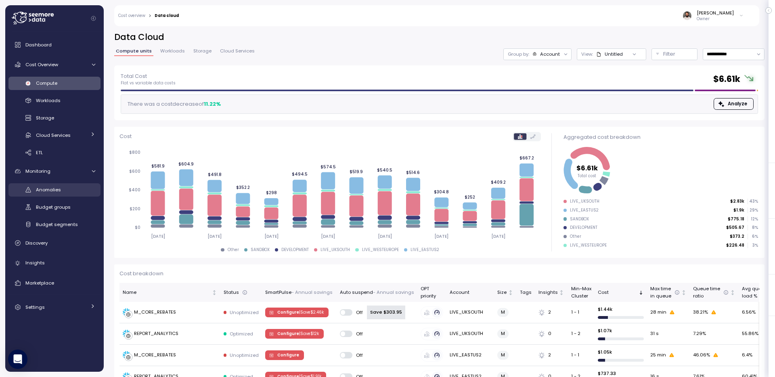
click at [63, 191] on div "Anomalies" at bounding box center [65, 190] width 59 height 8
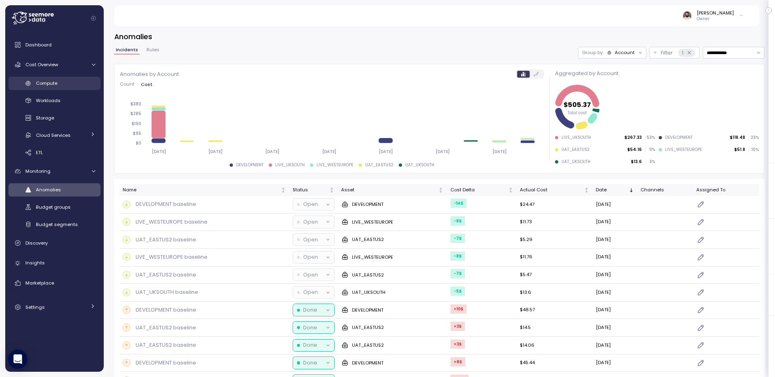
click at [66, 80] on div "Compute" at bounding box center [65, 83] width 59 height 8
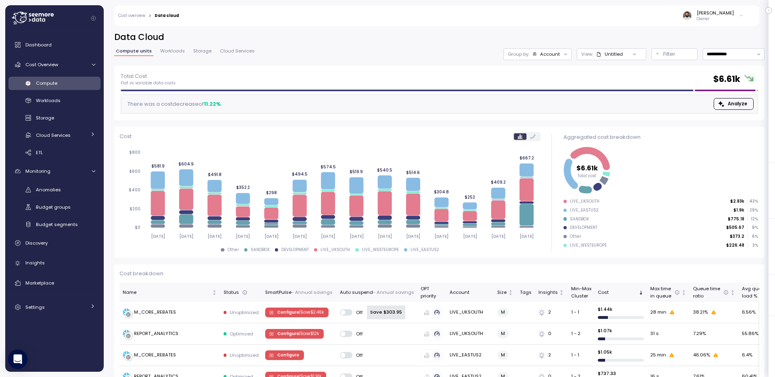
click at [174, 55] on link "Workloads" at bounding box center [173, 52] width 28 height 7
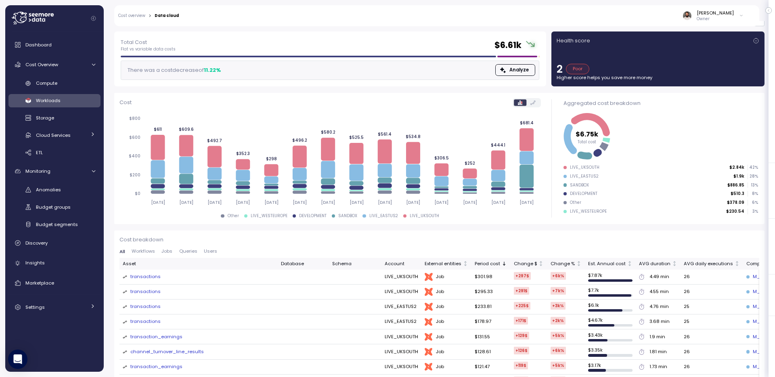
scroll to position [28, 0]
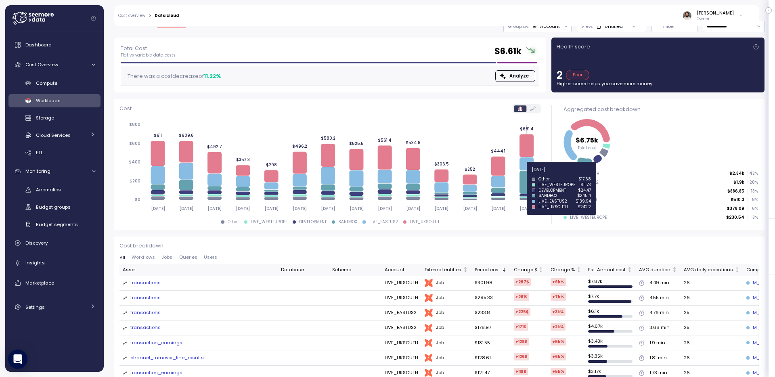
click at [531, 174] on icon at bounding box center [527, 182] width 14 height 23
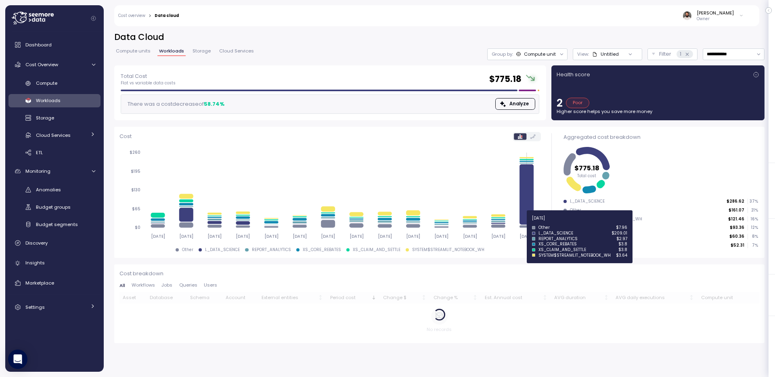
click at [526, 214] on icon at bounding box center [527, 194] width 14 height 60
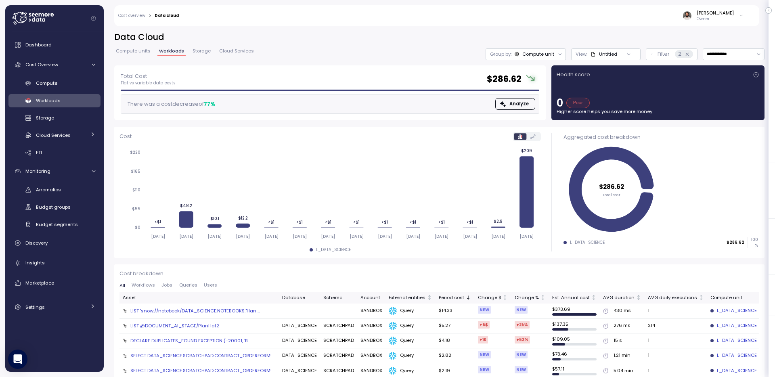
click at [78, 181] on div "Dashboard Cost Overview Compute Workloads Storage Cloud Services Clustering col…" at bounding box center [54, 176] width 92 height 279
click at [78, 186] on div "Anomalies" at bounding box center [65, 190] width 59 height 8
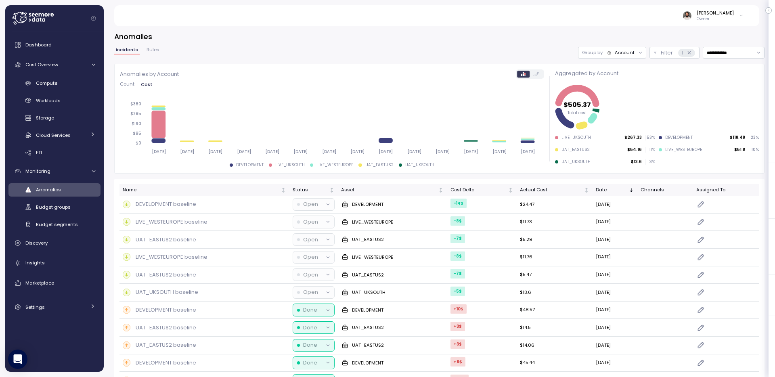
click at [617, 52] on div "Account" at bounding box center [625, 52] width 20 height 6
click at [666, 55] on p "Filter" at bounding box center [667, 53] width 12 height 8
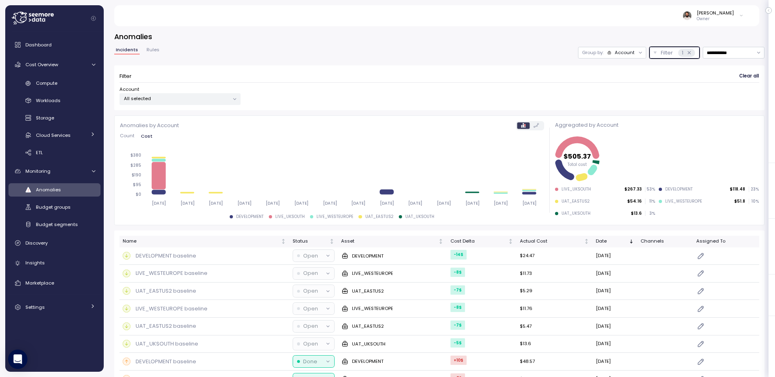
click at [195, 99] on p "All selected" at bounding box center [176, 98] width 105 height 6
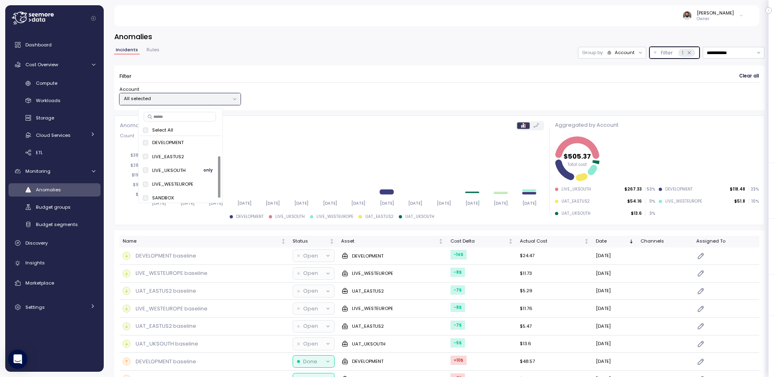
scroll to position [31, 0]
click at [207, 169] on span "only" at bounding box center [208, 167] width 9 height 9
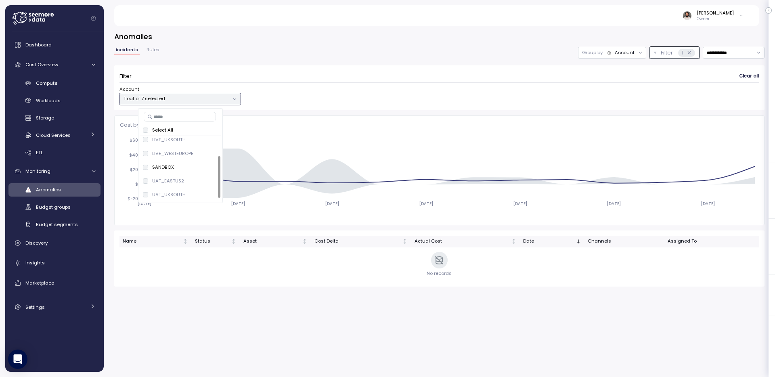
click at [504, 23] on div "Guy Biecher Owner" at bounding box center [437, 15] width 626 height 21
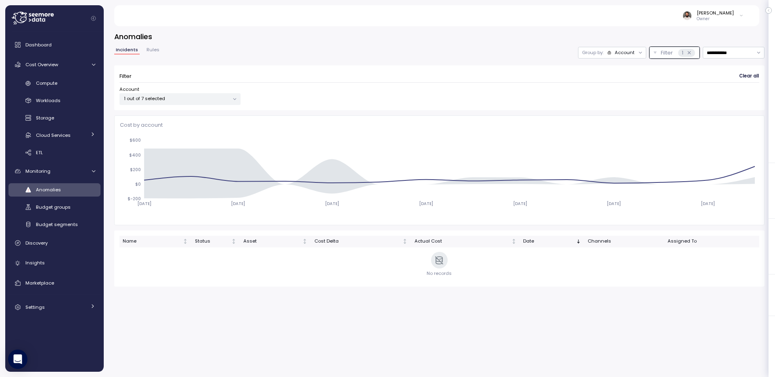
click at [621, 56] on div "Account" at bounding box center [625, 52] width 20 height 6
click at [623, 84] on p "Compute unit" at bounding box center [619, 84] width 32 height 6
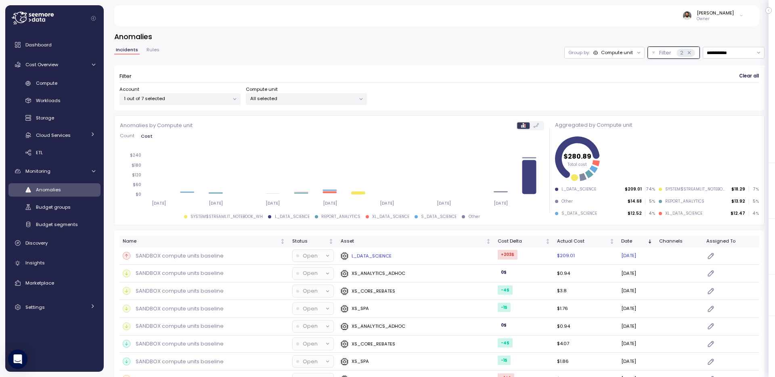
click at [425, 258] on div "L_DATA_SCIENCE" at bounding box center [416, 256] width 151 height 8
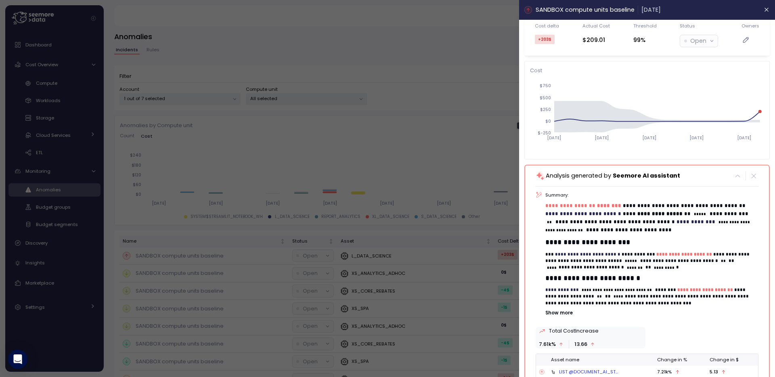
scroll to position [23, 0]
click at [430, 121] on div at bounding box center [387, 188] width 775 height 377
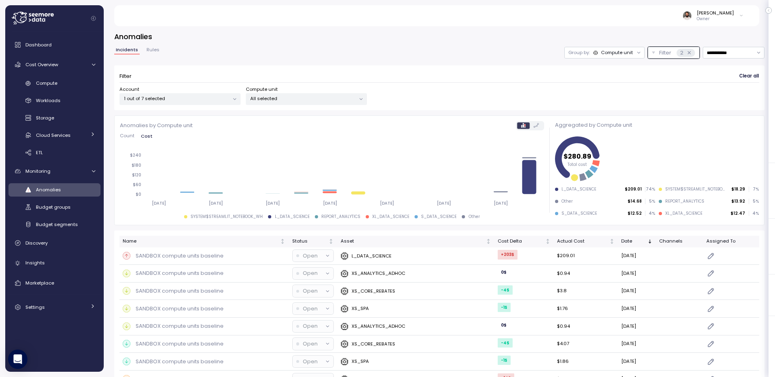
scroll to position [50, 0]
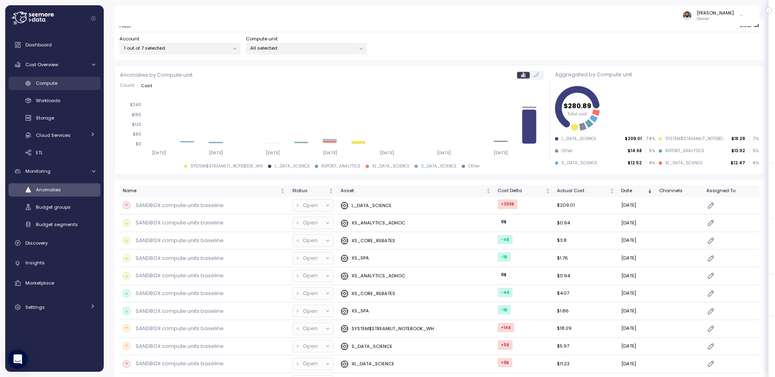
click at [41, 77] on link "Compute" at bounding box center [54, 83] width 92 height 13
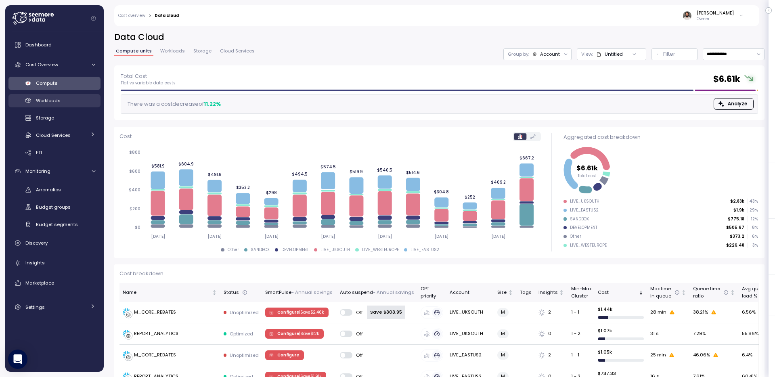
click at [63, 106] on link "Workloads" at bounding box center [54, 100] width 92 height 13
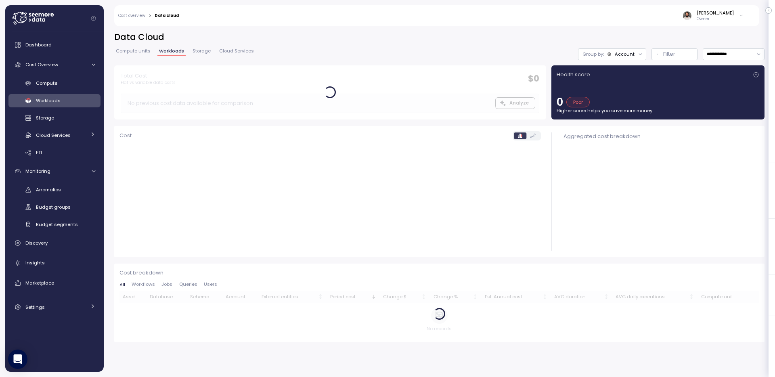
click at [63, 106] on link "Workloads" at bounding box center [54, 100] width 92 height 13
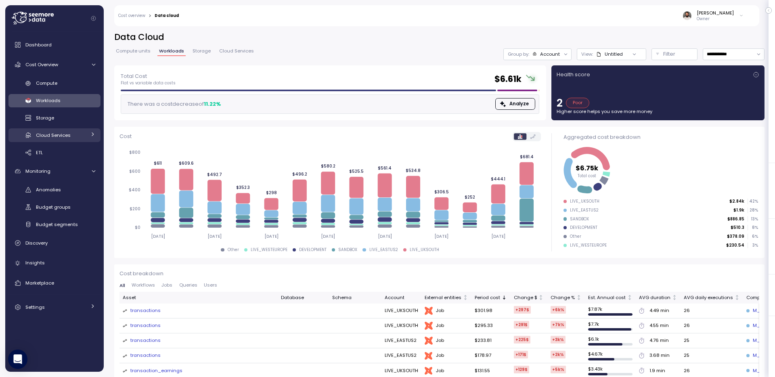
click at [88, 137] on link "Cloud Services" at bounding box center [54, 134] width 92 height 13
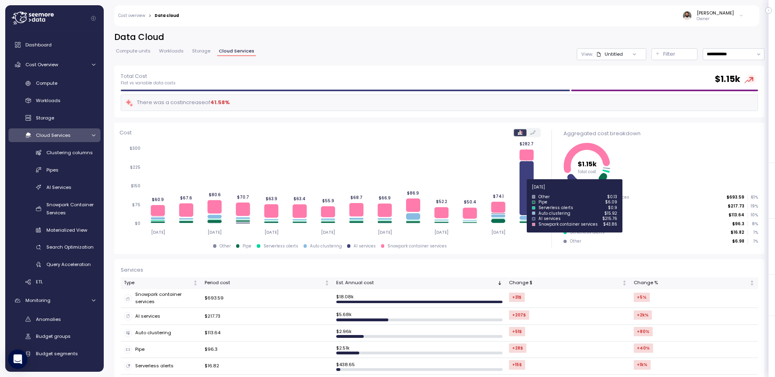
click at [524, 192] on icon at bounding box center [527, 188] width 14 height 54
click at [530, 185] on icon at bounding box center [527, 188] width 14 height 54
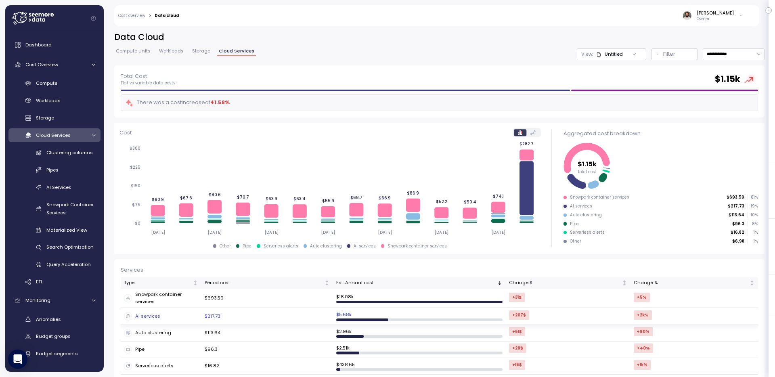
click at [281, 310] on td "$217.73" at bounding box center [268, 316] width 132 height 17
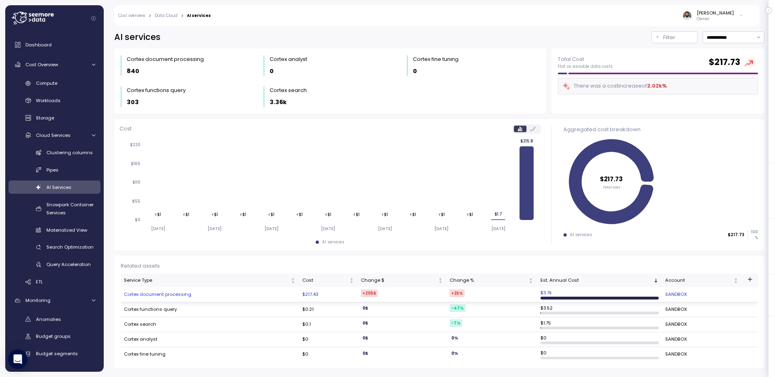
click at [205, 293] on td "Cortex document processing" at bounding box center [210, 294] width 178 height 15
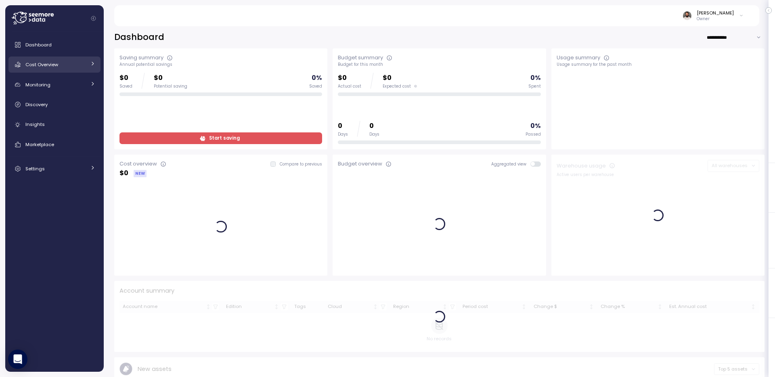
click at [68, 65] on div "Cost Overview" at bounding box center [55, 65] width 61 height 8
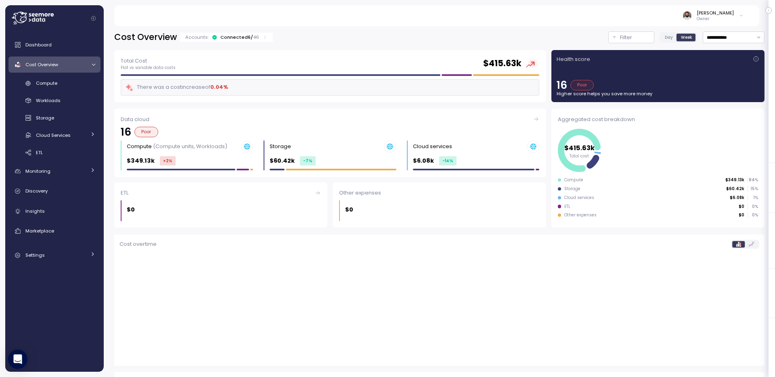
click at [253, 35] on p "46" at bounding box center [256, 37] width 6 height 6
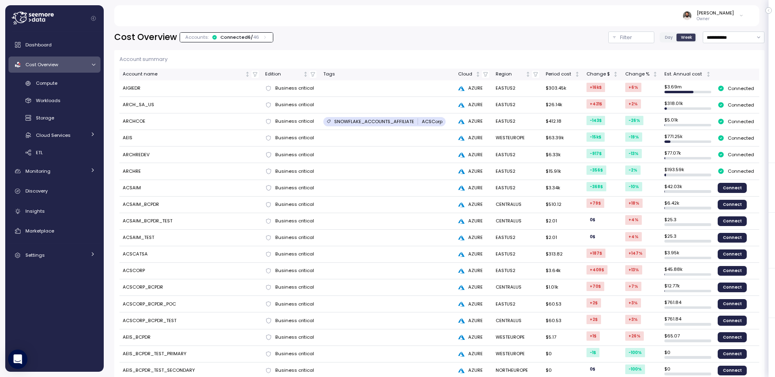
click at [136, 106] on td "ARCH_SA_US" at bounding box center [191, 105] width 143 height 17
click at [134, 115] on td "ARCHCOE" at bounding box center [191, 121] width 143 height 17
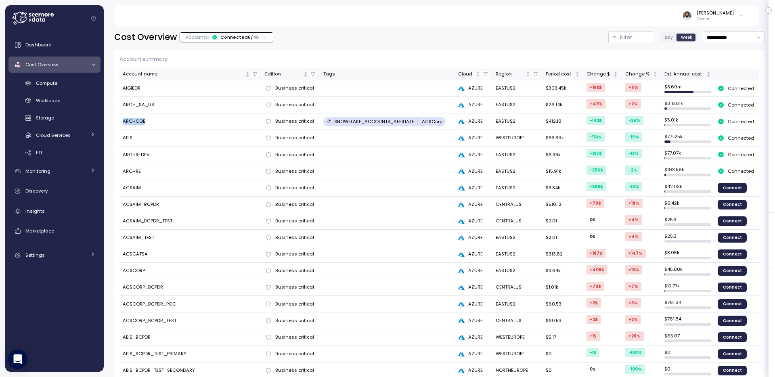
click at [134, 115] on td "ARCHCOE" at bounding box center [191, 121] width 143 height 17
click at [131, 133] on td "AEIS" at bounding box center [191, 138] width 143 height 17
click at [131, 141] on td "AEIS" at bounding box center [191, 138] width 143 height 17
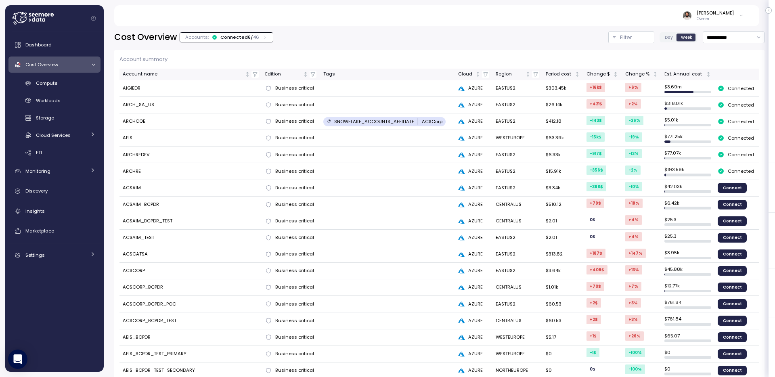
click at [126, 139] on td "AEIS" at bounding box center [191, 138] width 143 height 17
copy tr "AEIS"
click at [74, 190] on div "Discovery" at bounding box center [60, 191] width 70 height 8
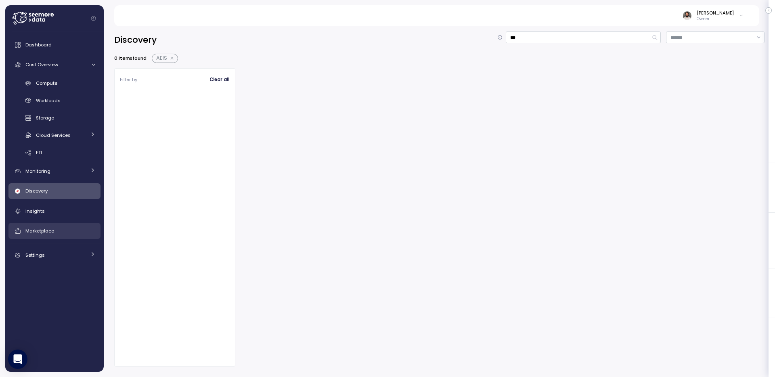
click at [68, 228] on div "Marketplace" at bounding box center [60, 231] width 70 height 8
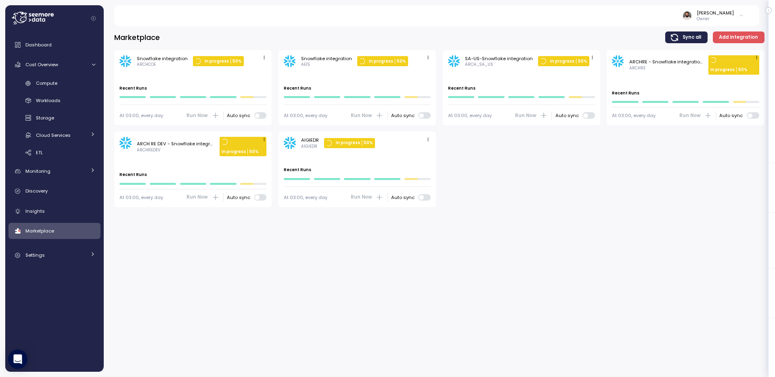
click at [422, 57] on div "Snowflake integration AEIS In progress 50 %" at bounding box center [357, 61] width 147 height 12
click at [430, 58] on icon "button" at bounding box center [428, 57] width 5 height 5
click at [71, 83] on div "Compute" at bounding box center [65, 83] width 59 height 8
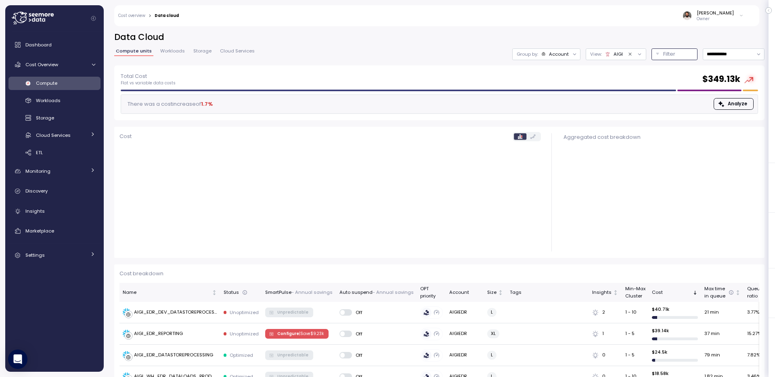
click at [667, 55] on p "Filter" at bounding box center [670, 54] width 12 height 8
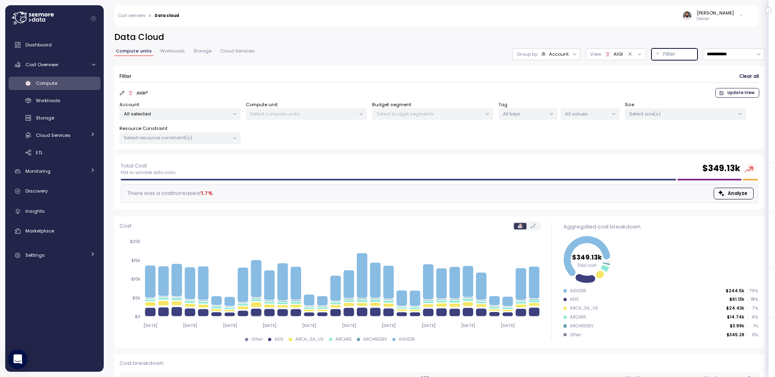
click at [198, 119] on div "All selected" at bounding box center [180, 114] width 121 height 12
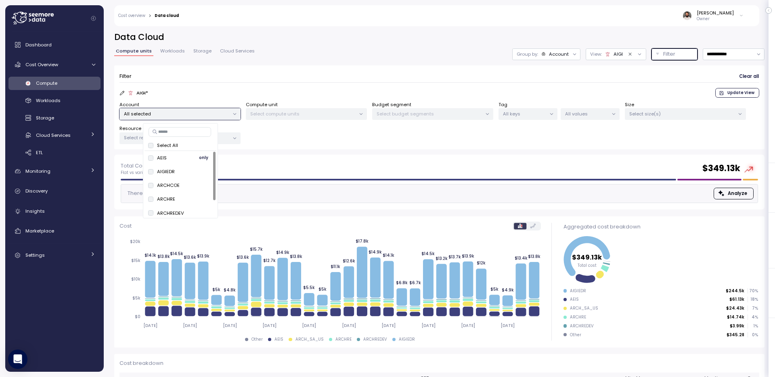
click at [203, 160] on span "only" at bounding box center [203, 157] width 9 height 9
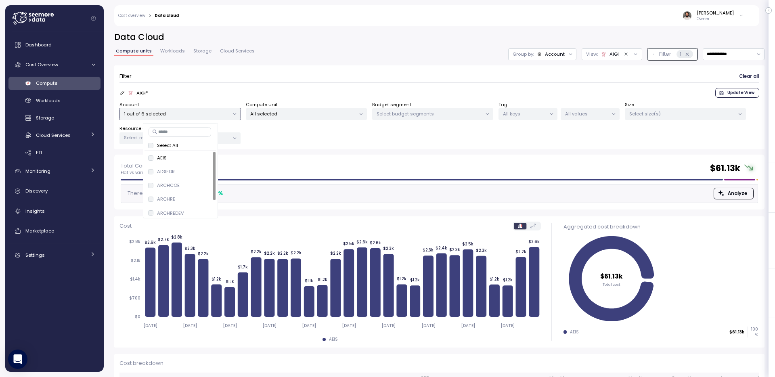
click at [365, 72] on div "Filter Clear all" at bounding box center [440, 77] width 640 height 12
click at [472, 115] on p "Select budget segments" at bounding box center [429, 114] width 105 height 6
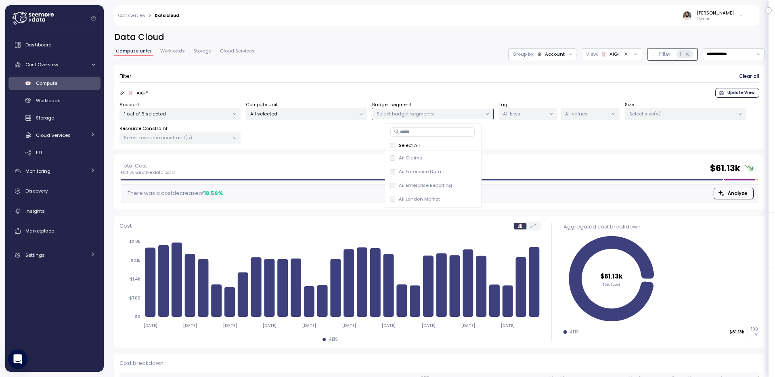
click at [323, 115] on p "All selected" at bounding box center [302, 114] width 105 height 6
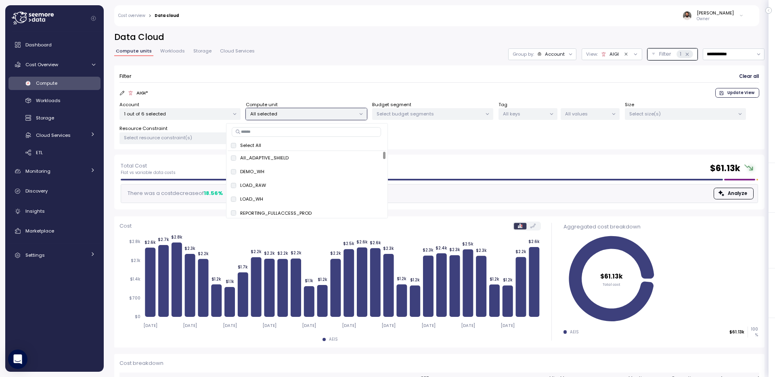
click at [287, 129] on input at bounding box center [306, 132] width 149 height 10
paste input "****"
type input "****"
click at [221, 116] on p "1 out of 6 selected" at bounding box center [176, 114] width 105 height 6
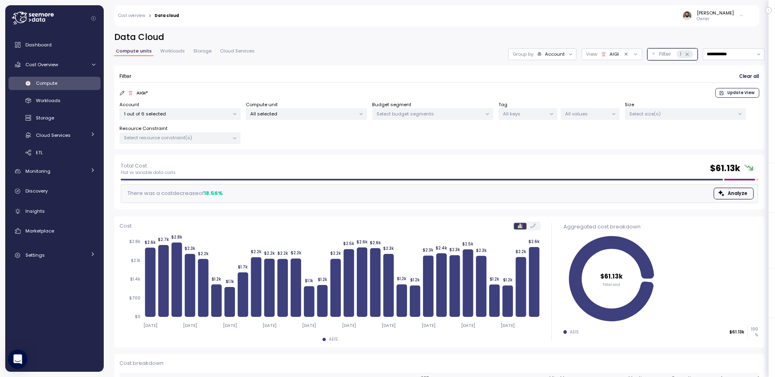
click at [290, 152] on div "Filter Clear all AIGI * Update View Account 1 out of 6 selected Compute unit Al…" at bounding box center [439, 110] width 651 height 90
click at [296, 113] on p "All selected" at bounding box center [302, 114] width 105 height 6
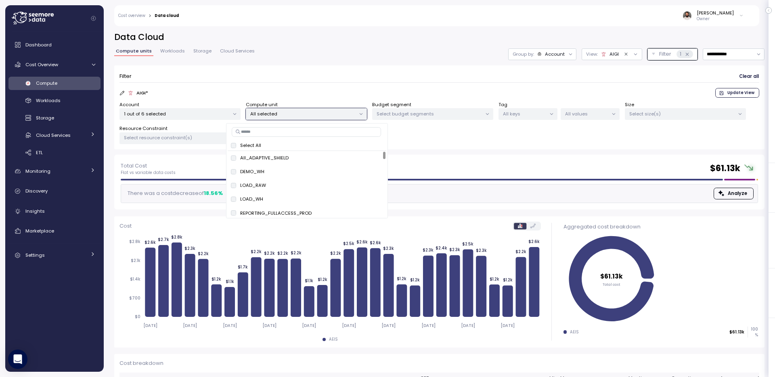
click at [231, 115] on div at bounding box center [234, 114] width 11 height 11
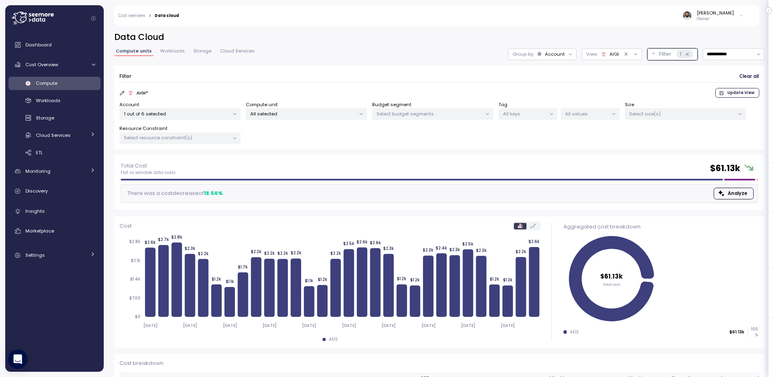
click at [226, 115] on p "1 out of 6 selected" at bounding box center [176, 114] width 105 height 6
click at [285, 157] on div "Total Cost Flat vs variable data costs $ 61.13k There was a cost decrease of 18…" at bounding box center [439, 182] width 651 height 55
click at [307, 115] on p "All selected" at bounding box center [302, 114] width 105 height 6
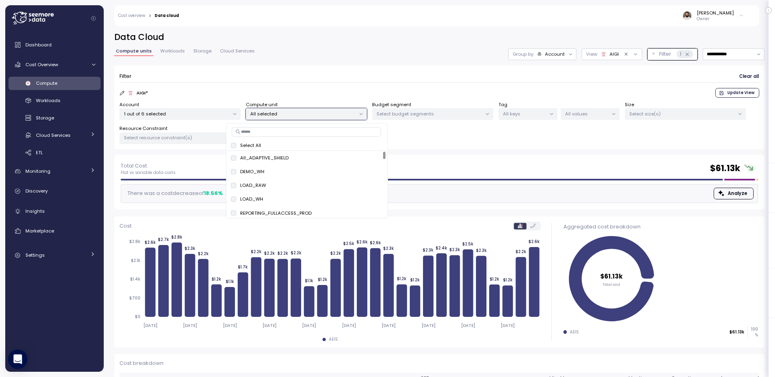
click at [299, 132] on input at bounding box center [306, 132] width 149 height 10
type input "***"
click at [340, 158] on span "only" at bounding box center [340, 157] width 9 height 9
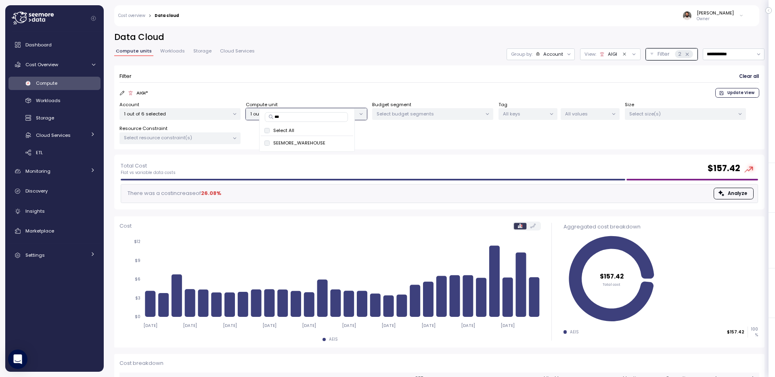
scroll to position [52, 0]
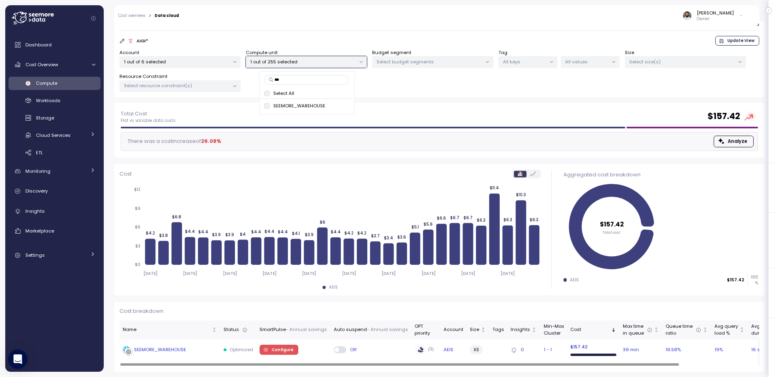
click at [169, 346] on div "SEEMORE_WAREHOUSE" at bounding box center [154, 350] width 63 height 8
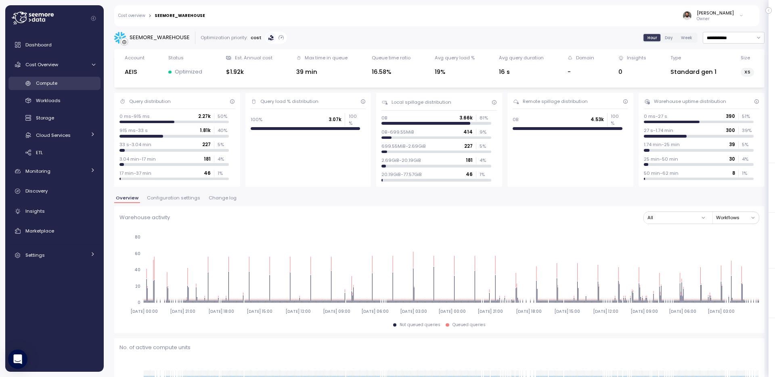
click at [54, 77] on link "Compute" at bounding box center [54, 83] width 92 height 13
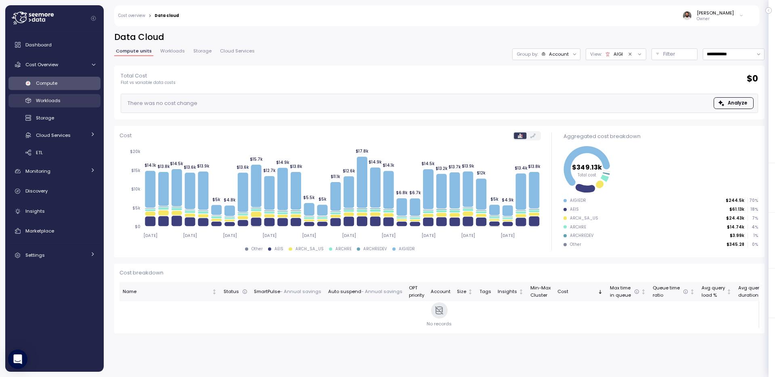
click at [65, 101] on div "Workloads" at bounding box center [65, 101] width 59 height 8
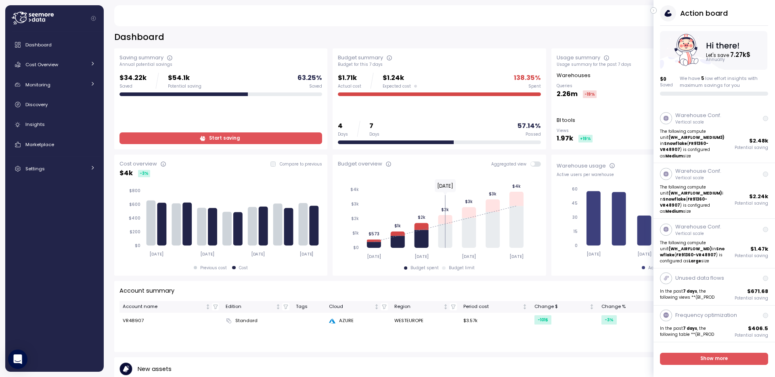
click at [573, 15] on div "[PERSON_NAME] Admin" at bounding box center [437, 15] width 626 height 21
click at [652, 8] on icon "button" at bounding box center [654, 11] width 4 height 10
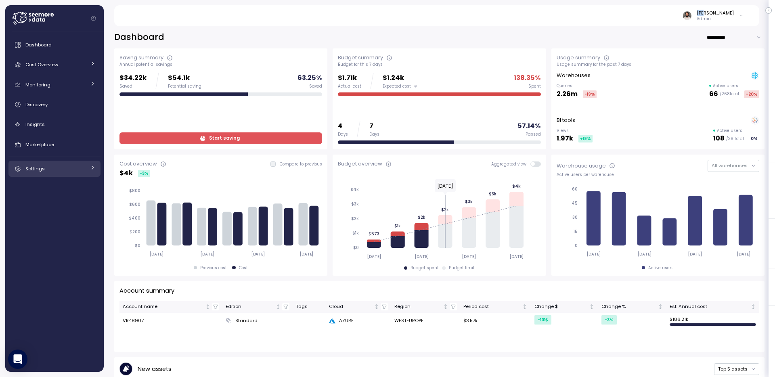
click at [58, 162] on link "Settings" at bounding box center [54, 169] width 92 height 16
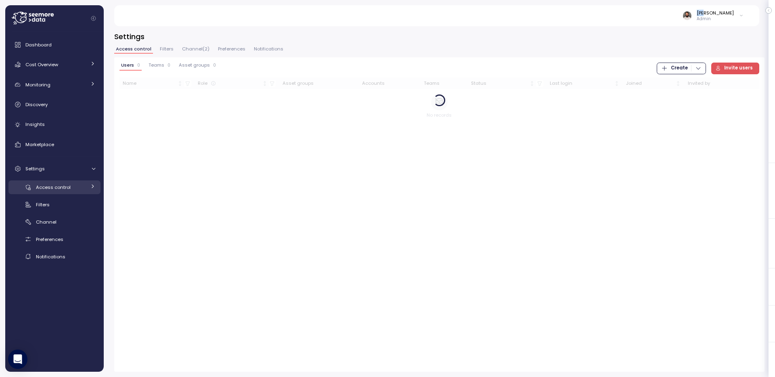
click at [67, 189] on span "Access control" at bounding box center [53, 187] width 35 height 6
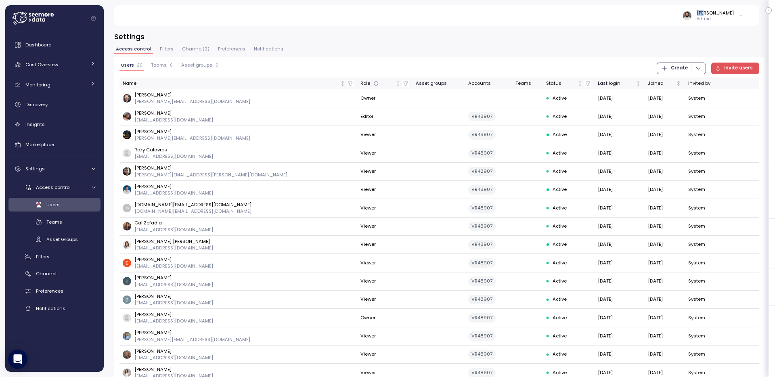
click at [165, 50] on span "Filters" at bounding box center [167, 49] width 14 height 4
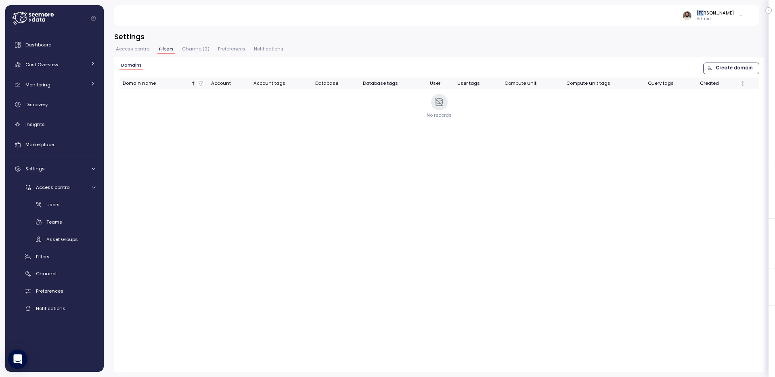
click at [127, 53] on button "Access control" at bounding box center [133, 50] width 38 height 7
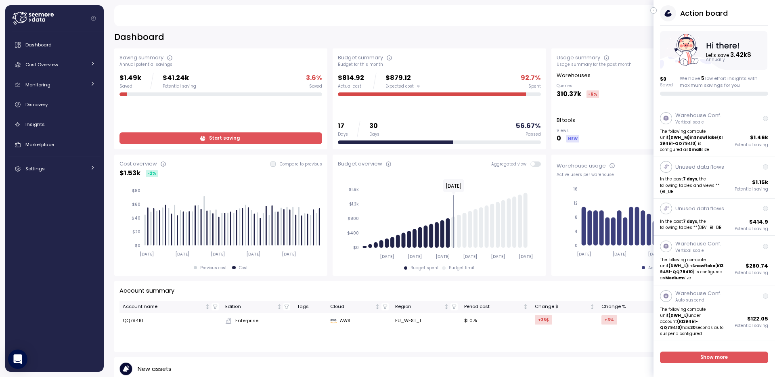
click at [657, 8] on div "Action board Let's save 3.42k $ Annually $ 0 Saved We have 5 low effort insight…" at bounding box center [715, 50] width 122 height 90
click at [653, 8] on icon "button" at bounding box center [654, 11] width 4 height 10
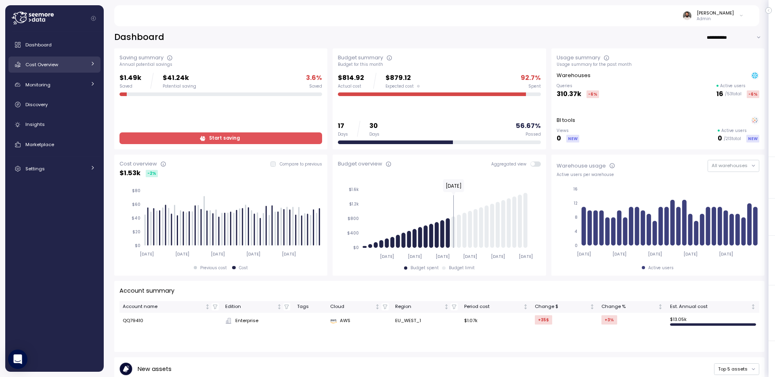
click at [68, 66] on div "Cost Overview" at bounding box center [55, 65] width 61 height 8
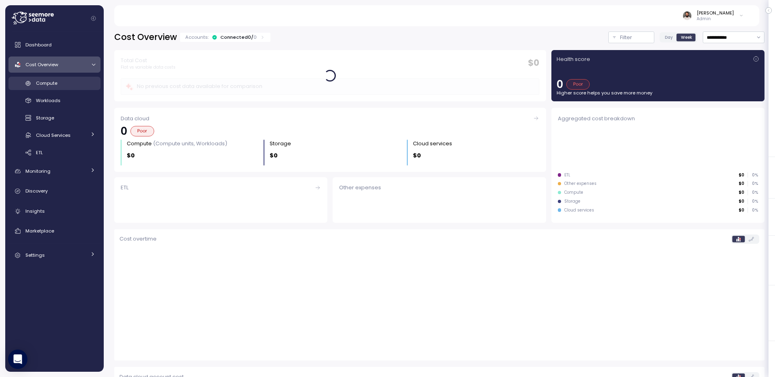
click at [72, 78] on link "Compute" at bounding box center [54, 83] width 92 height 13
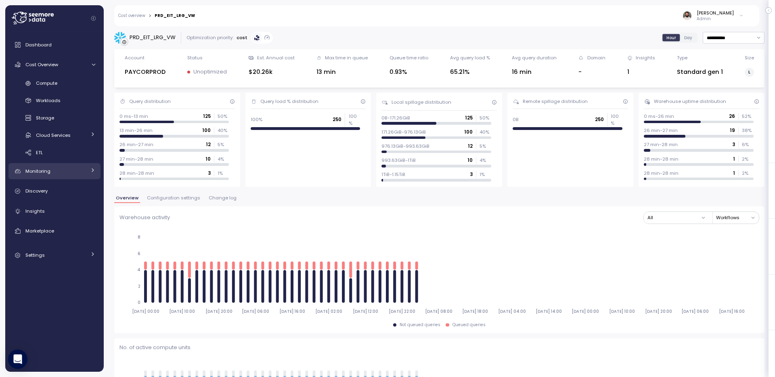
click at [74, 169] on div "Monitoring" at bounding box center [55, 171] width 61 height 8
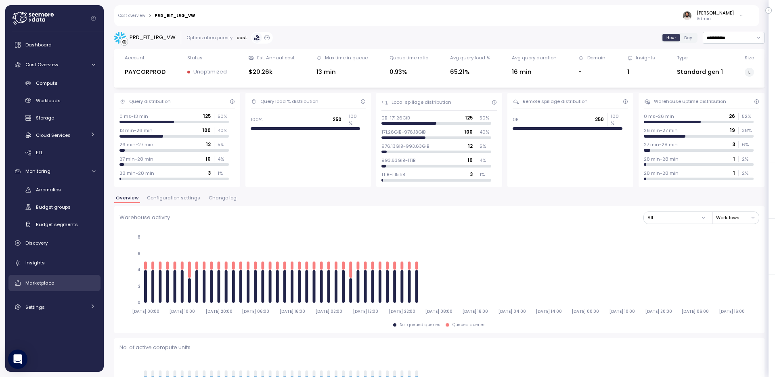
click at [66, 283] on div "Marketplace" at bounding box center [60, 283] width 70 height 8
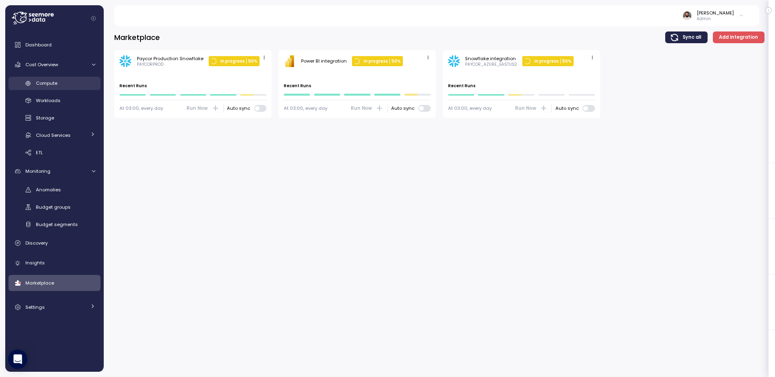
click at [60, 86] on div "Compute" at bounding box center [65, 83] width 59 height 8
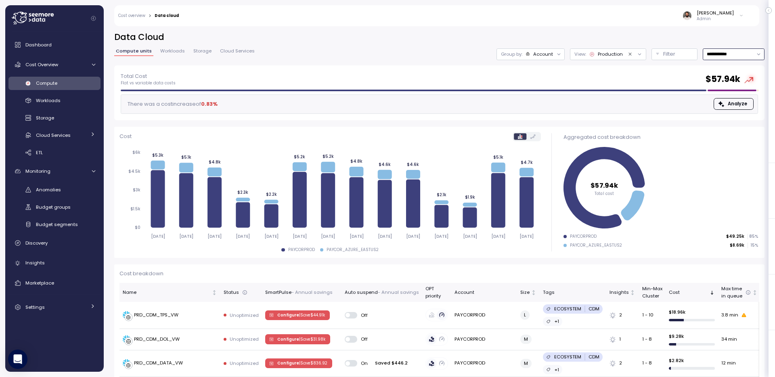
click at [739, 48] on input "**********" at bounding box center [734, 54] width 62 height 12
click at [735, 110] on div "Last 30 days" at bounding box center [731, 112] width 30 height 6
type input "**********"
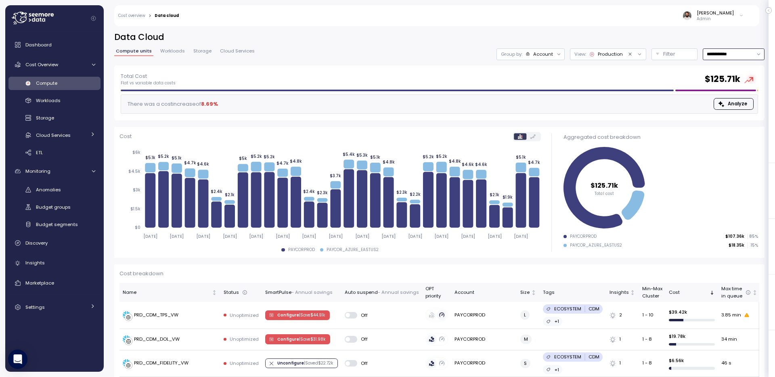
click at [546, 52] on div "Account" at bounding box center [543, 54] width 20 height 6
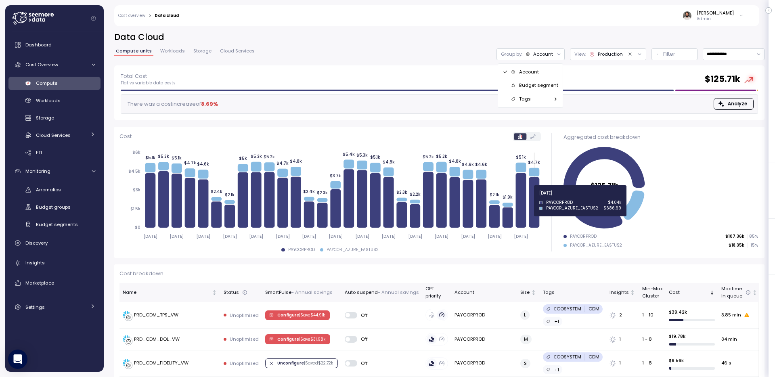
click at [534, 198] on icon at bounding box center [534, 202] width 10 height 50
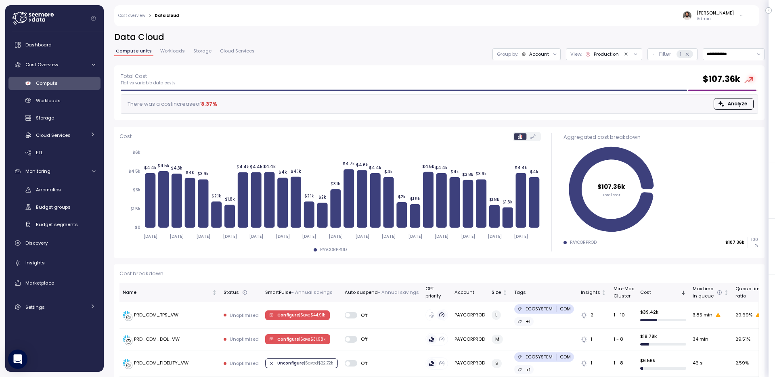
click at [544, 53] on div "Account" at bounding box center [539, 54] width 20 height 6
click at [550, 96] on div "Compute unit" at bounding box center [526, 99] width 56 height 10
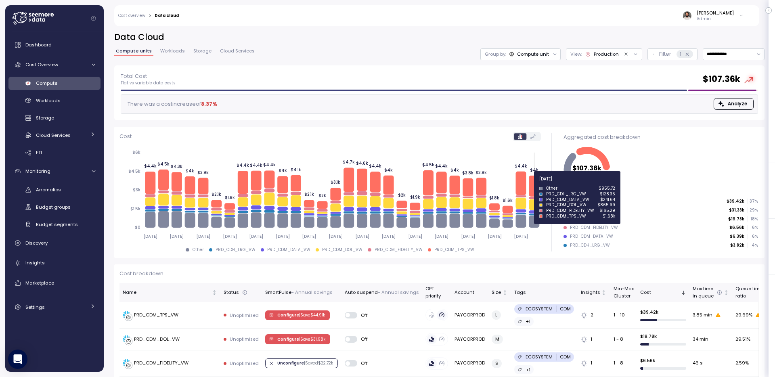
click at [536, 184] on icon at bounding box center [534, 186] width 10 height 21
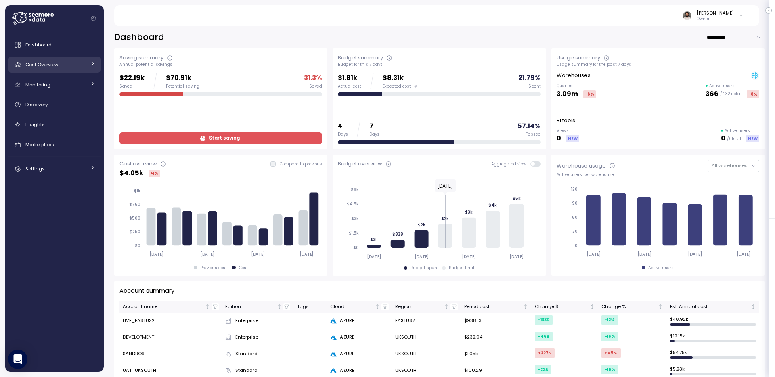
click at [51, 62] on span "Cost Overview" at bounding box center [41, 64] width 33 height 6
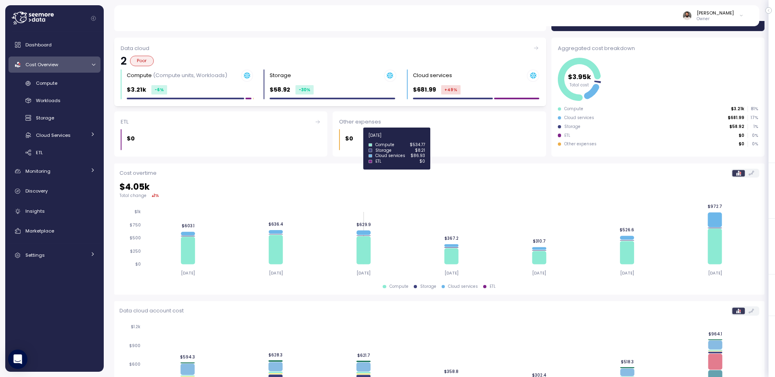
scroll to position [71, 0]
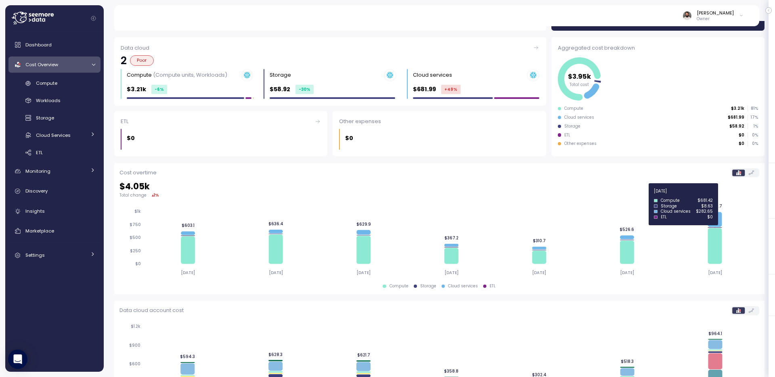
click at [718, 218] on icon at bounding box center [715, 219] width 14 height 15
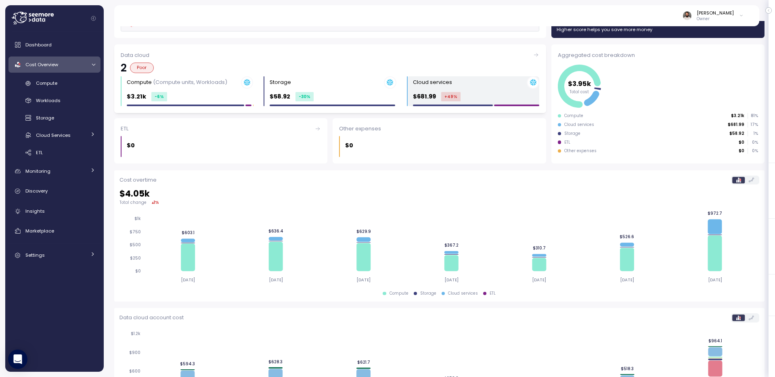
scroll to position [132, 0]
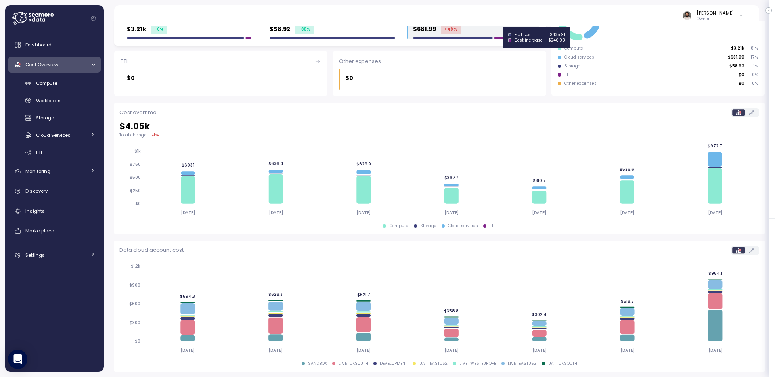
click at [500, 34] on div "Cloud services $681.99 +49 %" at bounding box center [476, 24] width 126 height 30
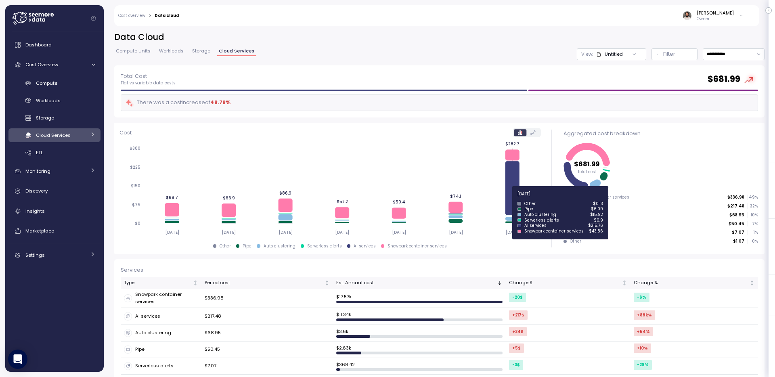
scroll to position [59, 0]
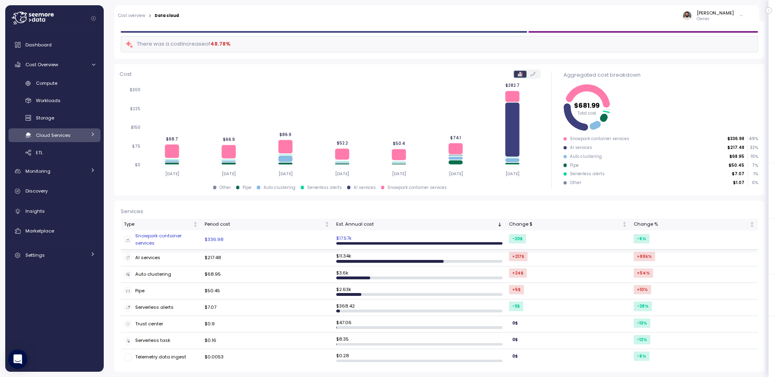
click at [285, 244] on td "$336.98" at bounding box center [268, 240] width 132 height 19
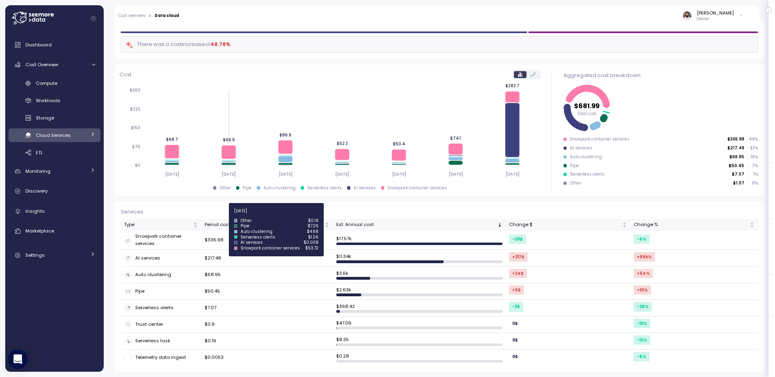
scroll to position [59, 0]
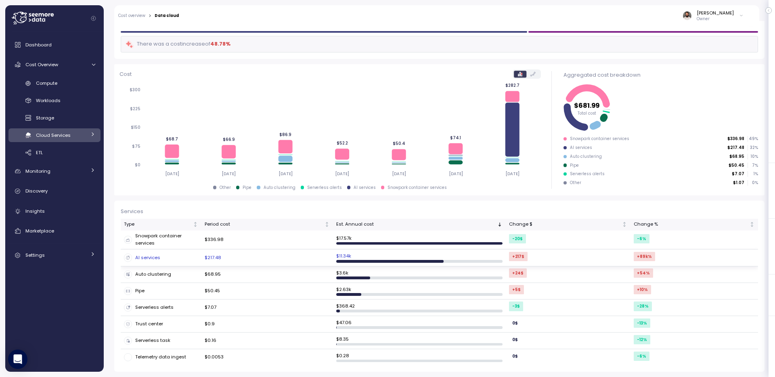
click at [283, 258] on td "$217.48" at bounding box center [268, 258] width 132 height 17
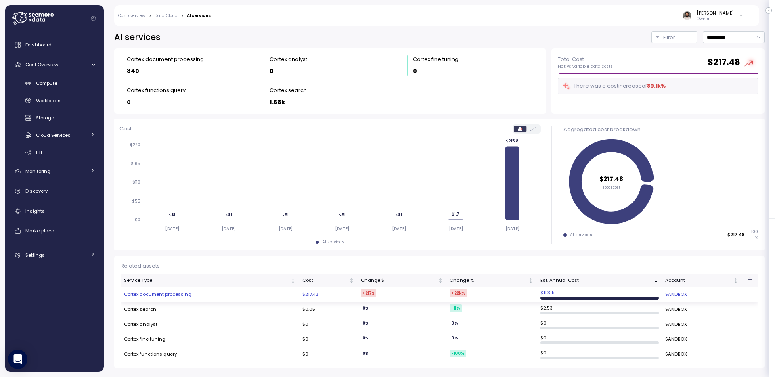
click at [194, 294] on td "Cortex document processing" at bounding box center [210, 294] width 178 height 15
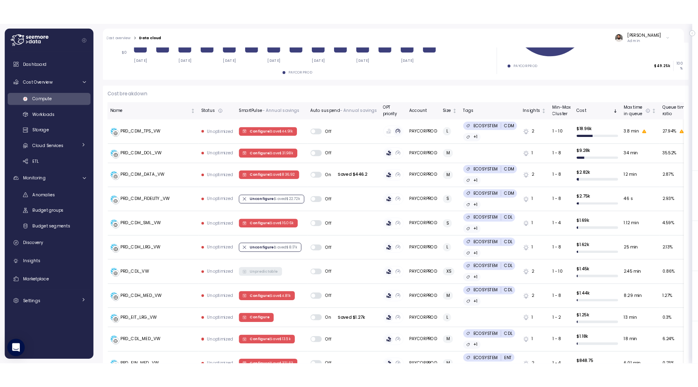
scroll to position [196, 0]
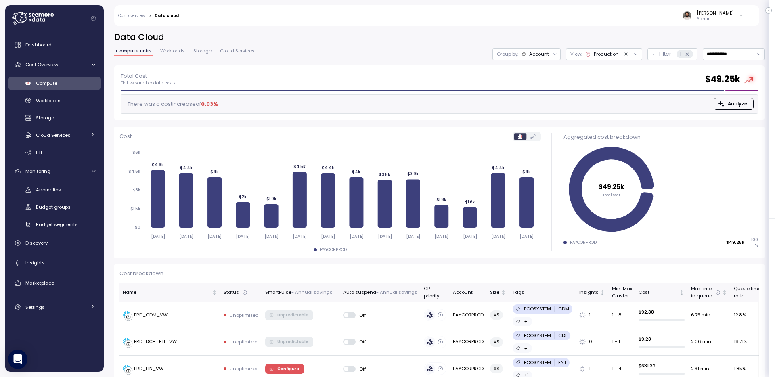
click at [624, 54] on icon "Clear value" at bounding box center [626, 54] width 5 height 5
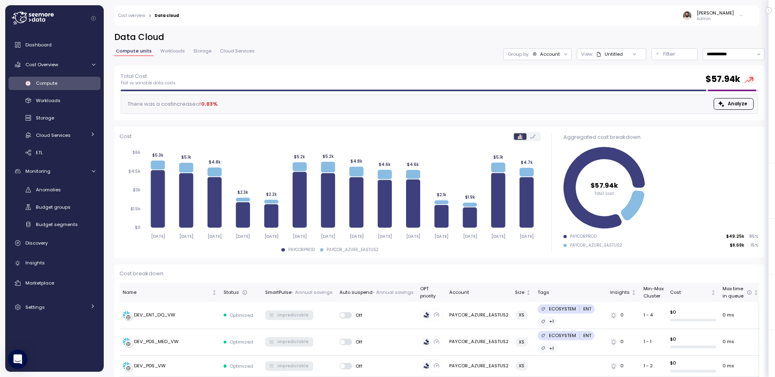
click at [653, 34] on h2 "Data Cloud" at bounding box center [439, 37] width 651 height 12
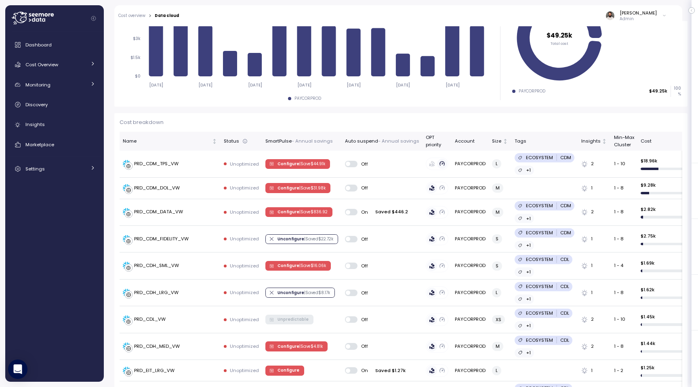
scroll to position [151, 0]
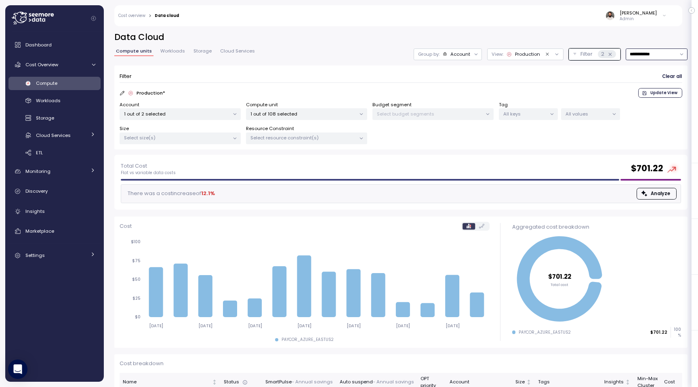
scroll to position [33, 0]
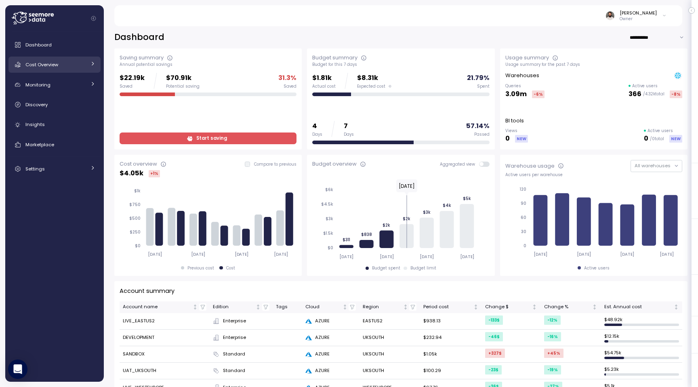
click at [57, 67] on span "Cost Overview" at bounding box center [41, 64] width 33 height 6
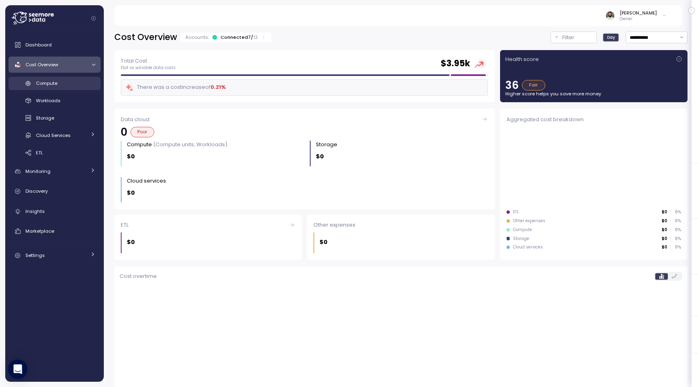
click at [64, 83] on div "Compute" at bounding box center [65, 83] width 59 height 8
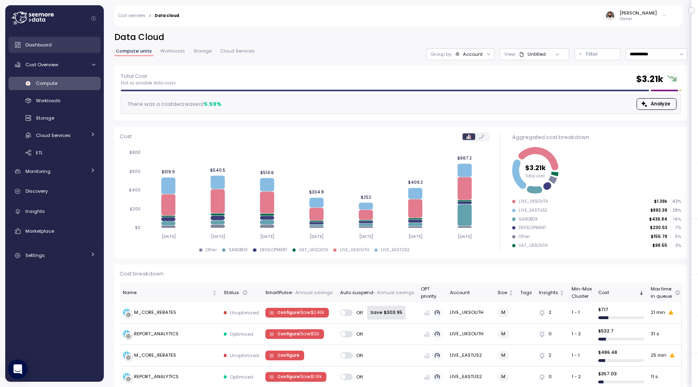
click at [70, 46] on div "Dashboard" at bounding box center [60, 45] width 70 height 8
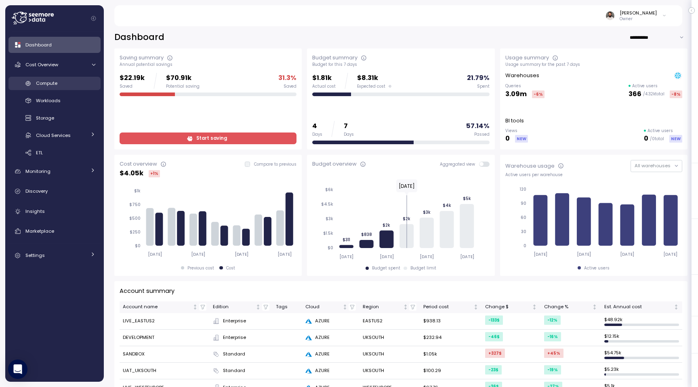
click at [75, 81] on div "Compute" at bounding box center [65, 83] width 59 height 8
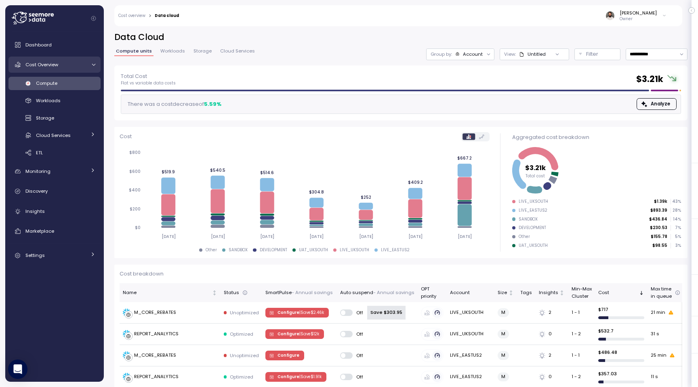
click at [62, 65] on div "Cost Overview" at bounding box center [55, 65] width 61 height 8
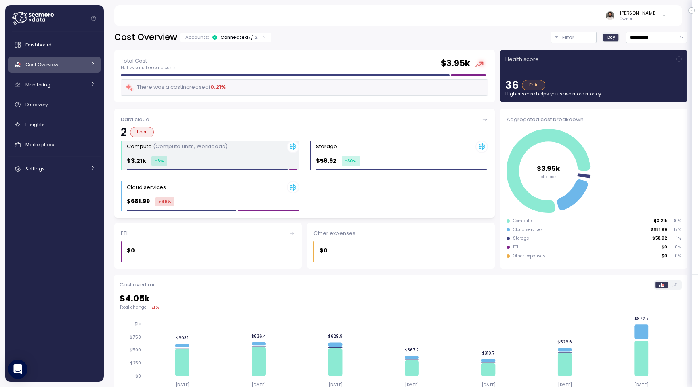
click at [260, 158] on div "$3.21k -6 %" at bounding box center [213, 160] width 172 height 9
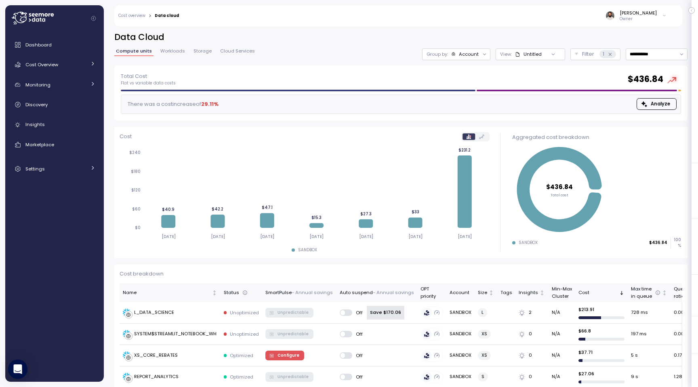
click at [475, 52] on div "Account" at bounding box center [469, 54] width 20 height 6
click at [470, 98] on p "Compute unit" at bounding box center [462, 99] width 32 height 6
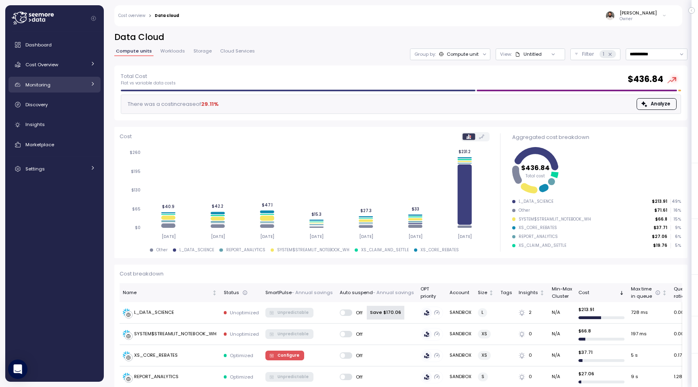
click at [91, 89] on link "Monitoring" at bounding box center [54, 85] width 92 height 16
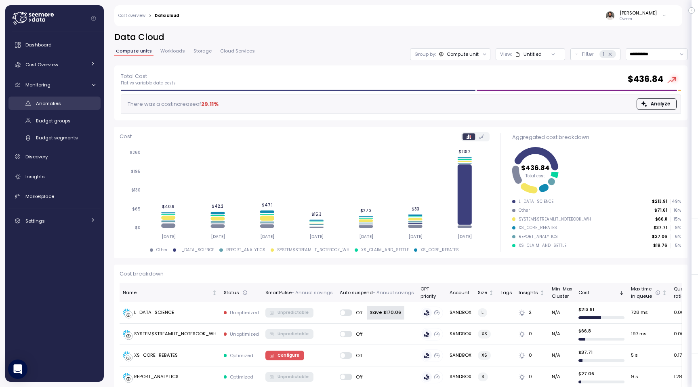
click at [81, 108] on link "Anomalies" at bounding box center [54, 103] width 92 height 13
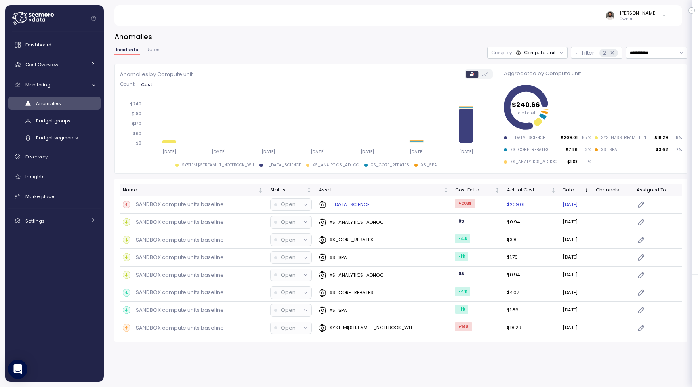
click at [383, 203] on div "L_DATA_SCIENCE" at bounding box center [384, 205] width 130 height 8
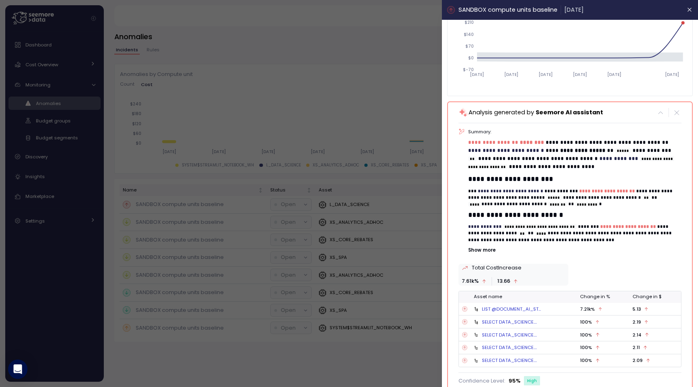
scroll to position [88, 0]
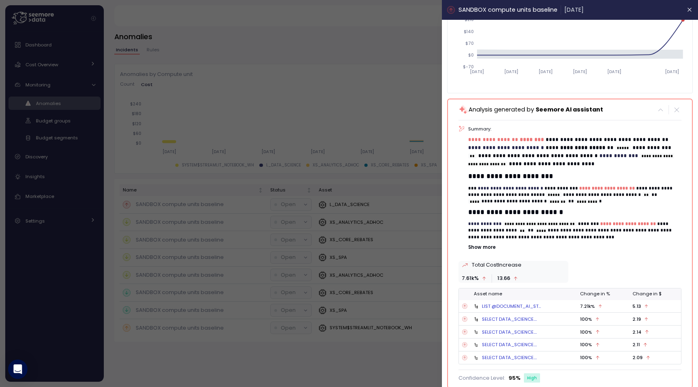
click at [395, 94] on div at bounding box center [349, 193] width 698 height 387
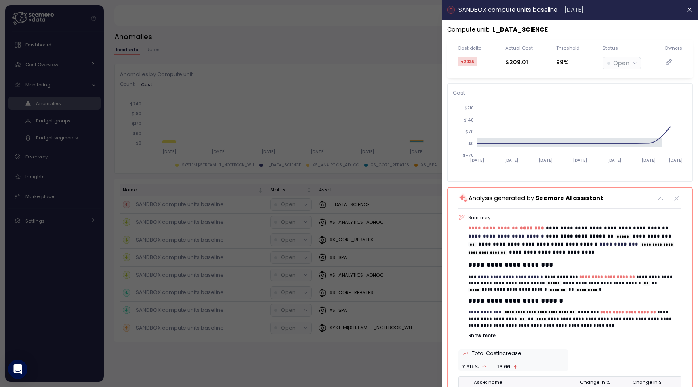
click at [197, 25] on div at bounding box center [349, 193] width 698 height 387
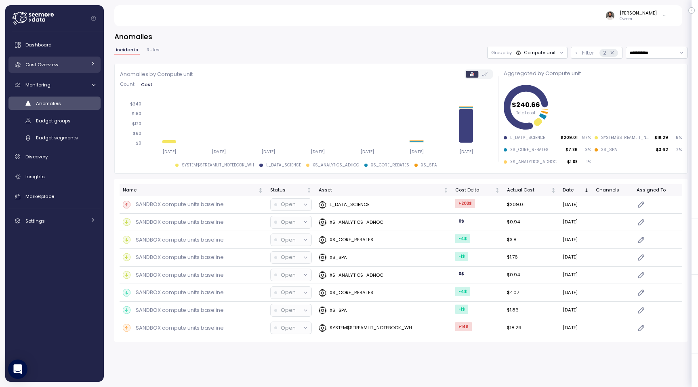
click at [83, 64] on div "Cost Overview" at bounding box center [55, 65] width 61 height 8
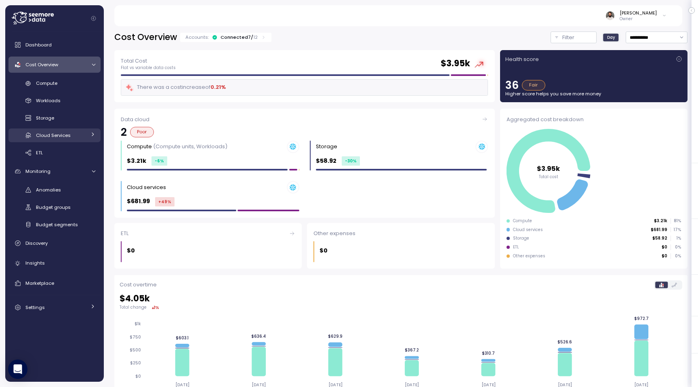
click at [66, 137] on span "Cloud Services" at bounding box center [53, 135] width 35 height 6
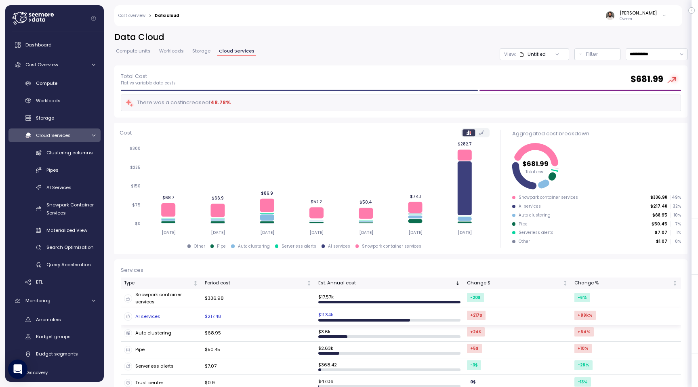
click at [253, 313] on td "$217.48" at bounding box center [258, 316] width 113 height 17
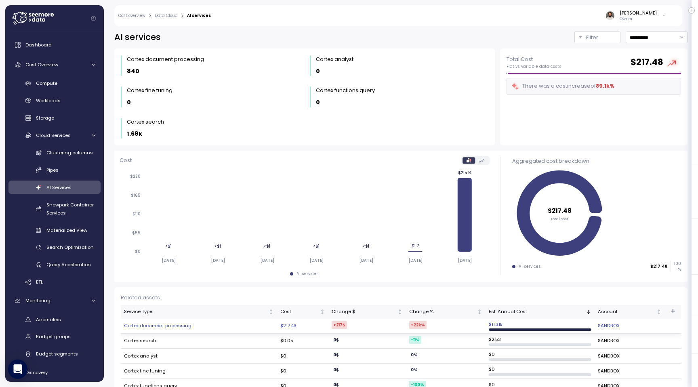
click at [199, 329] on td "Cortex document processing" at bounding box center [199, 326] width 156 height 15
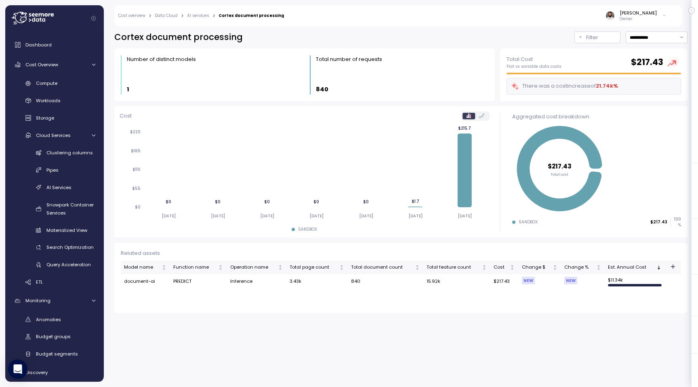
click at [244, 282] on td "Inference" at bounding box center [256, 281] width 59 height 15
click at [675, 267] on icon "button" at bounding box center [673, 266] width 6 height 6
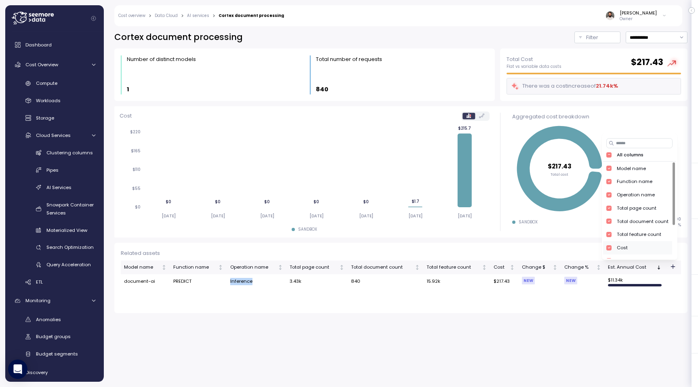
scroll to position [52, 0]
click at [653, 247] on div "Account" at bounding box center [637, 247] width 69 height 13
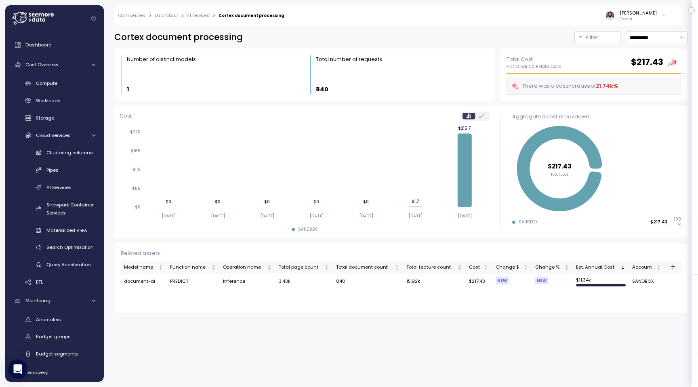
click at [656, 281] on td "SANDBOX" at bounding box center [647, 281] width 36 height 15
click at [65, 141] on link "Cloud Services" at bounding box center [54, 134] width 92 height 13
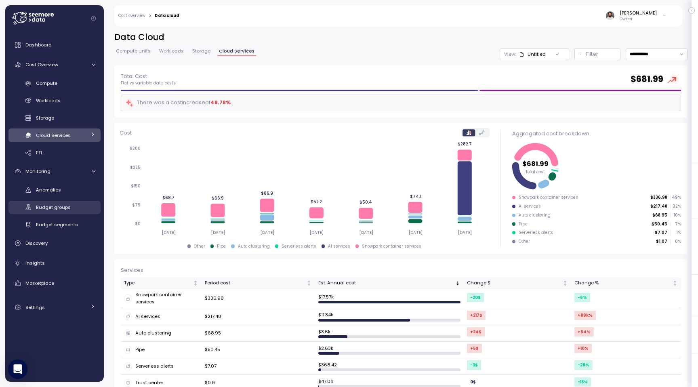
click at [63, 210] on span "Budget groups" at bounding box center [53, 207] width 35 height 6
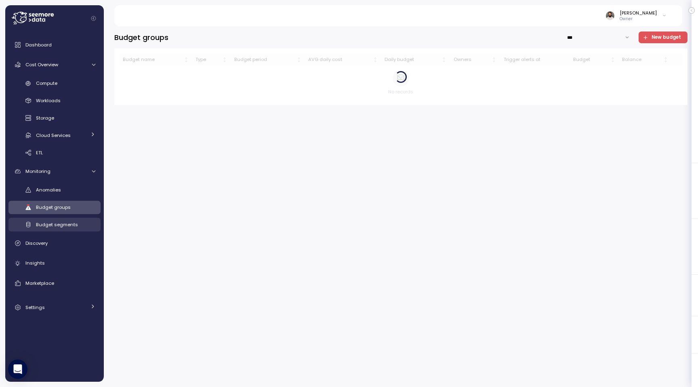
click at [61, 226] on span "Budget segments" at bounding box center [57, 224] width 42 height 6
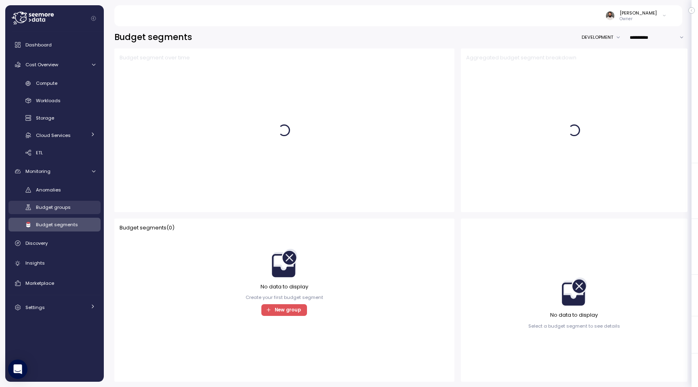
click at [63, 207] on span "Budget groups" at bounding box center [53, 207] width 35 height 6
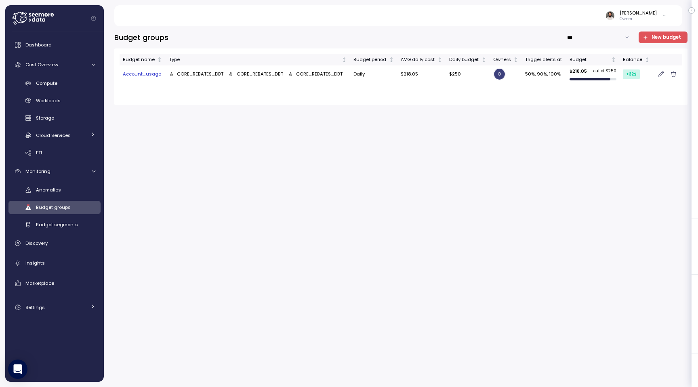
click at [648, 37] on icon "button" at bounding box center [646, 38] width 6 height 6
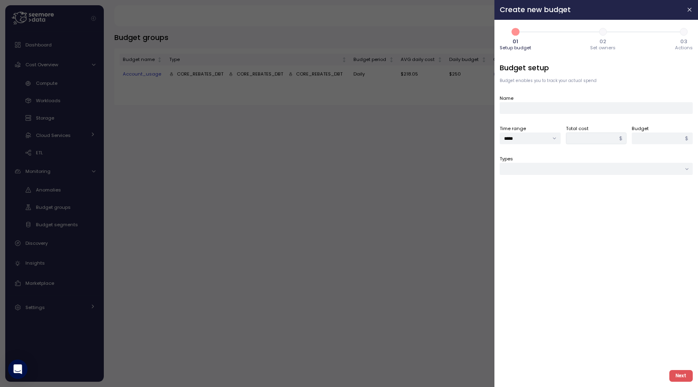
click at [543, 163] on div "Types" at bounding box center [596, 165] width 193 height 20
click at [540, 169] on input "Types" at bounding box center [596, 169] width 193 height 12
click at [532, 227] on div "Cloud service" at bounding box center [530, 227] width 32 height 6
type input "**********"
click at [535, 203] on div at bounding box center [596, 199] width 193 height 12
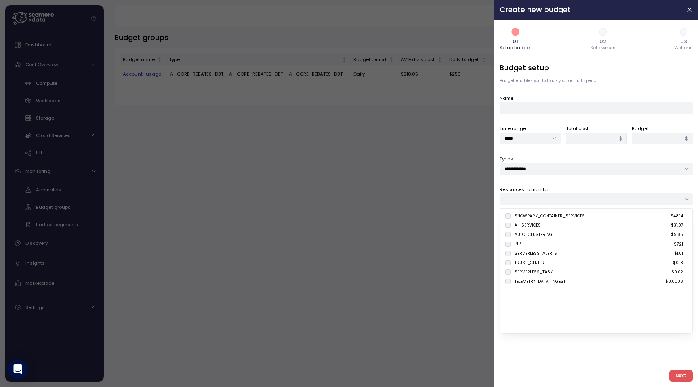
click at [531, 227] on div "AI_SERVICES" at bounding box center [527, 225] width 26 height 6
click at [547, 110] on input "Name" at bounding box center [596, 108] width 193 height 12
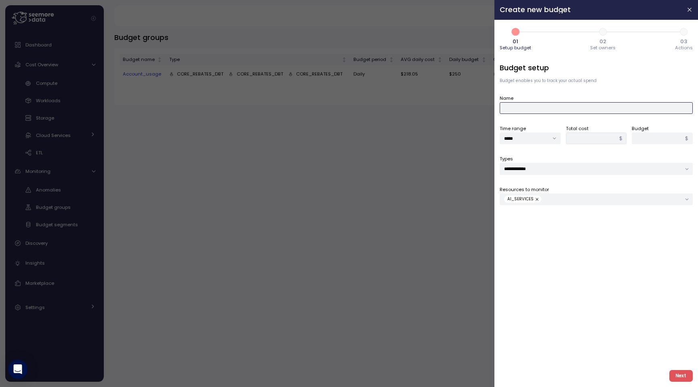
type input "*****"
click at [540, 136] on input "*****" at bounding box center [530, 138] width 61 height 12
click at [536, 164] on div "Weekly" at bounding box center [530, 165] width 57 height 10
type input "******"
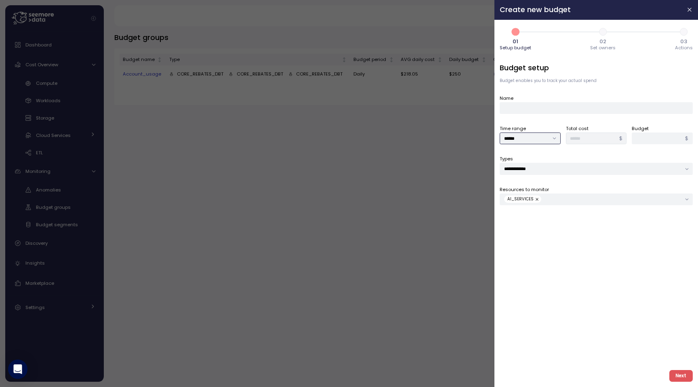
click at [542, 136] on input "******" at bounding box center [530, 138] width 61 height 12
click at [545, 139] on input "******" at bounding box center [530, 138] width 61 height 12
drag, startPoint x: 651, startPoint y: 135, endPoint x: 623, endPoint y: 133, distance: 28.8
click at [628, 135] on div "Time range ****** Total cost ****** $ Budget * $" at bounding box center [596, 134] width 193 height 20
click at [689, 14] on button "button" at bounding box center [689, 9] width 9 height 9
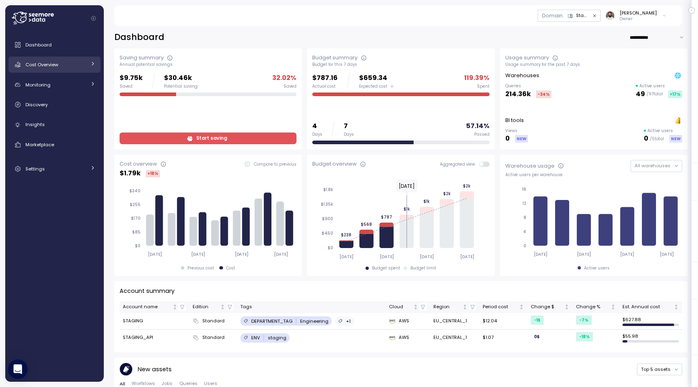
click at [71, 64] on div "Cost Overview" at bounding box center [55, 65] width 61 height 8
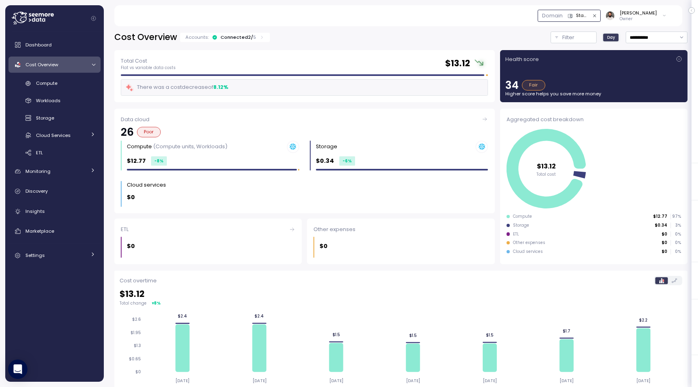
click at [581, 20] on button "Staging" at bounding box center [569, 16] width 63 height 12
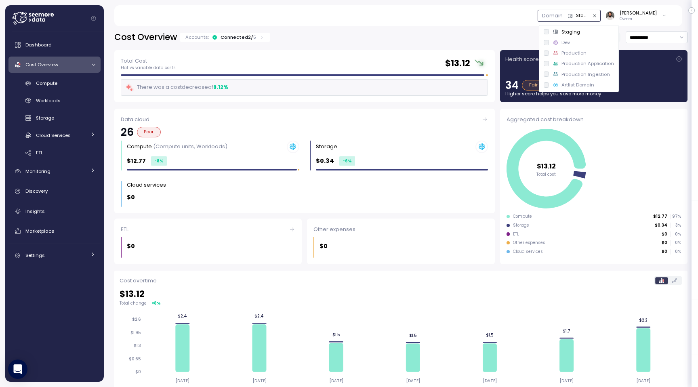
click at [567, 50] on div "Production" at bounding box center [573, 53] width 25 height 6
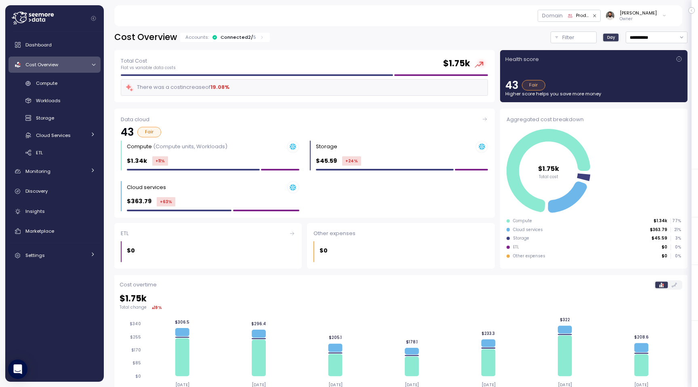
click at [567, 20] on div "Domain" at bounding box center [552, 15] width 29 height 11
click at [563, 16] on div "Domain" at bounding box center [552, 16] width 21 height 8
click at [547, 16] on div "Domain Production" at bounding box center [569, 16] width 63 height 12
click at [589, 17] on div "Production" at bounding box center [582, 15] width 13 height 7
click at [522, 22] on div "Domain Production [PERSON_NAME] Owner" at bounding box center [398, 15] width 548 height 21
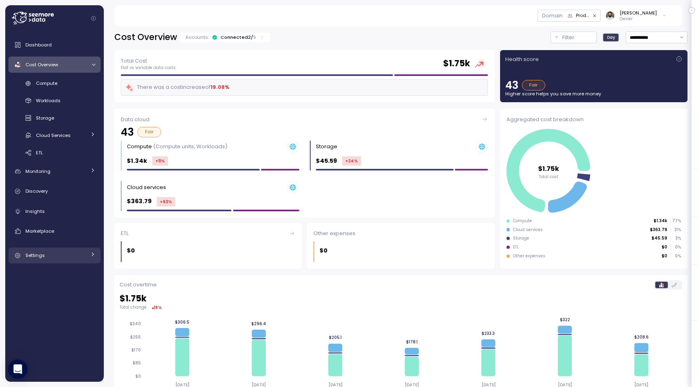
click at [62, 259] on div "Settings" at bounding box center [55, 255] width 61 height 8
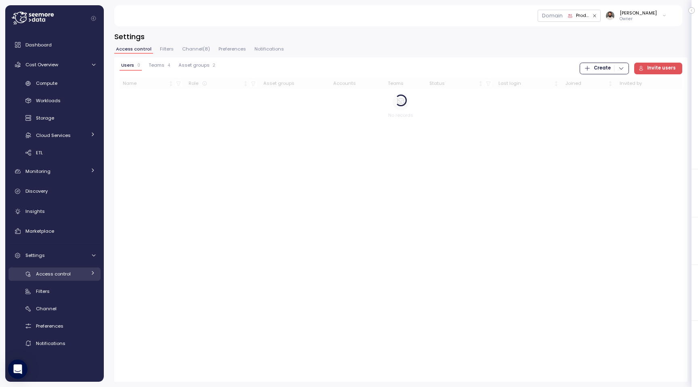
click at [61, 275] on span "Access control" at bounding box center [53, 274] width 35 height 6
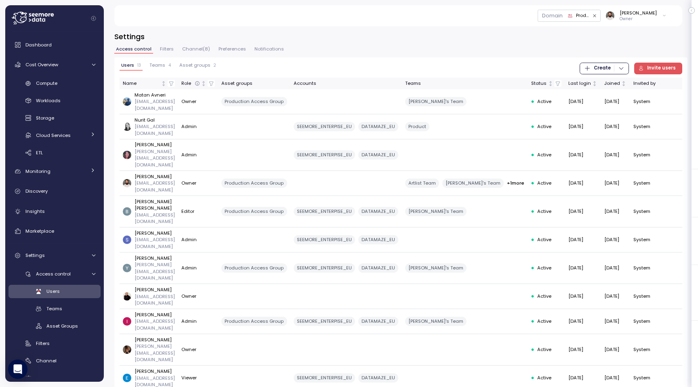
click at [164, 65] on span "Teams" at bounding box center [157, 65] width 16 height 4
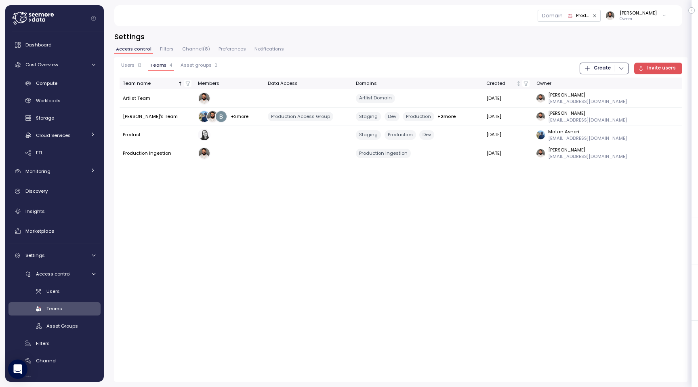
click at [168, 50] on span "Filters" at bounding box center [167, 49] width 14 height 4
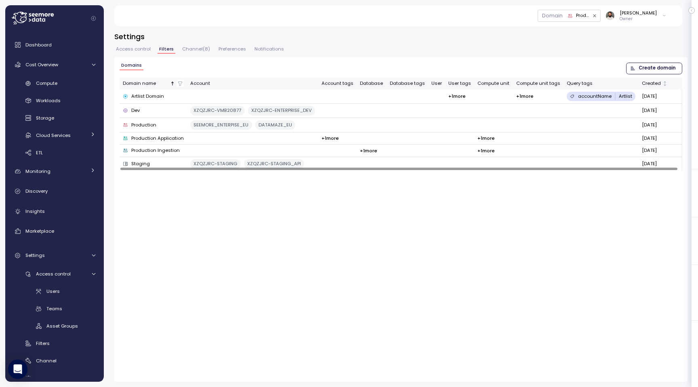
click at [139, 49] on span "Access control" at bounding box center [133, 49] width 35 height 4
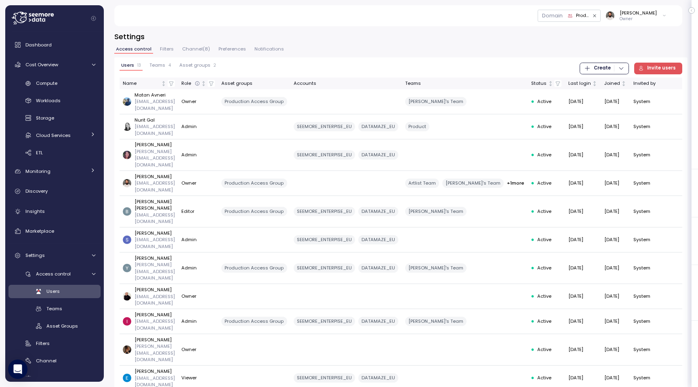
click at [163, 63] on span "Teams" at bounding box center [157, 65] width 16 height 4
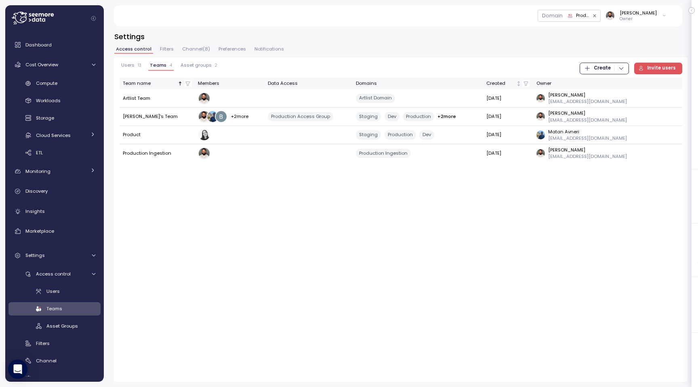
click at [563, 12] on div "Domain" at bounding box center [552, 16] width 21 height 8
click at [563, 15] on div "Domain" at bounding box center [552, 16] width 21 height 8
click at [63, 90] on div "Compute Workloads Storage Cloud Services Clustering columns Pipes AI Services S…" at bounding box center [54, 118] width 92 height 83
click at [63, 89] on link "Compute" at bounding box center [54, 83] width 92 height 13
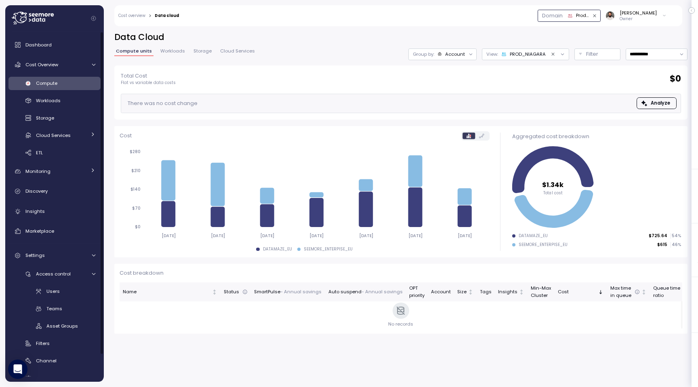
click at [577, 21] on button "Production" at bounding box center [569, 16] width 63 height 12
click at [572, 67] on div "Production Application" at bounding box center [587, 63] width 52 height 6
